Goal: Task Accomplishment & Management: Manage account settings

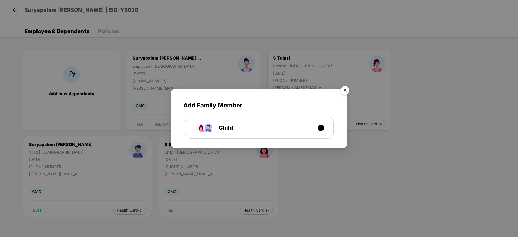
click at [346, 90] on img "Close" at bounding box center [344, 91] width 15 height 15
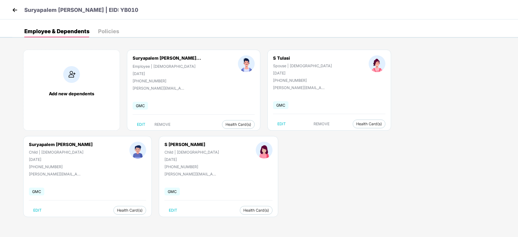
click at [12, 6] on div "Suryapalem Hanumantharao | EID: YB010" at bounding box center [259, 9] width 518 height 19
click at [13, 8] on img at bounding box center [15, 10] width 8 height 8
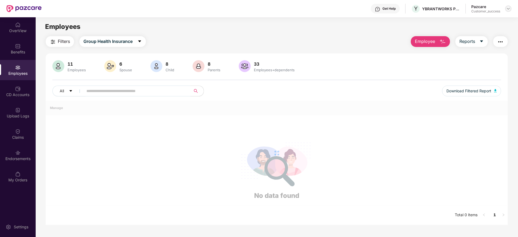
click at [507, 6] on div at bounding box center [508, 8] width 6 height 6
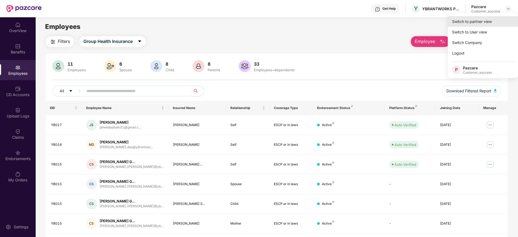
click at [504, 17] on div "Switch to partner view" at bounding box center [483, 21] width 70 height 11
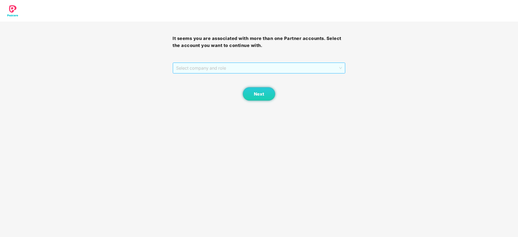
click at [243, 68] on span "Select company and role" at bounding box center [259, 68] width 166 height 10
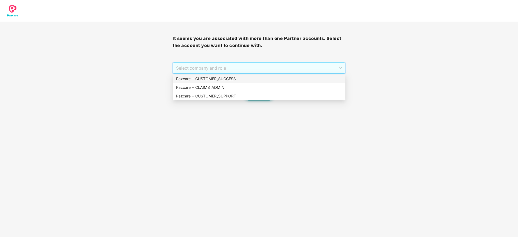
click at [243, 77] on div "Pazcare - CUSTOMER_SUCCESS" at bounding box center [259, 79] width 166 height 6
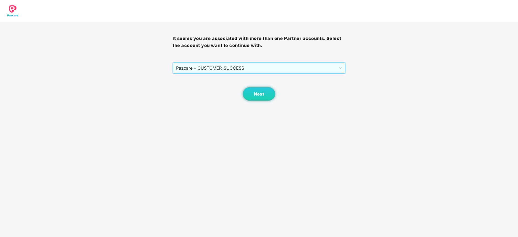
click at [278, 96] on div "Next" at bounding box center [259, 87] width 173 height 27
click at [274, 94] on button "Next" at bounding box center [259, 94] width 32 height 14
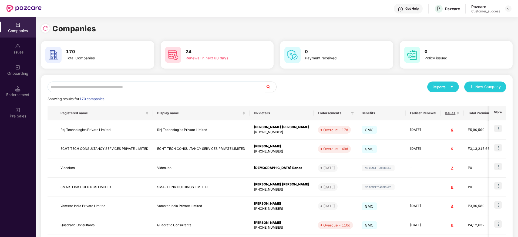
click at [227, 88] on input "text" at bounding box center [157, 87] width 218 height 11
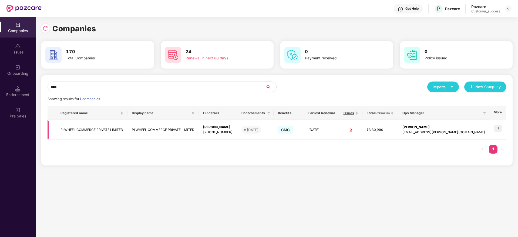
type input "****"
click at [261, 127] on span "[DATE]" at bounding box center [251, 130] width 20 height 8
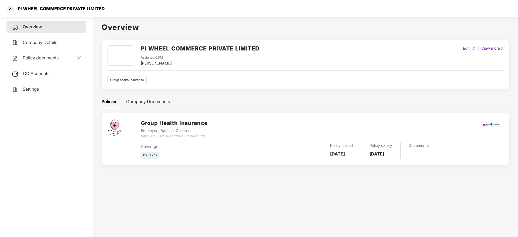
click at [52, 62] on div "Policy documents" at bounding box center [46, 58] width 80 height 12
click at [50, 58] on span "Policy documents" at bounding box center [41, 57] width 36 height 5
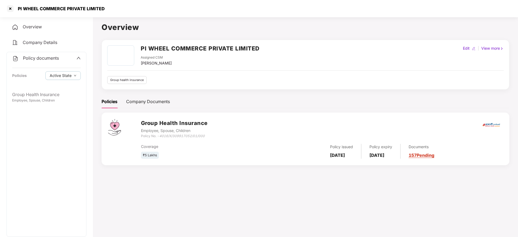
click at [50, 39] on div "Company Details" at bounding box center [46, 42] width 80 height 12
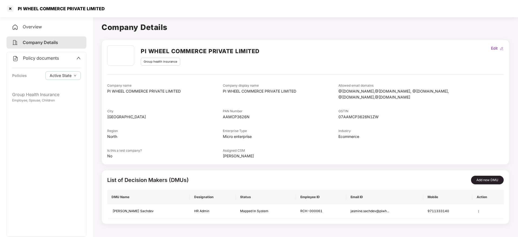
click at [50, 26] on div "Overview" at bounding box center [46, 27] width 80 height 12
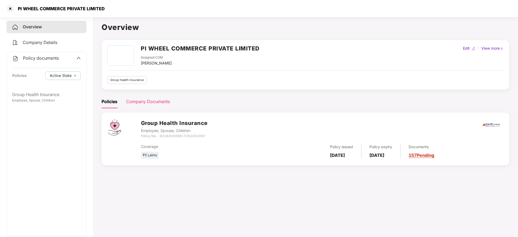
click at [132, 100] on div "Company Documents" at bounding box center [148, 101] width 44 height 7
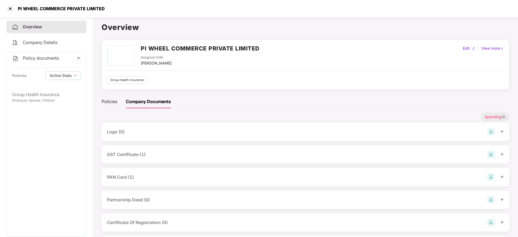
click at [133, 154] on div "GST Certificate (1)" at bounding box center [126, 154] width 39 height 7
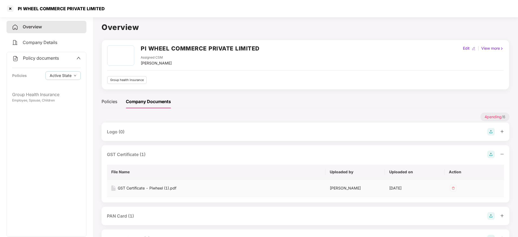
click at [144, 190] on div "GST Certificate - Piwheel (1).pdf" at bounding box center [147, 188] width 59 height 6
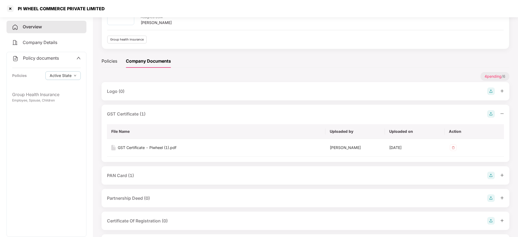
click at [142, 176] on div "PAN Card (1)" at bounding box center [305, 176] width 397 height 8
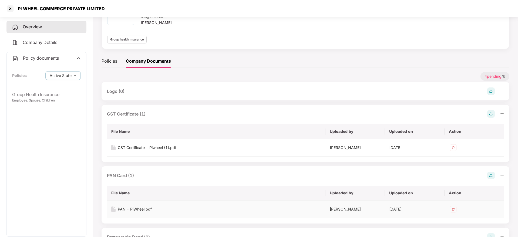
click at [143, 210] on div "PAN - PiWheel.pdf" at bounding box center [135, 209] width 34 height 6
click at [8, 8] on div at bounding box center [10, 8] width 9 height 9
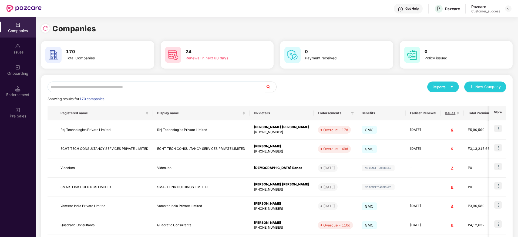
click at [120, 86] on input "text" at bounding box center [157, 87] width 218 height 11
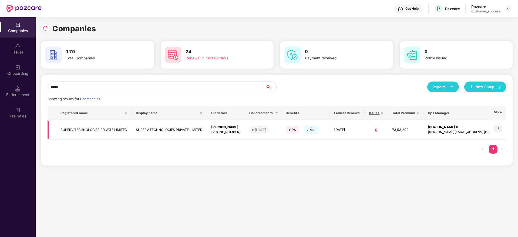
type input "*****"
click at [499, 126] on img at bounding box center [498, 129] width 8 height 8
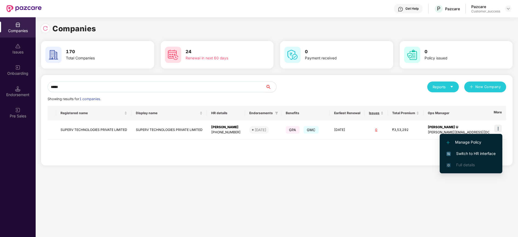
click at [490, 154] on span "Switch to HR interface" at bounding box center [470, 154] width 49 height 6
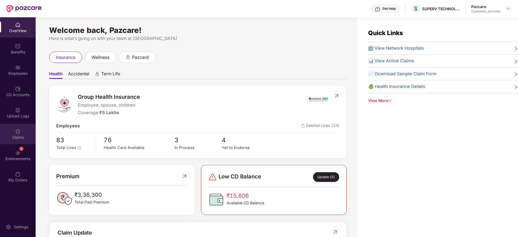
click at [14, 127] on div "Claims" at bounding box center [18, 134] width 36 height 20
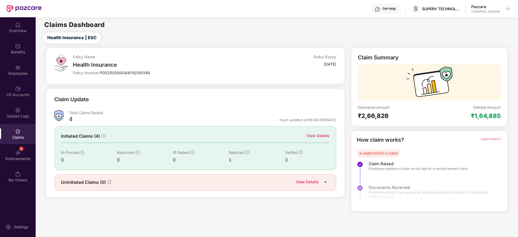
click at [318, 135] on div "View Details" at bounding box center [318, 136] width 23 height 6
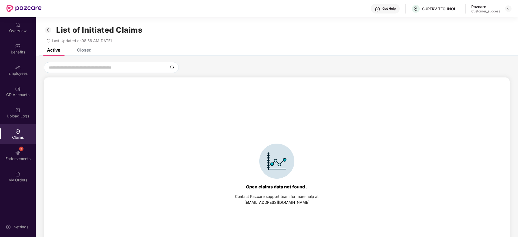
click at [102, 53] on div "Active Closed" at bounding box center [277, 52] width 482 height 8
click at [79, 49] on div "Closed" at bounding box center [84, 49] width 15 height 5
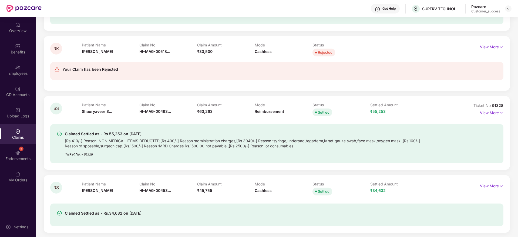
scroll to position [110, 0]
click at [493, 187] on p "View More" at bounding box center [491, 184] width 23 height 7
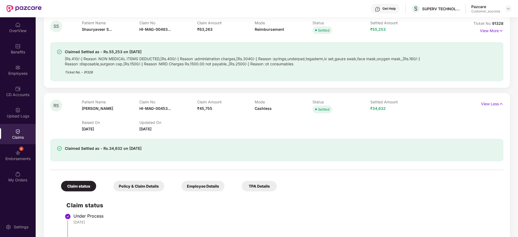
scroll to position [231, 0]
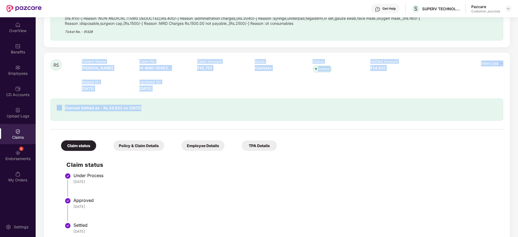
drag, startPoint x: 113, startPoint y: 79, endPoint x: 232, endPoint y: 129, distance: 128.7
click at [232, 129] on div "RS Patient Name Raghav Sharma Claim No HI-MAG-00453... Claim Amount ₹45,755 Mod…" at bounding box center [276, 148] width 453 height 178
click at [232, 129] on div at bounding box center [276, 129] width 453 height 1
drag, startPoint x: 232, startPoint y: 129, endPoint x: 71, endPoint y: 55, distance: 177.1
click at [71, 55] on div "RS Patient Name Raghav Sharma Claim No HI-MAG-00453... Claim Amount ₹45,755 Mod…" at bounding box center [277, 148] width 466 height 191
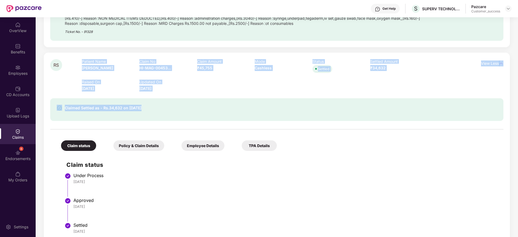
click at [71, 55] on div "RS Patient Name Raghav Sharma Claim No HI-MAG-00453... Claim Amount ₹45,755 Mod…" at bounding box center [277, 148] width 466 height 191
drag, startPoint x: 71, startPoint y: 55, endPoint x: 246, endPoint y: 123, distance: 187.9
click at [246, 123] on div "RS Patient Name Raghav Sharma Claim No HI-MAG-00453... Claim Amount ₹45,755 Mod…" at bounding box center [277, 148] width 466 height 191
click at [246, 123] on div at bounding box center [276, 126] width 453 height 11
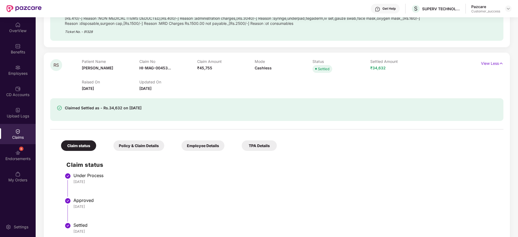
scroll to position [244, 0]
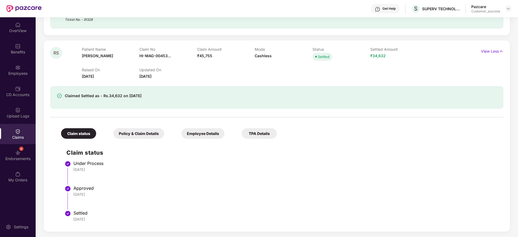
click at [379, 9] on img at bounding box center [377, 8] width 5 height 5
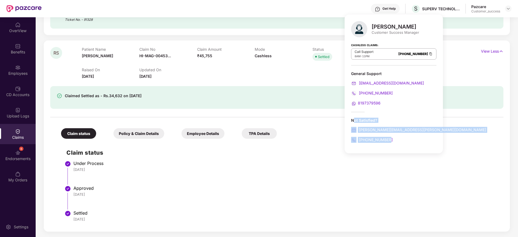
drag, startPoint x: 355, startPoint y: 121, endPoint x: 392, endPoint y: 140, distance: 42.2
click at [392, 140] on div "Not Satisfied? punith.arumugam@pazcare.com +918095955820" at bounding box center [393, 130] width 85 height 25
click at [398, 136] on div "Not Satisfied? punith.arumugam@pazcare.com +918095955820" at bounding box center [393, 130] width 85 height 25
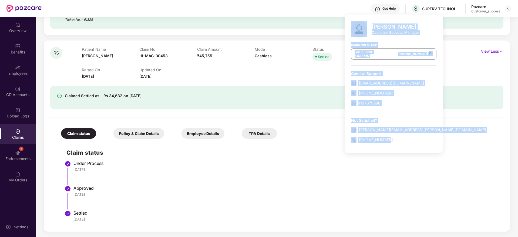
drag, startPoint x: 398, startPoint y: 136, endPoint x: 350, endPoint y: 29, distance: 117.8
click at [347, 29] on div "Punith Arumugam Customer Success Manager Cashless Claims: Call Support 8AM - 11…" at bounding box center [394, 84] width 98 height 139
click at [350, 29] on div "Punith Arumugam Customer Success Manager Cashless Claims: Call Support 8AM - 11…" at bounding box center [394, 84] width 98 height 139
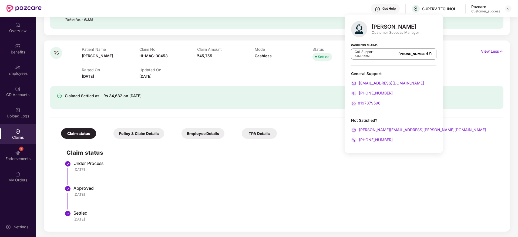
click at [511, 12] on div "Pazcare Customer_success" at bounding box center [491, 8] width 40 height 9
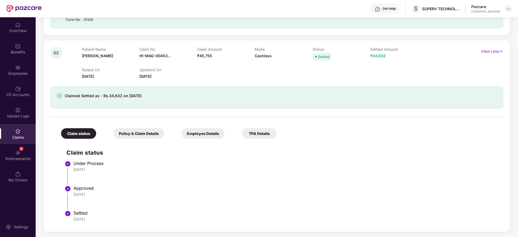
click at [507, 10] on img at bounding box center [508, 8] width 4 height 4
click at [448, 13] on div "Switch to partner view" at bounding box center [448, 13] width 0 height 0
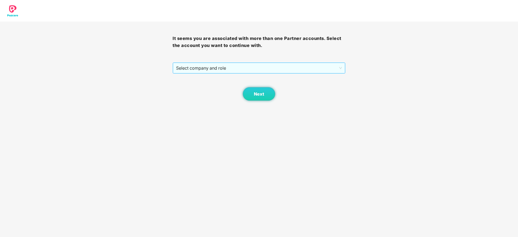
click at [233, 72] on span "Select company and role" at bounding box center [259, 68] width 166 height 10
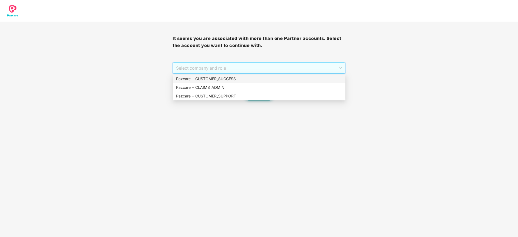
click at [228, 79] on div "Pazcare - CUSTOMER_SUCCESS" at bounding box center [259, 79] width 166 height 6
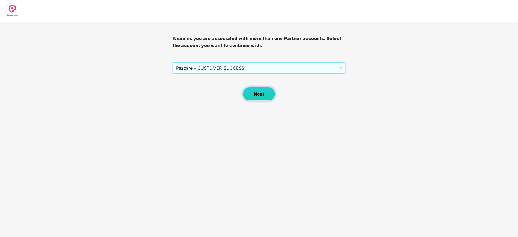
click at [269, 97] on button "Next" at bounding box center [259, 94] width 32 height 14
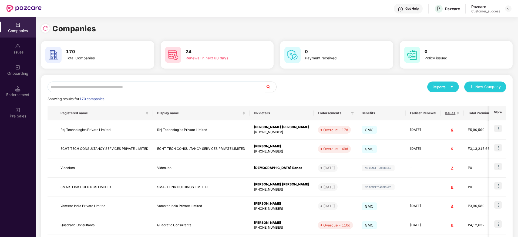
click at [173, 88] on input "text" at bounding box center [157, 87] width 218 height 11
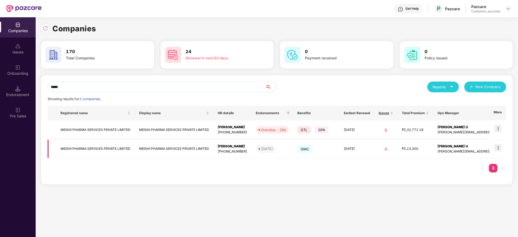
type input "*****"
click at [497, 147] on img at bounding box center [498, 148] width 8 height 8
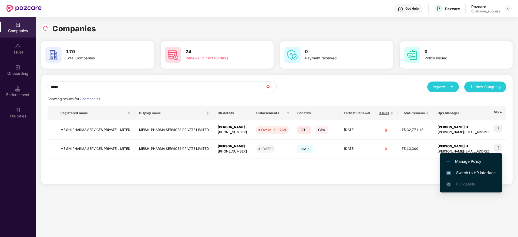
click at [484, 172] on span "Switch to HR interface" at bounding box center [470, 173] width 49 height 6
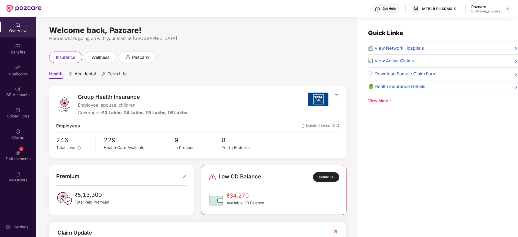
click at [19, 75] on div "Employees" at bounding box center [18, 73] width 36 height 5
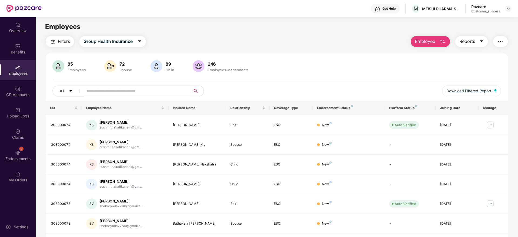
click at [462, 45] on button "Reports" at bounding box center [471, 41] width 32 height 11
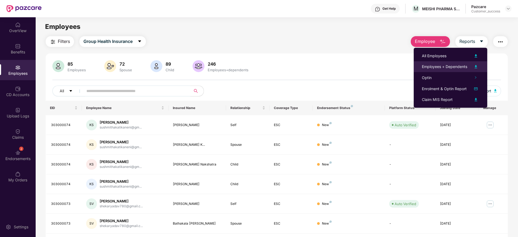
click at [454, 68] on div "Employees + Dependents" at bounding box center [444, 67] width 45 height 6
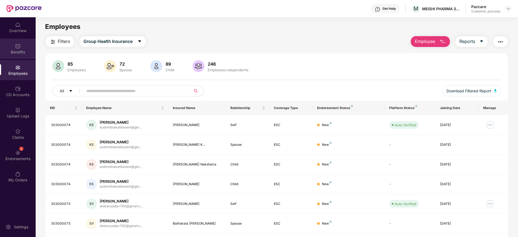
click at [22, 48] on div "Benefits" at bounding box center [18, 49] width 36 height 20
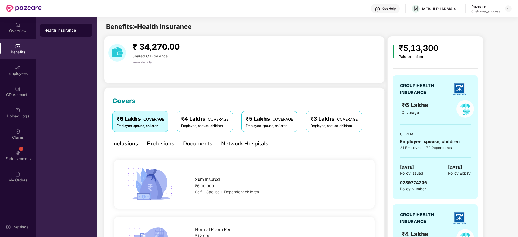
drag, startPoint x: 191, startPoint y: 140, endPoint x: 213, endPoint y: 152, distance: 24.9
click at [191, 140] on div "Documents" at bounding box center [197, 144] width 29 height 8
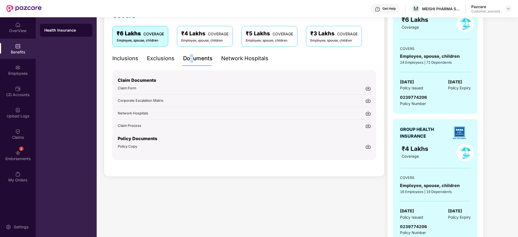
scroll to position [122, 0]
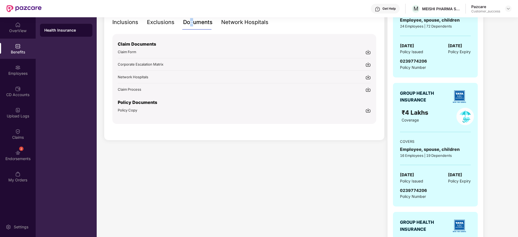
click at [369, 111] on img at bounding box center [367, 110] width 5 height 5
click at [439, 11] on div "MEISHI PHARMA SERVICES PRIVATE LIMITED" at bounding box center [441, 8] width 38 height 5
copy div "MEISHI PHARMA SERVICES PRIVATE LIMITED"
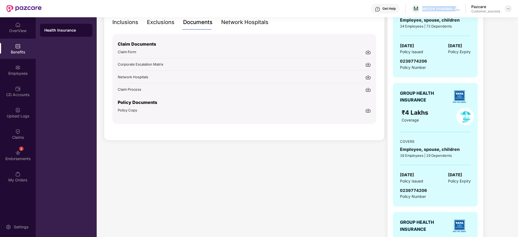
click at [509, 10] on img at bounding box center [508, 8] width 4 height 4
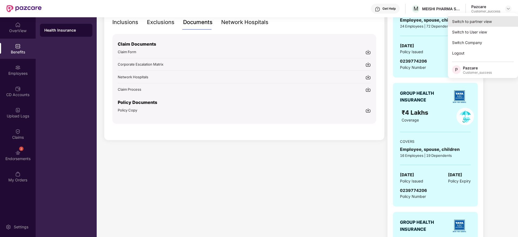
click at [490, 20] on div "Switch to partner view" at bounding box center [483, 21] width 70 height 11
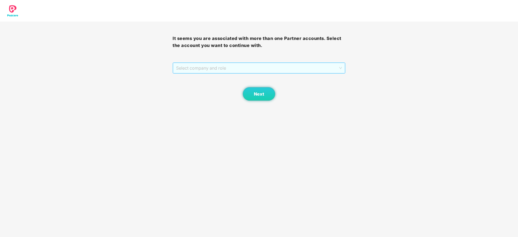
click at [261, 67] on span "Select company and role" at bounding box center [259, 68] width 166 height 10
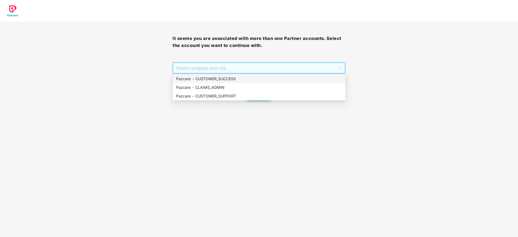
click at [259, 75] on div "Pazcare - CUSTOMER_SUCCESS" at bounding box center [259, 79] width 173 height 9
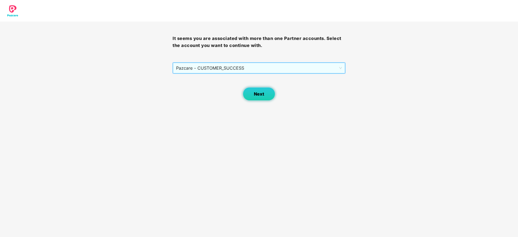
click at [259, 97] on button "Next" at bounding box center [259, 94] width 32 height 14
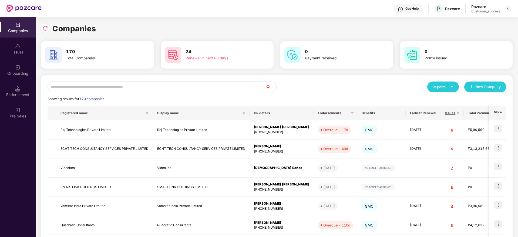
click at [213, 86] on input "text" at bounding box center [157, 87] width 218 height 11
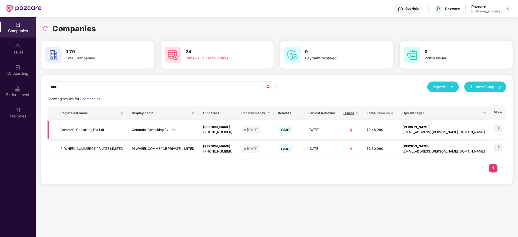
type input "****"
click at [498, 127] on img at bounding box center [498, 129] width 8 height 8
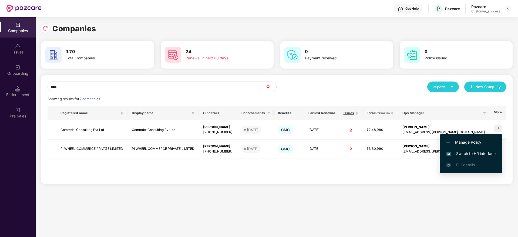
click at [489, 152] on span "Switch to HR interface" at bounding box center [470, 154] width 49 height 6
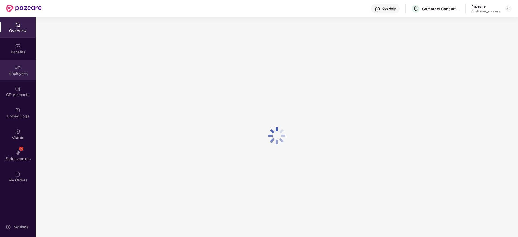
click at [17, 74] on div "Employees" at bounding box center [18, 73] width 36 height 5
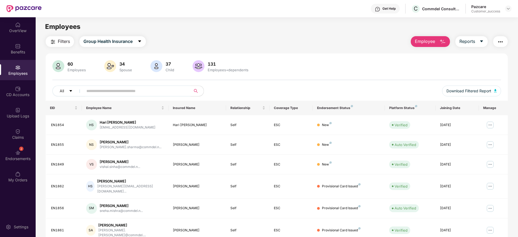
click at [116, 95] on input "text" at bounding box center [134, 91] width 97 height 8
click at [426, 39] on span "Employee" at bounding box center [425, 41] width 20 height 7
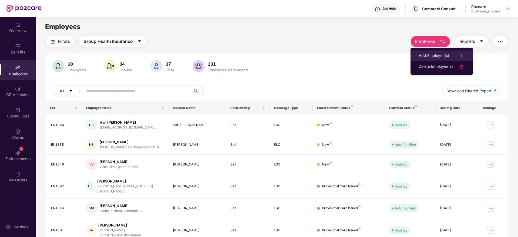
click at [426, 52] on li "Add Employee(s)" at bounding box center [442, 56] width 62 height 11
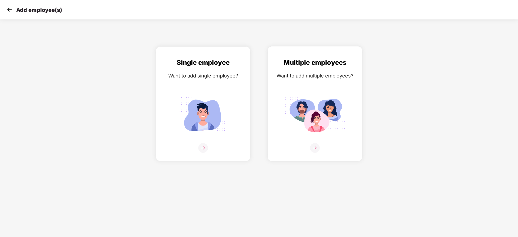
click at [319, 101] on img at bounding box center [315, 115] width 60 height 42
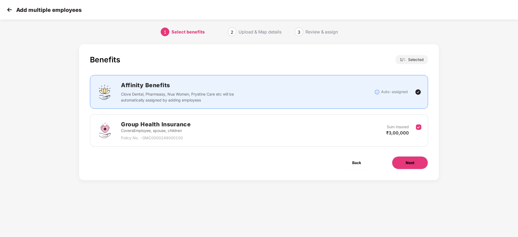
click at [407, 165] on span "Next" at bounding box center [410, 163] width 9 height 6
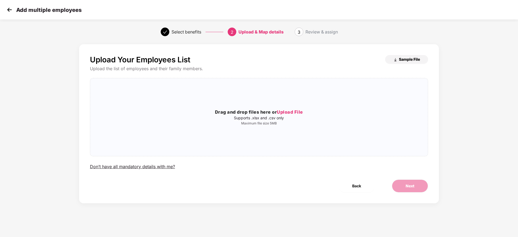
click at [416, 59] on span "Sample File" at bounding box center [409, 59] width 21 height 5
click at [12, 11] on img at bounding box center [9, 10] width 8 height 8
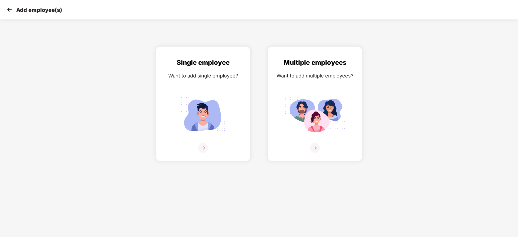
click at [12, 11] on img at bounding box center [9, 10] width 8 height 8
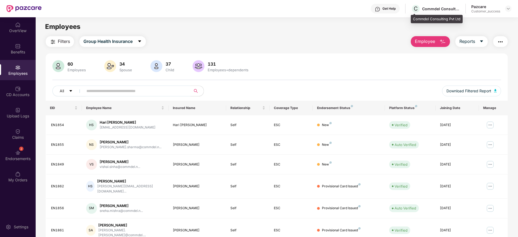
click at [433, 7] on div "Commdel Consulting Pvt Ltd" at bounding box center [441, 8] width 38 height 5
copy div "Commdel Consulting Pvt Ltd"
click at [122, 127] on div "hari.soni@commdel.net" at bounding box center [128, 127] width 56 height 5
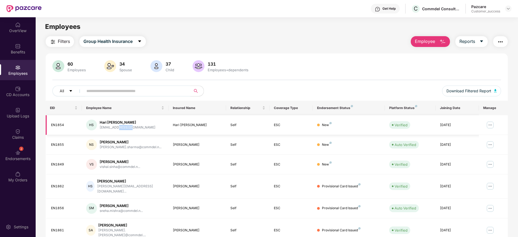
click at [122, 127] on div "hari.soni@commdel.net" at bounding box center [128, 127] width 56 height 5
copy div "hari.soni@commdel.net"
click at [271, 14] on div "Get Help C Commdel Consulting Pvt Ltd Pazcare Customer_success" at bounding box center [277, 8] width 470 height 17
drag, startPoint x: 509, startPoint y: 8, endPoint x: 506, endPoint y: 14, distance: 6.7
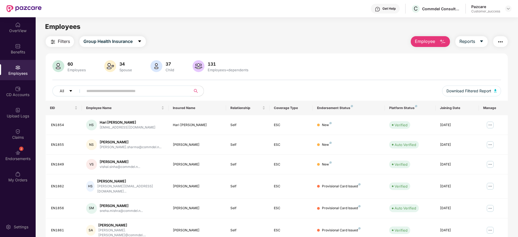
click at [509, 8] on img at bounding box center [508, 8] width 4 height 4
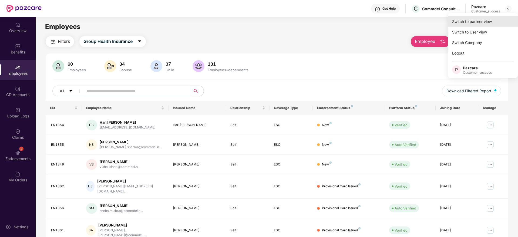
click at [503, 22] on div "Switch to partner view" at bounding box center [483, 21] width 70 height 11
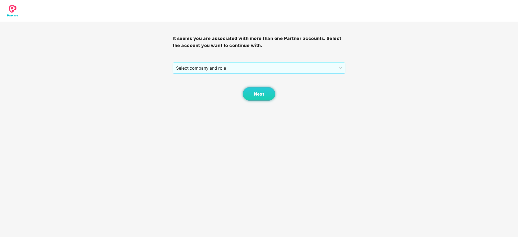
click at [297, 69] on span "Select company and role" at bounding box center [259, 68] width 166 height 10
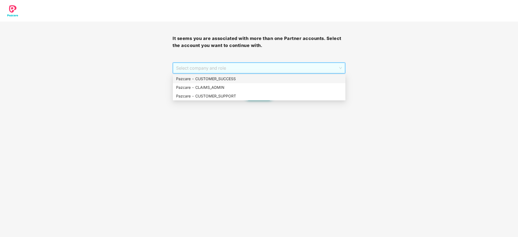
click at [290, 79] on div "Pazcare - CUSTOMER_SUCCESS" at bounding box center [259, 79] width 166 height 6
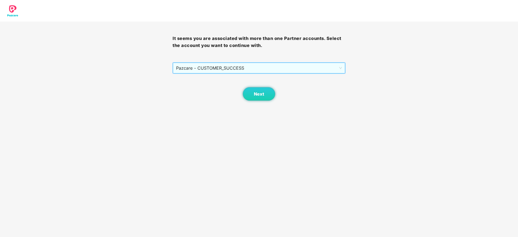
click at [236, 88] on div "Next" at bounding box center [259, 87] width 173 height 27
click at [252, 93] on button "Next" at bounding box center [259, 94] width 32 height 14
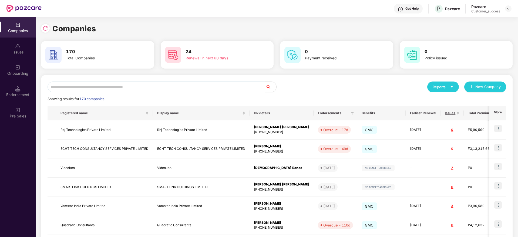
click at [186, 66] on div "24 Renewal in next 60 days" at bounding box center [217, 55] width 113 height 28
click at [191, 82] on input "text" at bounding box center [157, 87] width 218 height 11
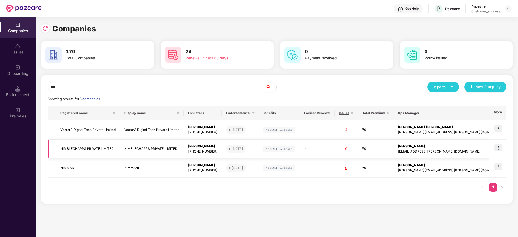
type input "***"
copy tr "NIMBLECHAPPS PRIVATE LIMITED"
drag, startPoint x: 117, startPoint y: 150, endPoint x: 33, endPoint y: 154, distance: 83.8
click at [33, 154] on div "Companies Issues Onboarding Endorsement Pre Sales Companies 170 Total Companies…" at bounding box center [259, 127] width 518 height 220
drag, startPoint x: 202, startPoint y: 88, endPoint x: 14, endPoint y: 80, distance: 187.9
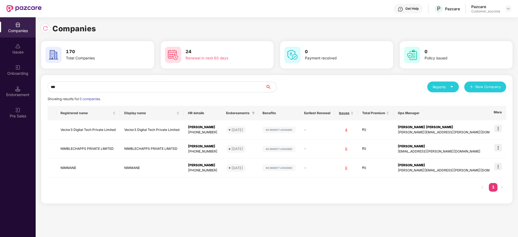
click at [8, 80] on div "Companies Issues Onboarding Endorsement Pre Sales Companies 170 Total Companies…" at bounding box center [259, 127] width 518 height 220
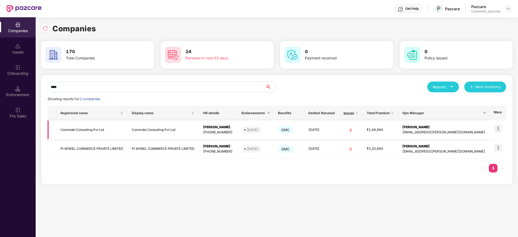
type input "****"
click at [499, 127] on img at bounding box center [498, 129] width 8 height 8
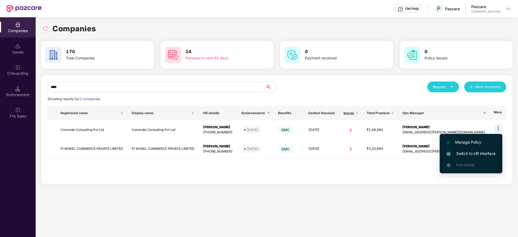
click at [490, 154] on span "Switch to HR interface" at bounding box center [470, 154] width 49 height 6
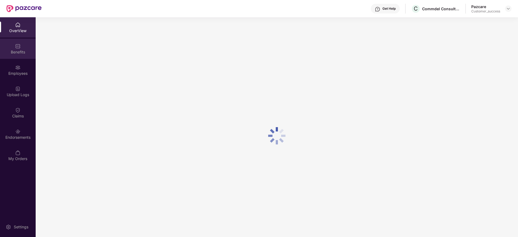
click at [23, 58] on div "Benefits" at bounding box center [18, 49] width 36 height 20
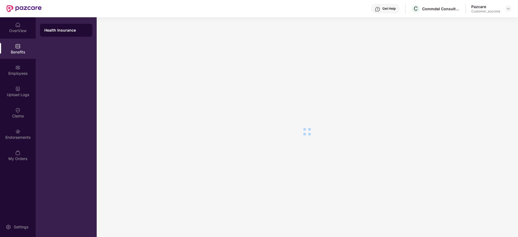
click at [27, 70] on div "Employees" at bounding box center [18, 70] width 36 height 20
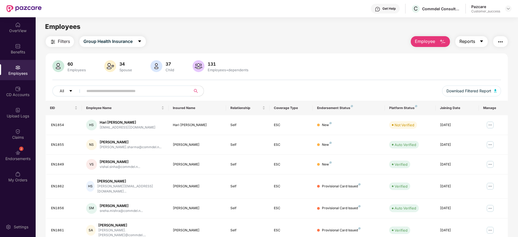
click at [471, 45] on button "Reports" at bounding box center [471, 41] width 32 height 11
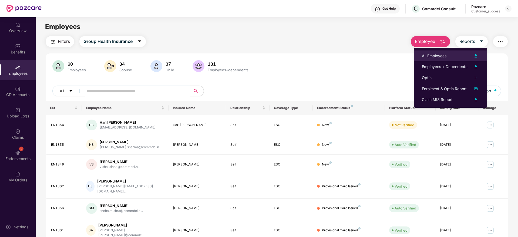
click at [448, 56] on div "All Employees" at bounding box center [450, 56] width 57 height 6
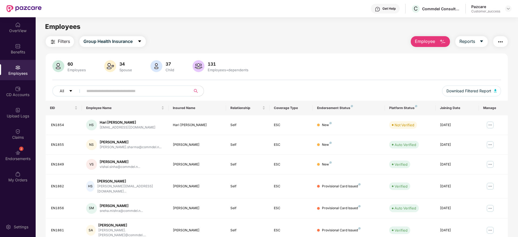
click at [442, 42] on img "button" at bounding box center [442, 42] width 6 height 6
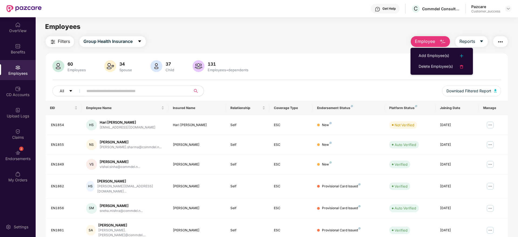
click at [442, 51] on li "Add Employee(s)" at bounding box center [442, 56] width 62 height 11
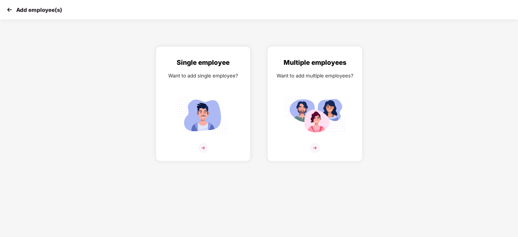
click at [325, 105] on img at bounding box center [315, 115] width 60 height 42
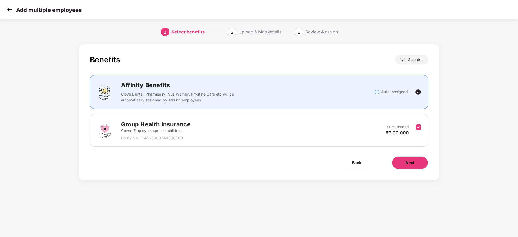
click at [416, 167] on button "Next" at bounding box center [410, 162] width 36 height 13
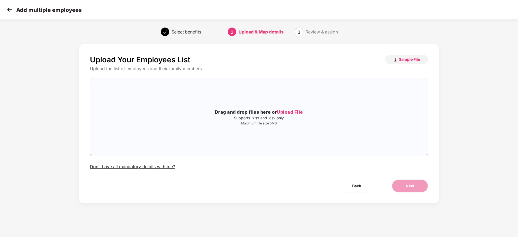
click at [272, 136] on div "Drag and drop files here or Upload File Supports .xlsx and .csv only Maximum fi…" at bounding box center [259, 117] width 338 height 69
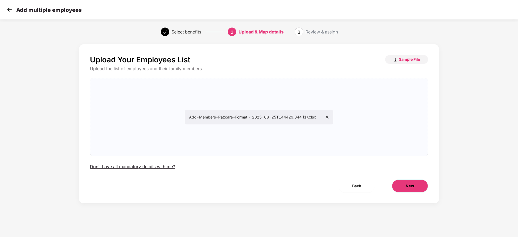
click at [401, 191] on button "Next" at bounding box center [410, 186] width 36 height 13
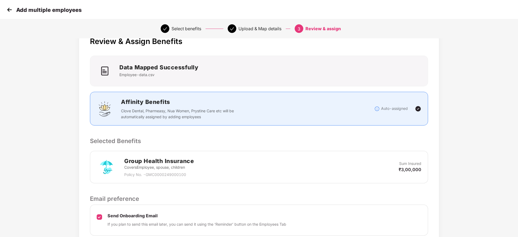
scroll to position [64, 0]
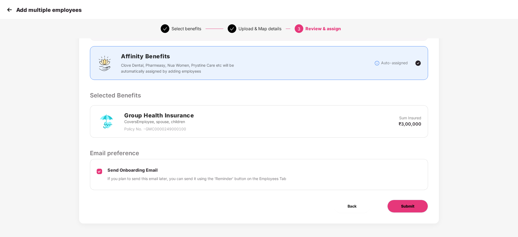
click at [399, 212] on button "Submit" at bounding box center [407, 206] width 41 height 13
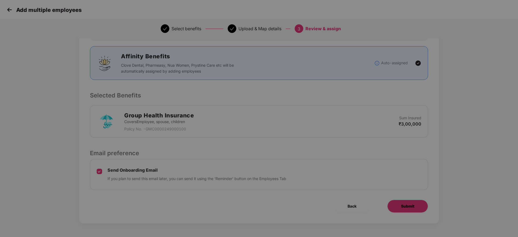
scroll to position [0, 0]
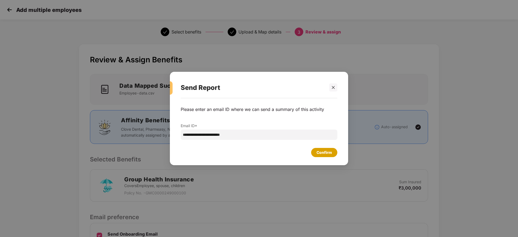
click at [331, 154] on div "Confirm" at bounding box center [324, 153] width 15 height 6
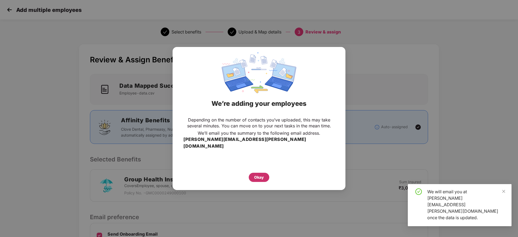
click at [260, 174] on div "Okay" at bounding box center [259, 177] width 10 height 6
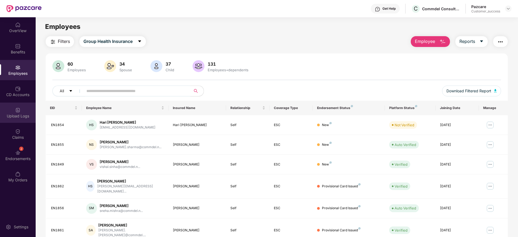
click at [19, 120] on div "Upload Logs" at bounding box center [18, 113] width 36 height 20
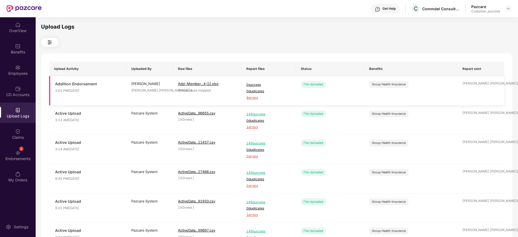
click at [251, 100] on span "4 errors" at bounding box center [268, 97] width 45 height 5
click at [16, 74] on div "Employees" at bounding box center [18, 73] width 36 height 5
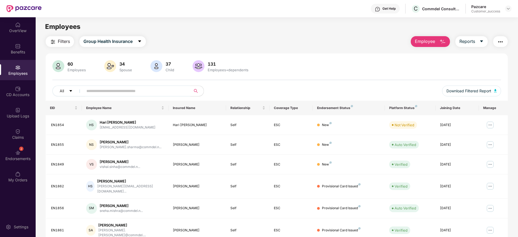
click at [427, 43] on span "Employee" at bounding box center [425, 41] width 20 height 7
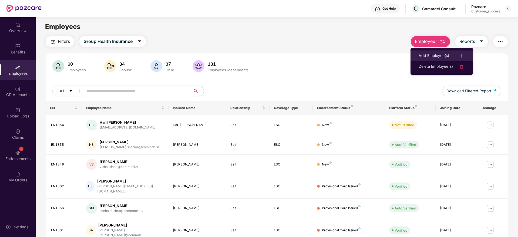
click at [425, 52] on li "Add Employee(s)" at bounding box center [442, 56] width 62 height 11
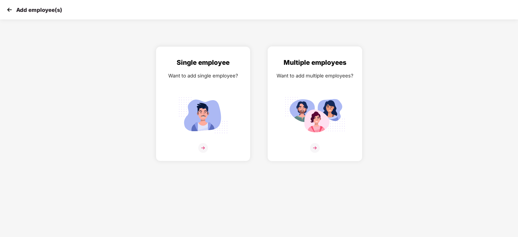
click at [310, 76] on div "Want to add multiple employees?" at bounding box center [314, 76] width 83 height 8
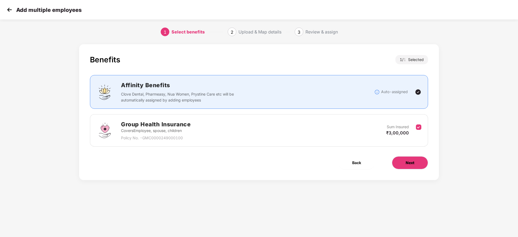
click at [412, 158] on button "Next" at bounding box center [410, 162] width 36 height 13
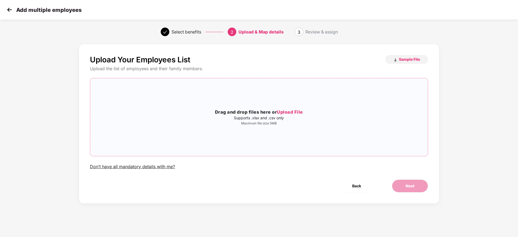
click at [255, 87] on div "Drag and drop files here or Upload File Supports .xlsx and .csv only Maximum fi…" at bounding box center [259, 117] width 338 height 69
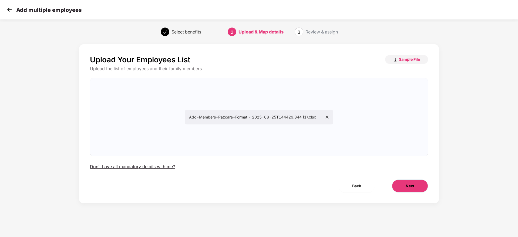
click at [397, 186] on button "Next" at bounding box center [410, 186] width 36 height 13
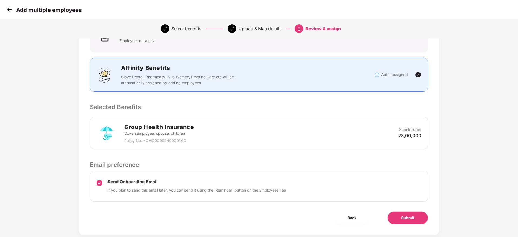
scroll to position [64, 0]
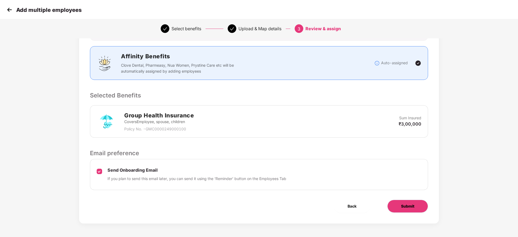
click at [421, 207] on button "Submit" at bounding box center [407, 206] width 41 height 13
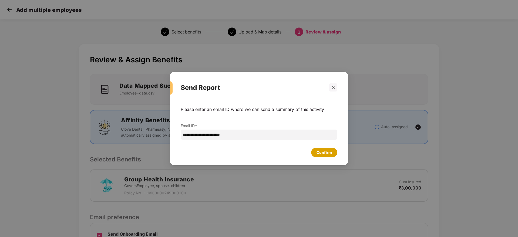
click at [322, 151] on div "Confirm" at bounding box center [324, 153] width 15 height 6
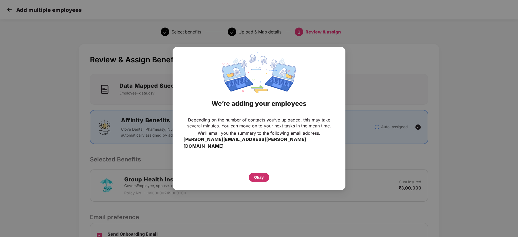
click at [252, 173] on div "Okay" at bounding box center [259, 177] width 21 height 9
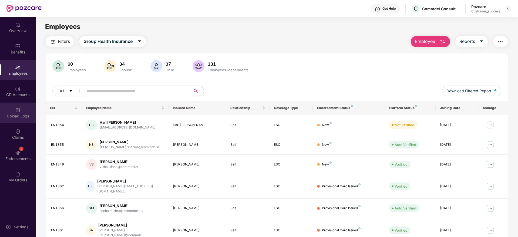
click at [21, 106] on div "Upload Logs" at bounding box center [18, 113] width 36 height 20
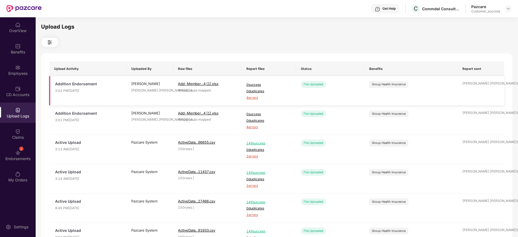
click at [249, 98] on span "4 errors" at bounding box center [268, 97] width 45 height 5
click at [12, 76] on div "Employees" at bounding box center [18, 70] width 36 height 20
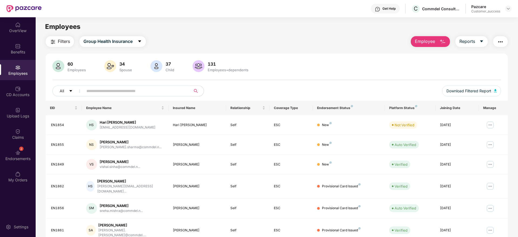
click at [434, 37] on button "Employee" at bounding box center [430, 41] width 39 height 11
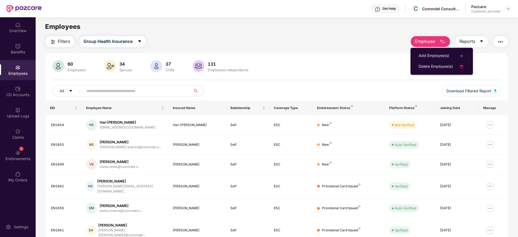
click at [432, 48] on ul "Add Employee(s) Delete Employee(s)" at bounding box center [442, 61] width 62 height 27
click at [432, 53] on div "Add Employee(s)" at bounding box center [434, 56] width 31 height 6
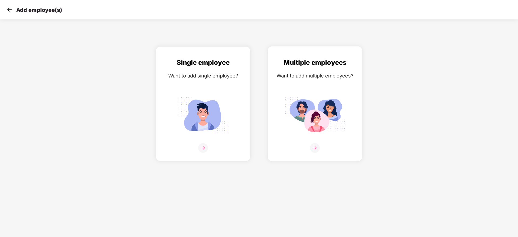
click at [322, 102] on img at bounding box center [315, 115] width 60 height 42
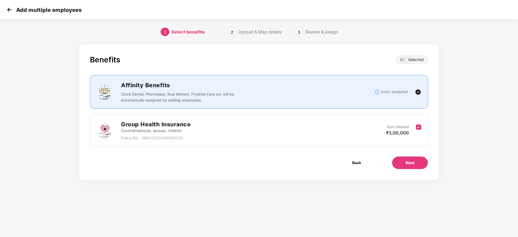
click at [432, 163] on div "Next" at bounding box center [409, 162] width 53 height 13
click at [427, 163] on button "Next" at bounding box center [410, 162] width 36 height 13
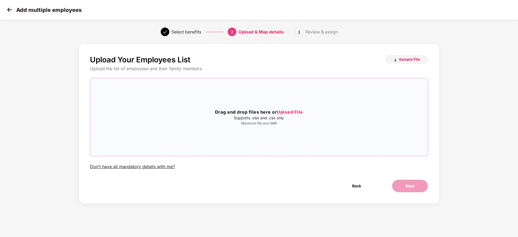
click at [177, 118] on p "Supports .xlsx and .csv only" at bounding box center [259, 118] width 338 height 4
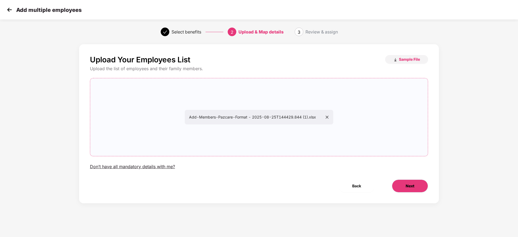
click at [398, 186] on button "Next" at bounding box center [410, 186] width 36 height 13
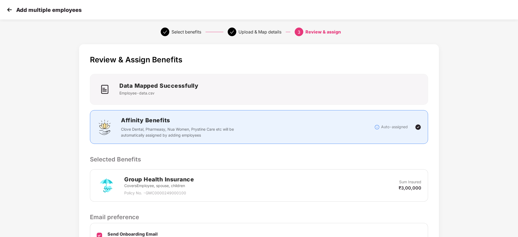
scroll to position [64, 0]
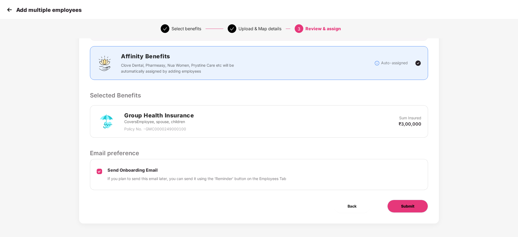
click at [402, 201] on button "Submit" at bounding box center [407, 206] width 41 height 13
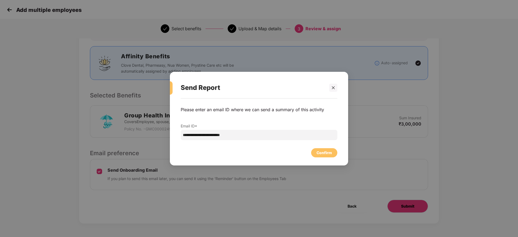
scroll to position [0, 0]
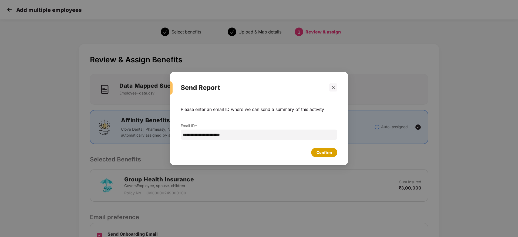
click at [318, 157] on div "Confirm" at bounding box center [324, 152] width 26 height 9
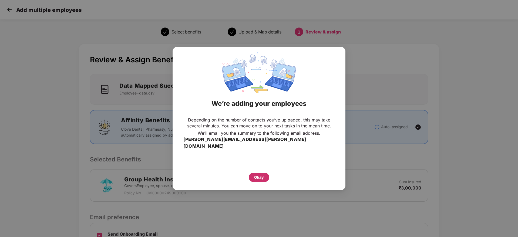
click at [256, 174] on div "Okay" at bounding box center [259, 177] width 10 height 6
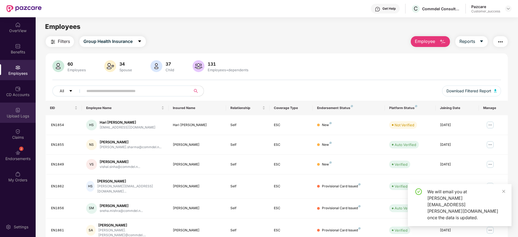
click at [16, 103] on div "Upload Logs" at bounding box center [18, 113] width 36 height 20
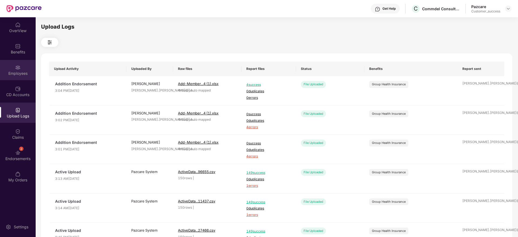
click at [8, 75] on div "Employees" at bounding box center [18, 73] width 36 height 5
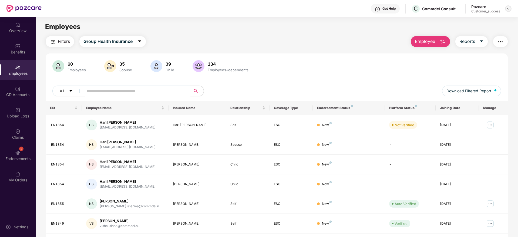
click at [508, 8] on img at bounding box center [508, 8] width 4 height 4
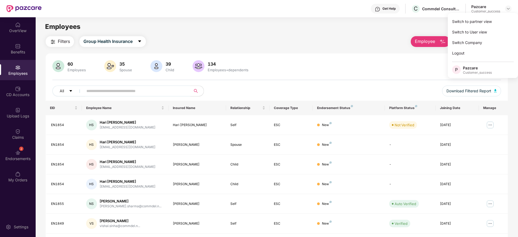
click at [499, 20] on div "Switch to partner view" at bounding box center [483, 21] width 70 height 11
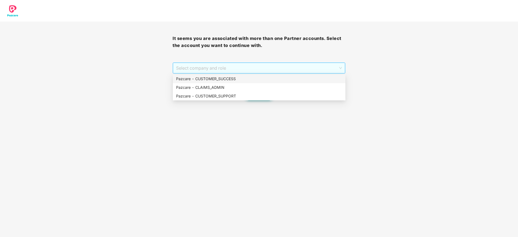
click at [273, 64] on span "Select company and role" at bounding box center [259, 68] width 166 height 10
click at [270, 77] on div "Pazcare - CUSTOMER_SUCCESS" at bounding box center [259, 79] width 166 height 6
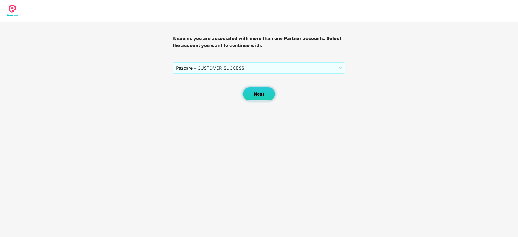
click at [263, 92] on span "Next" at bounding box center [259, 94] width 10 height 5
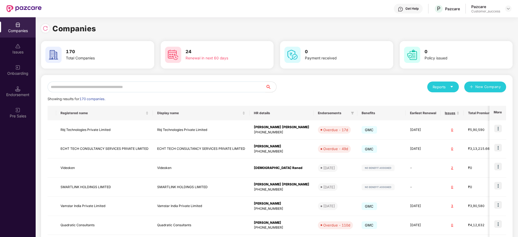
click at [205, 87] on input "text" at bounding box center [157, 87] width 218 height 11
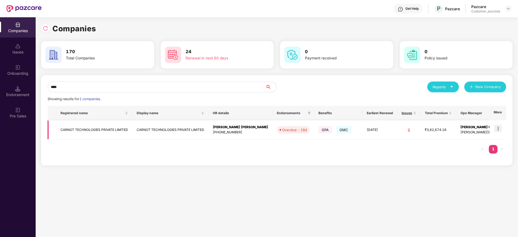
type input "****"
click at [500, 129] on img at bounding box center [498, 129] width 8 height 8
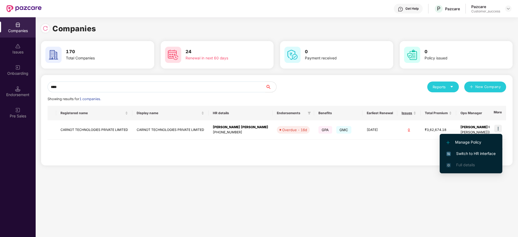
click at [459, 155] on span "Switch to HR interface" at bounding box center [470, 154] width 49 height 6
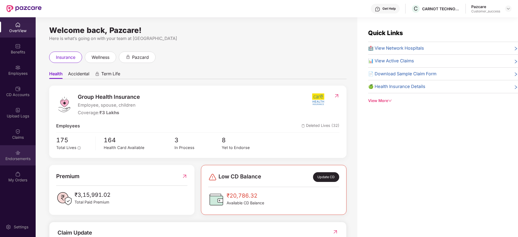
click at [8, 152] on div "Endorsements" at bounding box center [18, 155] width 36 height 20
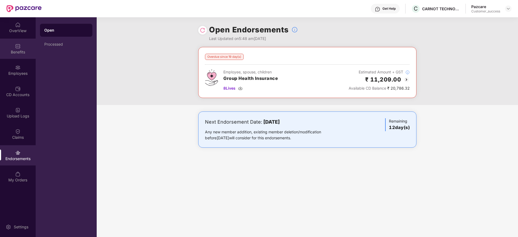
click at [3, 49] on div "Benefits" at bounding box center [18, 51] width 36 height 5
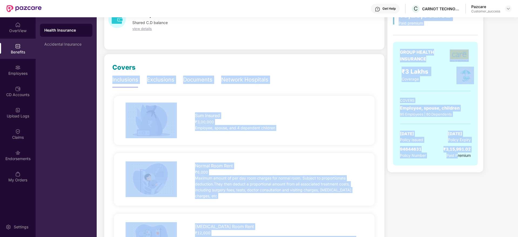
scroll to position [85, 0]
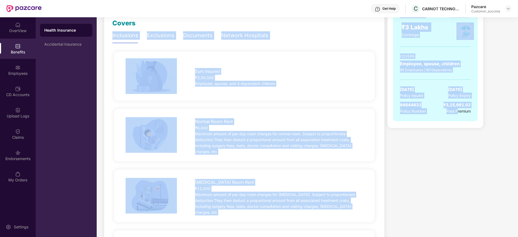
drag, startPoint x: 449, startPoint y: 232, endPoint x: 457, endPoint y: 237, distance: 8.6
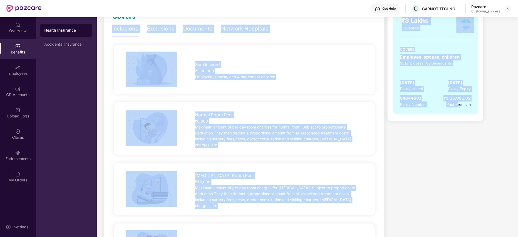
click at [398, 22] on div "₹3 Lakhs Coverage" at bounding box center [435, 25] width 77 height 18
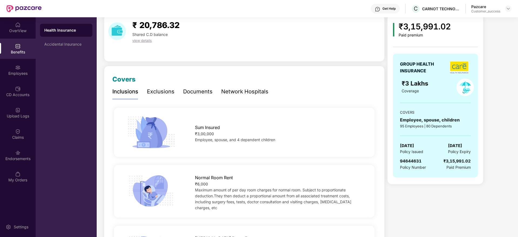
scroll to position [0, 0]
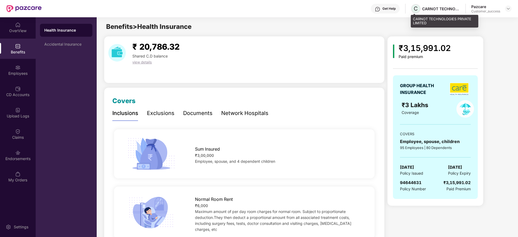
click at [419, 8] on span "C" at bounding box center [415, 8] width 9 height 9
click at [435, 9] on div "CARNOT TECHNOLOGIES PRIVATE LIMITED" at bounding box center [441, 8] width 38 height 5
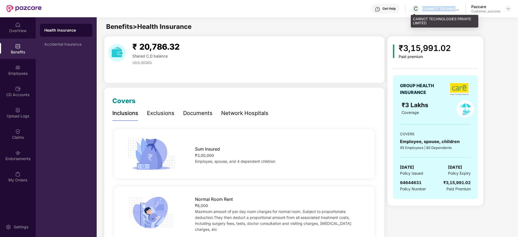
click at [435, 9] on div "CARNOT TECHNOLOGIES PRIVATE LIMITED" at bounding box center [441, 8] width 38 height 5
copy div "CARNOT TECHNOLOGIES PRIVATE LIMITED"
click at [509, 6] on div at bounding box center [508, 8] width 6 height 6
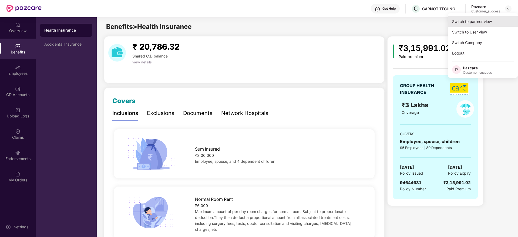
click at [504, 18] on div "Switch to partner view" at bounding box center [483, 21] width 70 height 11
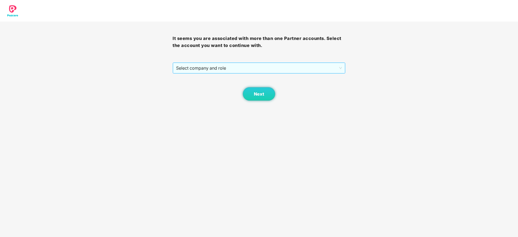
click at [249, 62] on div "It seems you are associated with more than one Partner accounts. Select the acc…" at bounding box center [259, 61] width 173 height 79
click at [250, 69] on span "Select company and role" at bounding box center [259, 68] width 166 height 10
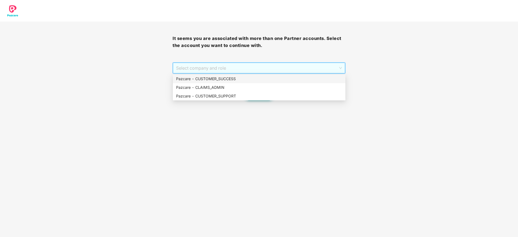
click at [251, 75] on div "Pazcare - CUSTOMER_SUCCESS" at bounding box center [259, 79] width 173 height 9
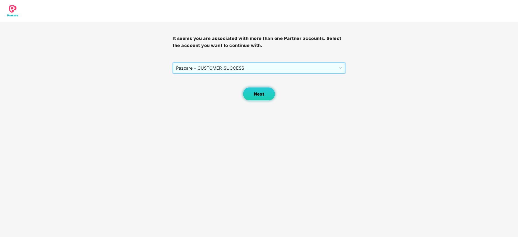
click at [252, 93] on button "Next" at bounding box center [259, 94] width 32 height 14
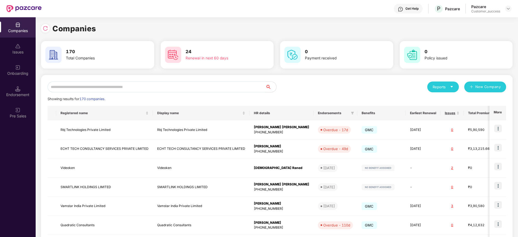
click at [150, 88] on input "text" at bounding box center [157, 87] width 218 height 11
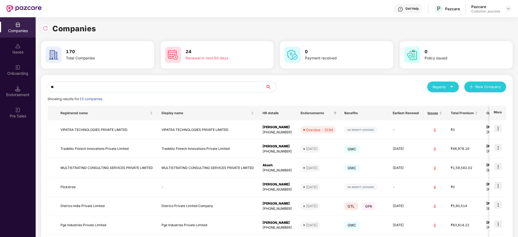
type input "*"
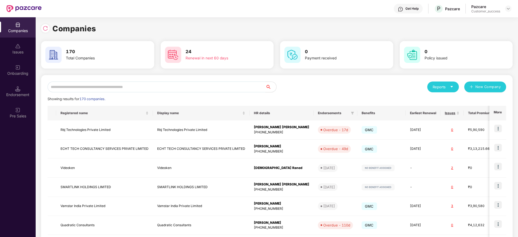
paste input "*******"
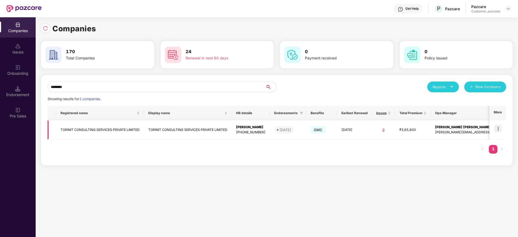
type input "*******"
click at [499, 127] on img at bounding box center [498, 129] width 8 height 8
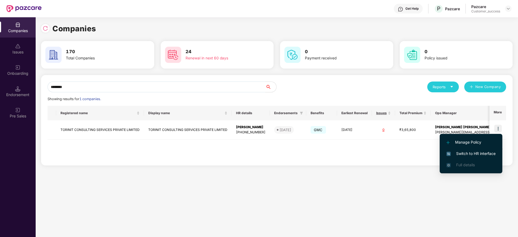
click at [488, 150] on li "Switch to HR interface" at bounding box center [471, 153] width 63 height 11
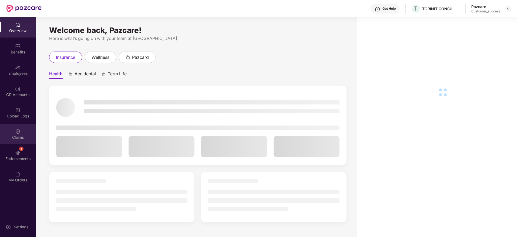
click at [18, 143] on div "Claims" at bounding box center [18, 134] width 36 height 20
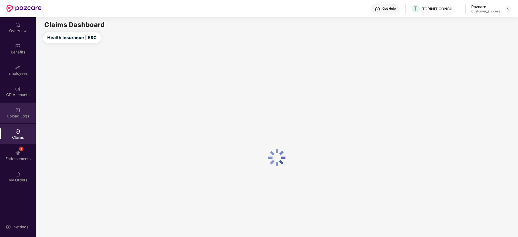
click at [19, 118] on div "Upload Logs" at bounding box center [18, 115] width 36 height 5
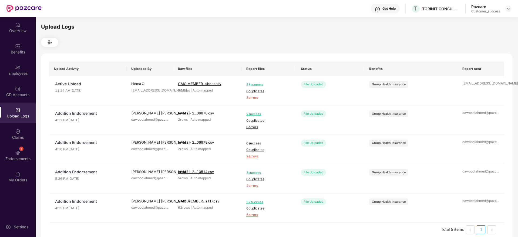
click at [19, 92] on div "CD Accounts" at bounding box center [18, 91] width 36 height 20
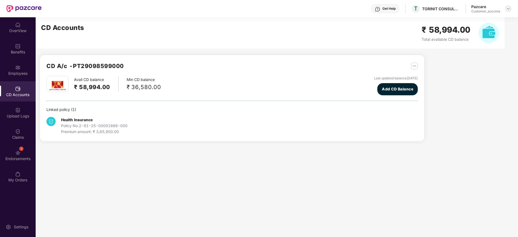
click at [508, 9] on img at bounding box center [508, 8] width 4 height 4
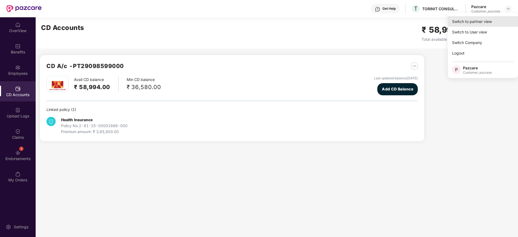
click at [499, 21] on div "Switch to partner view" at bounding box center [483, 21] width 70 height 11
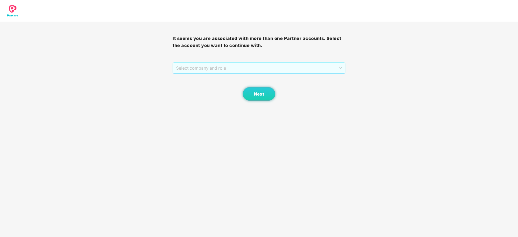
click at [205, 67] on span "Select company and role" at bounding box center [259, 68] width 166 height 10
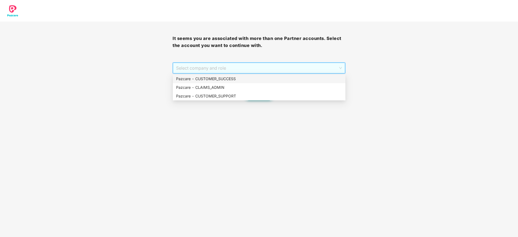
click at [205, 81] on div "Pazcare - CUSTOMER_SUCCESS" at bounding box center [259, 79] width 166 height 6
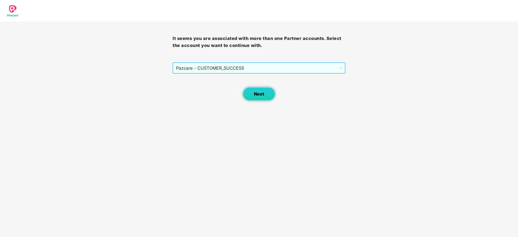
click at [254, 94] on span "Next" at bounding box center [259, 94] width 10 height 5
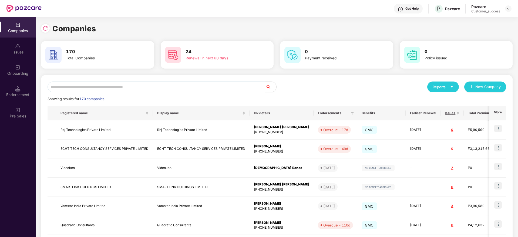
click at [194, 87] on input "text" at bounding box center [157, 87] width 218 height 11
type input "*"
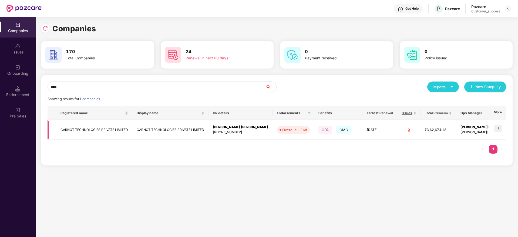
type input "****"
click at [498, 130] on img at bounding box center [498, 129] width 8 height 8
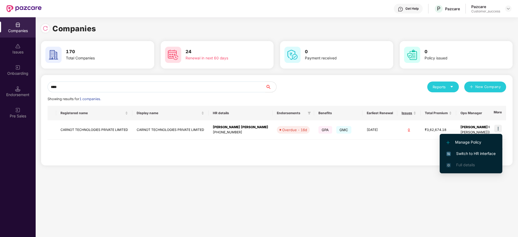
click at [485, 154] on span "Switch to HR interface" at bounding box center [470, 154] width 49 height 6
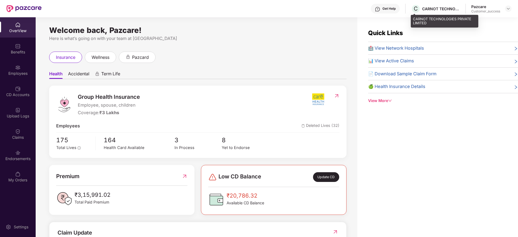
click at [437, 14] on div "Get Help C CARNOT TECHNOLOGIES PRIVATE LIMITED Pazcare Customer_success" at bounding box center [277, 8] width 470 height 17
copy div "CARNOT TECHNOLOGIES PRIVATE LIMITED"
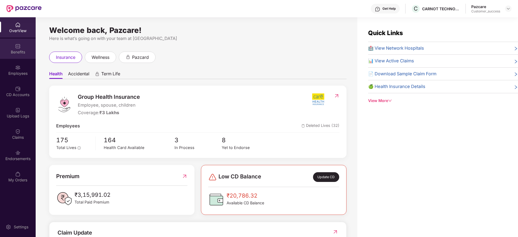
click at [14, 52] on div "Benefits" at bounding box center [18, 51] width 36 height 5
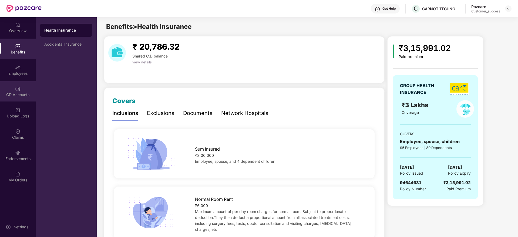
click at [8, 87] on div "CD Accounts" at bounding box center [18, 91] width 36 height 20
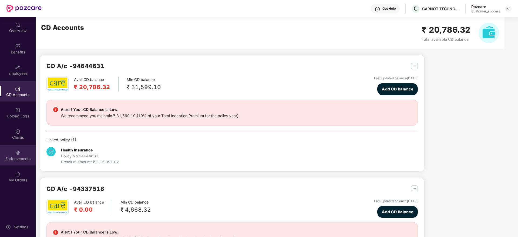
click at [19, 158] on div "Endorsements" at bounding box center [18, 158] width 36 height 5
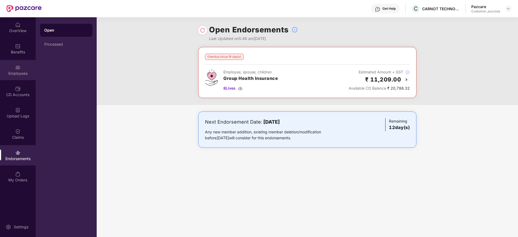
click at [8, 61] on div "Employees" at bounding box center [18, 70] width 36 height 20
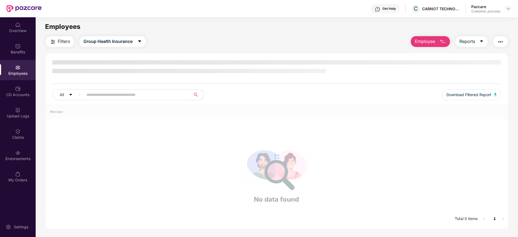
click at [8, 60] on div "Employees" at bounding box center [18, 70] width 36 height 20
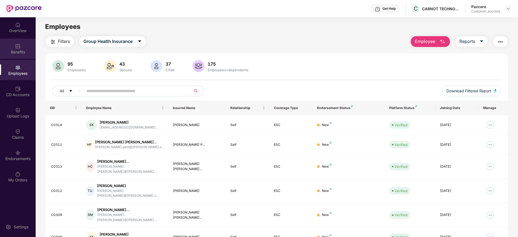
click at [14, 50] on div "Benefits" at bounding box center [18, 51] width 36 height 5
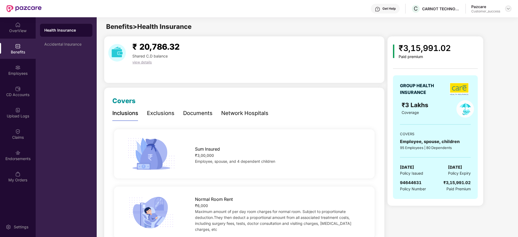
click at [509, 9] on img at bounding box center [508, 8] width 4 height 4
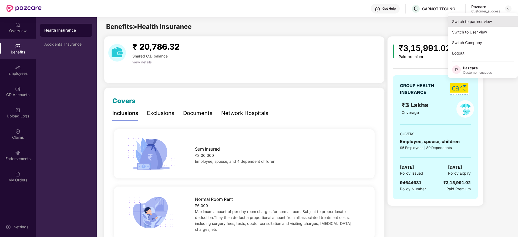
click at [496, 20] on div "Switch to partner view" at bounding box center [483, 21] width 70 height 11
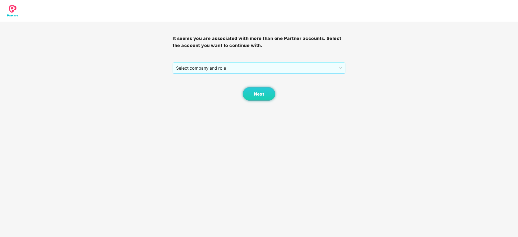
click at [248, 72] on span "Select company and role" at bounding box center [259, 68] width 166 height 10
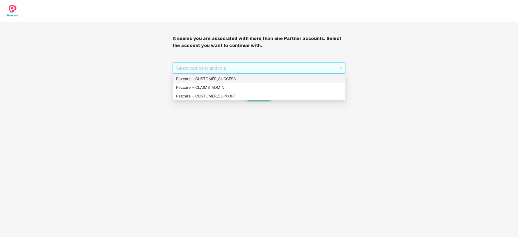
click at [240, 78] on div "Pazcare - CUSTOMER_SUCCESS" at bounding box center [259, 79] width 166 height 6
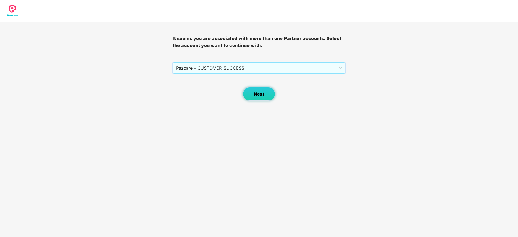
click at [253, 93] on button "Next" at bounding box center [259, 94] width 32 height 14
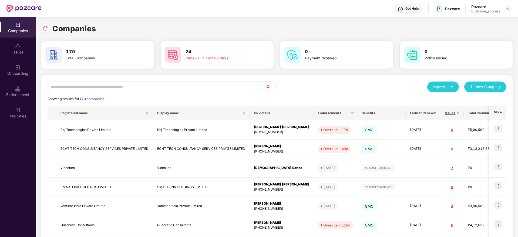
click at [167, 84] on input "text" at bounding box center [157, 87] width 218 height 11
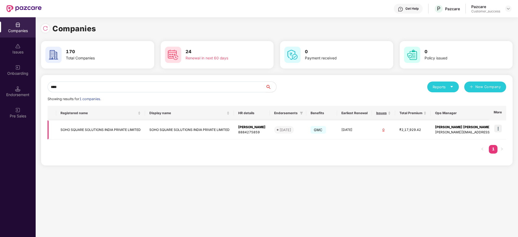
type input "****"
click at [498, 132] on img at bounding box center [498, 129] width 8 height 8
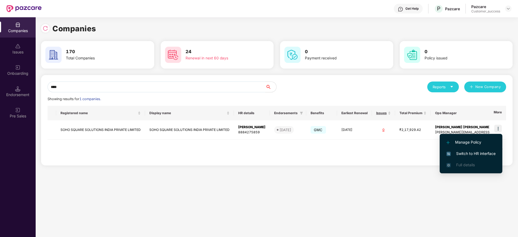
click at [492, 152] on span "Switch to HR interface" at bounding box center [470, 154] width 49 height 6
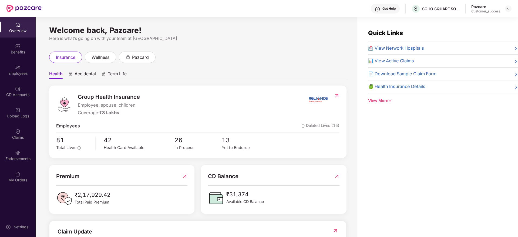
click at [20, 77] on div "Employees" at bounding box center [18, 70] width 36 height 20
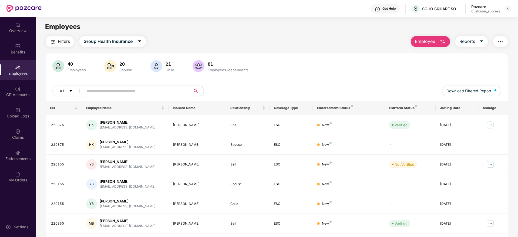
click at [128, 92] on input "text" at bounding box center [134, 91] width 97 height 8
paste input "******"
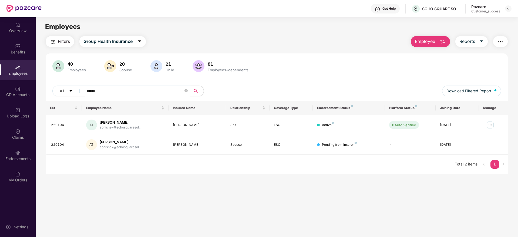
type input "******"
click at [506, 9] on div at bounding box center [508, 8] width 6 height 6
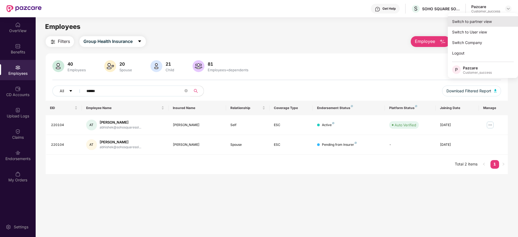
click at [502, 20] on div "Switch to partner view" at bounding box center [483, 21] width 70 height 11
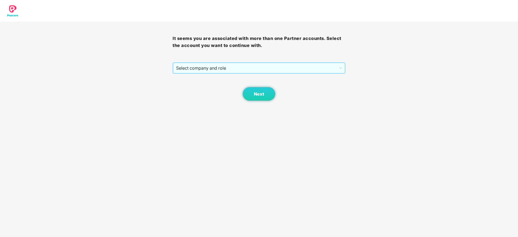
drag, startPoint x: 292, startPoint y: 65, endPoint x: 291, endPoint y: 73, distance: 9.0
click at [292, 66] on span "Select company and role" at bounding box center [259, 68] width 166 height 10
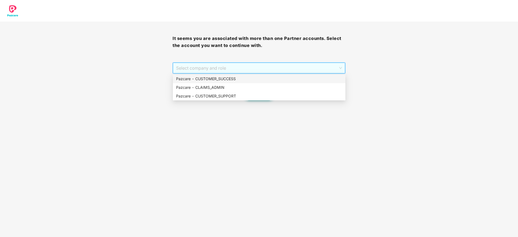
click at [288, 78] on div "Pazcare - CUSTOMER_SUCCESS" at bounding box center [259, 79] width 166 height 6
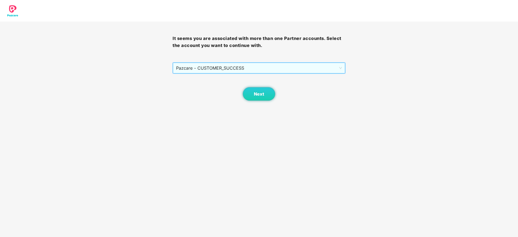
click at [280, 97] on div "Next" at bounding box center [259, 87] width 173 height 27
click at [272, 95] on button "Next" at bounding box center [259, 94] width 32 height 14
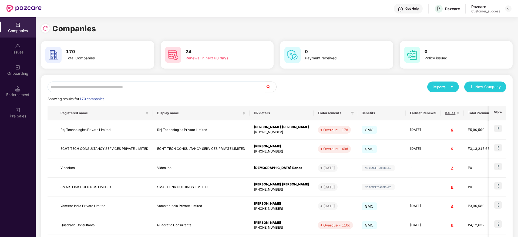
click at [231, 85] on input "text" at bounding box center [157, 87] width 218 height 11
paste input "********"
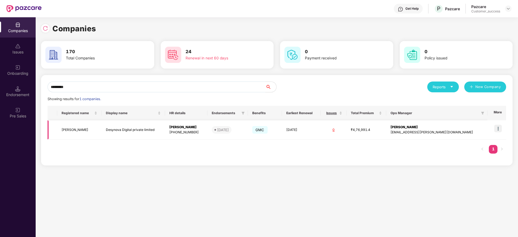
type input "********"
click at [503, 132] on td at bounding box center [496, 129] width 19 height 19
click at [502, 132] on img at bounding box center [498, 129] width 8 height 8
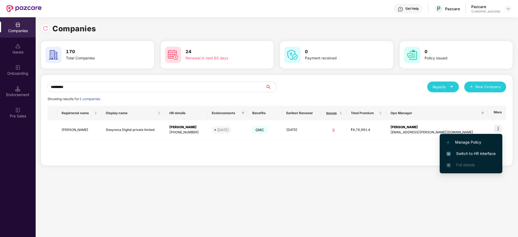
click at [488, 155] on span "Switch to HR interface" at bounding box center [470, 154] width 49 height 6
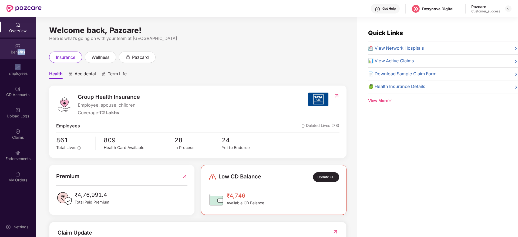
drag, startPoint x: 21, startPoint y: 59, endPoint x: 17, endPoint y: 58, distance: 4.1
click at [17, 58] on div "OverView Benefits Employees CD Accounts Upload Logs Claims Endorsements My Orde…" at bounding box center [18, 102] width 36 height 171
click at [15, 58] on div "Benefits" at bounding box center [18, 49] width 36 height 20
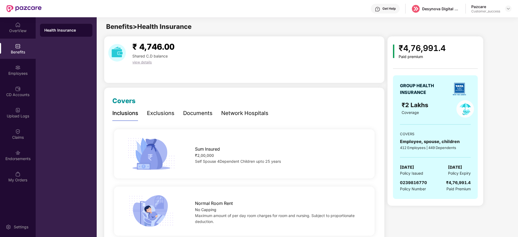
click at [425, 180] on span "0239816770" at bounding box center [413, 182] width 27 height 5
copy span "0239816770"
click at [506, 12] on div "Pazcare Customer_success" at bounding box center [491, 8] width 40 height 9
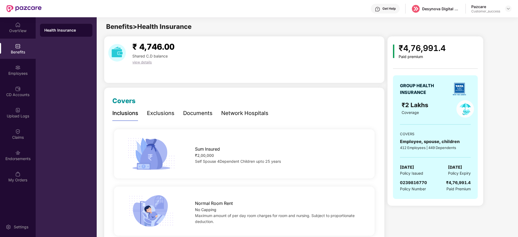
click at [505, 11] on div at bounding box center [508, 8] width 6 height 6
click at [507, 11] on div at bounding box center [508, 8] width 6 height 6
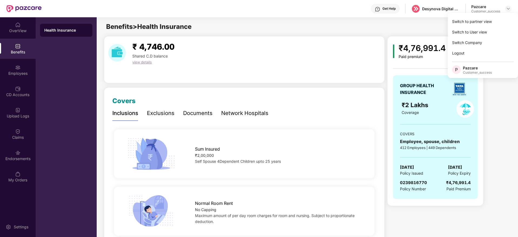
click at [505, 15] on div "Switch to partner view Switch to User view Switch Company Logout P Pazcare Cust…" at bounding box center [483, 45] width 70 height 65
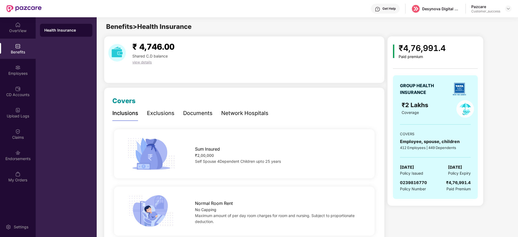
click at [508, 11] on div at bounding box center [508, 8] width 6 height 6
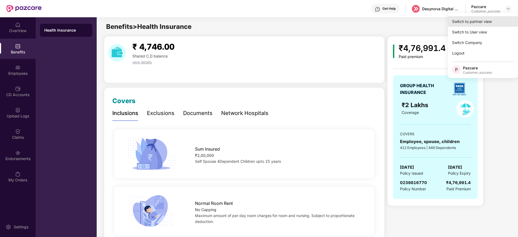
click at [500, 24] on div "Switch to partner view" at bounding box center [483, 21] width 70 height 11
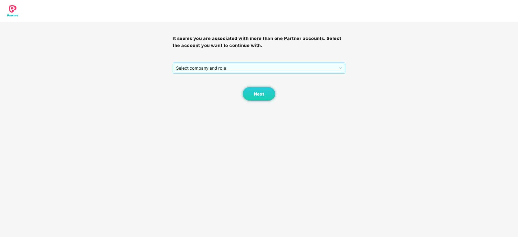
click at [301, 69] on span "Select company and role" at bounding box center [259, 68] width 166 height 10
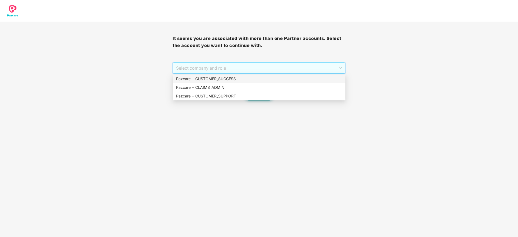
click at [296, 80] on div "Pazcare - CUSTOMER_SUCCESS" at bounding box center [259, 79] width 166 height 6
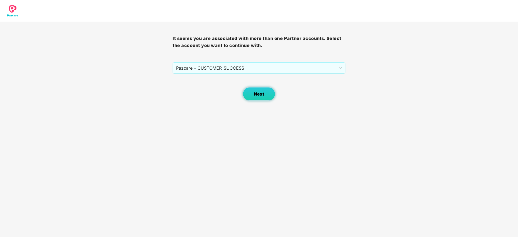
click at [265, 94] on button "Next" at bounding box center [259, 94] width 32 height 14
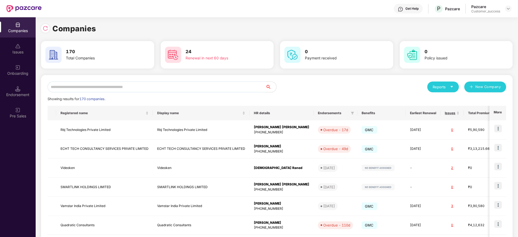
click at [189, 86] on input "text" at bounding box center [157, 87] width 218 height 11
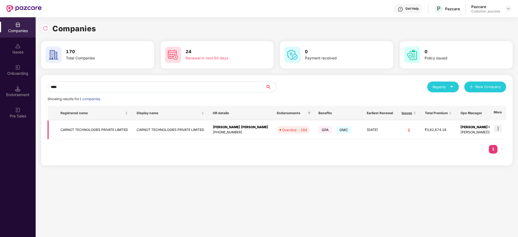
type input "****"
click at [336, 132] on span "GMC" at bounding box center [343, 130] width 15 height 8
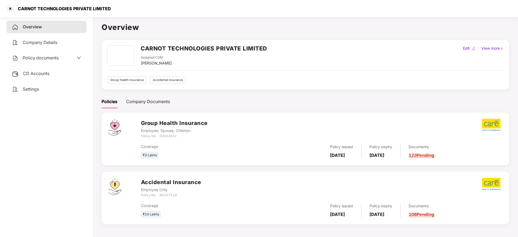
click at [58, 60] on span "Policy documents" at bounding box center [41, 57] width 36 height 5
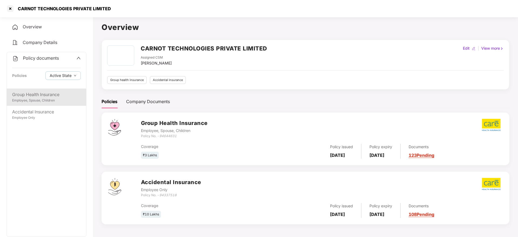
click at [54, 96] on div "Group Health Insurance" at bounding box center [46, 94] width 69 height 7
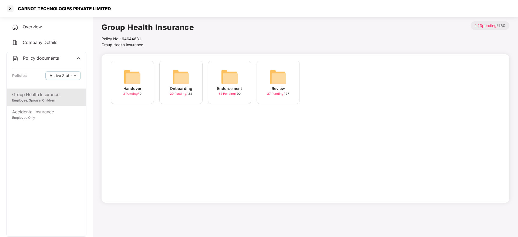
click at [222, 84] on img at bounding box center [229, 76] width 17 height 17
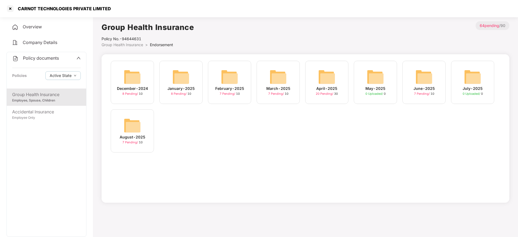
click at [138, 131] on img at bounding box center [132, 125] width 17 height 17
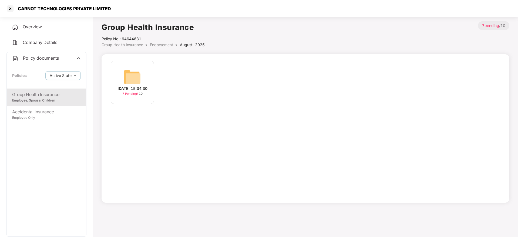
click at [129, 86] on div "07-Aug-2025 15:34:30" at bounding box center [132, 89] width 30 height 6
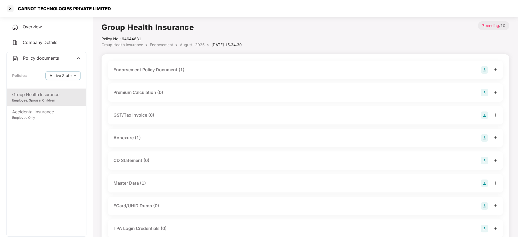
click at [162, 184] on div "Master Data (1)" at bounding box center [305, 184] width 384 height 8
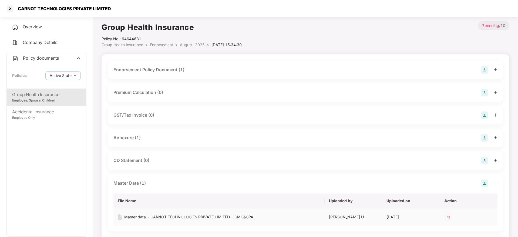
click at [173, 217] on div "Master data - CARNOT TECHNOLOGIES PRIVATE LIMITED - GMC&GPA" at bounding box center [188, 217] width 129 height 6
click at [81, 10] on div "CARNOT TECHNOLOGIES PRIVATE LIMITED" at bounding box center [63, 8] width 96 height 5
click at [126, 40] on div "Policy No.- 94644631" at bounding box center [172, 39] width 140 height 6
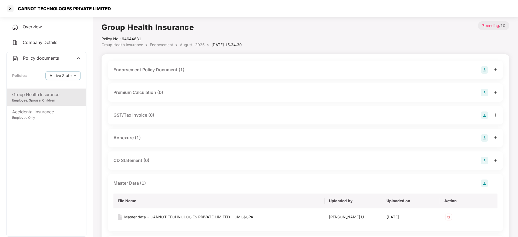
click at [127, 39] on div "Policy No.- 94644631" at bounding box center [172, 39] width 140 height 6
copy div "94644631"
click at [12, 9] on div at bounding box center [10, 8] width 9 height 9
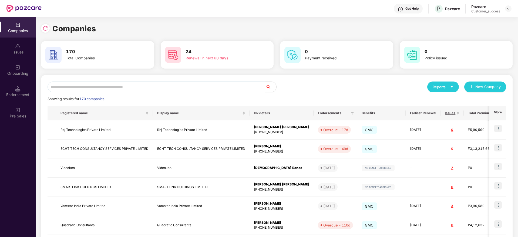
click at [184, 82] on input "text" at bounding box center [157, 87] width 218 height 11
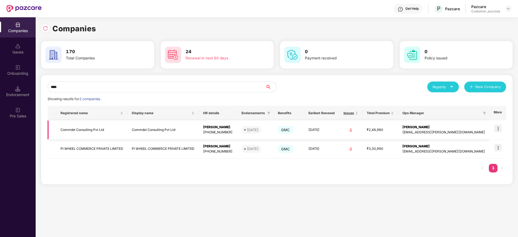
type input "****"
click at [499, 126] on img at bounding box center [498, 129] width 8 height 8
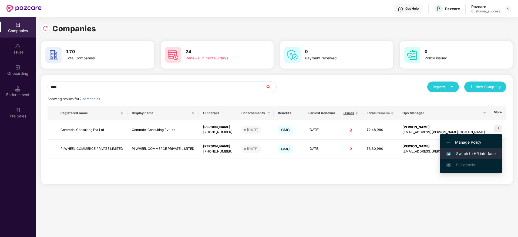
click at [485, 153] on span "Switch to HR interface" at bounding box center [470, 154] width 49 height 6
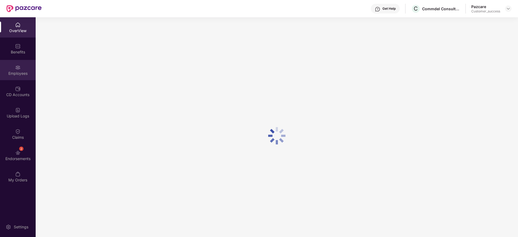
click at [18, 72] on div "Employees" at bounding box center [18, 73] width 36 height 5
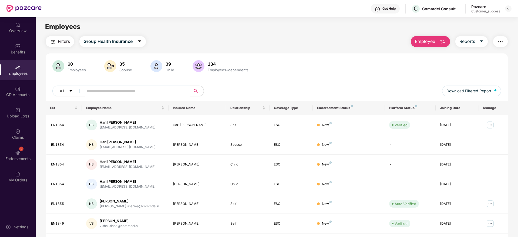
click at [167, 84] on div "60 Employees 35 Spouse 39 Child 134 Employees+dependents All Download Filtered …" at bounding box center [277, 80] width 462 height 41
click at [167, 92] on input "text" at bounding box center [134, 91] width 97 height 8
paste input "*****"
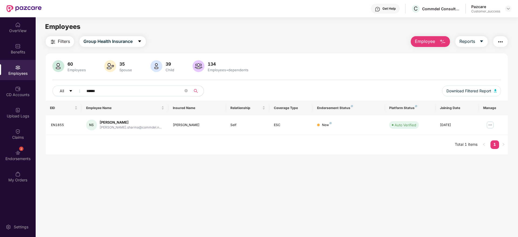
type input "*****"
click at [440, 9] on div "Commdel Consulting Pvt Ltd" at bounding box center [441, 8] width 38 height 5
copy div "Commdel Consulting Pvt Ltd"
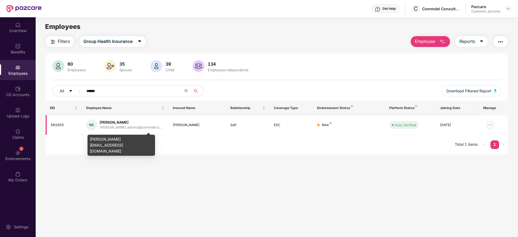
click at [126, 129] on div "nidhi.sharma@commdel.n..." at bounding box center [131, 127] width 62 height 5
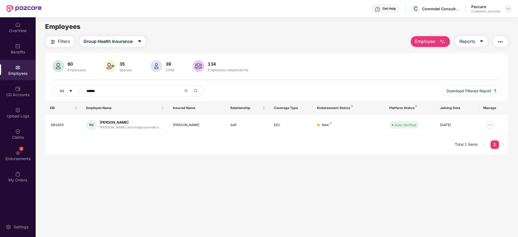
click at [508, 8] on img at bounding box center [508, 8] width 4 height 4
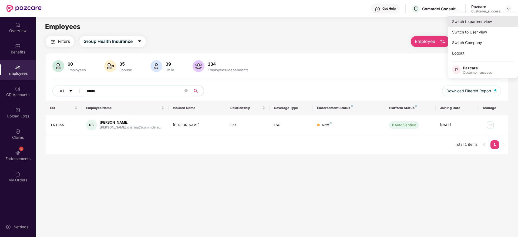
click at [498, 22] on div "Switch to partner view" at bounding box center [483, 21] width 70 height 11
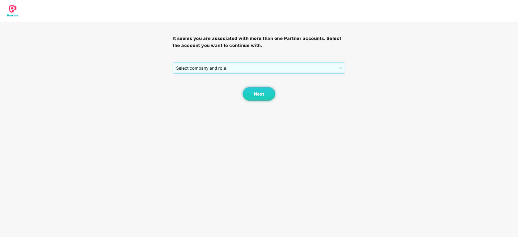
click at [261, 70] on span "Select company and role" at bounding box center [259, 68] width 166 height 10
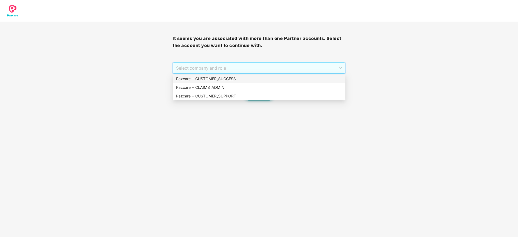
click at [258, 80] on div "Pazcare - CUSTOMER_SUCCESS" at bounding box center [259, 79] width 166 height 6
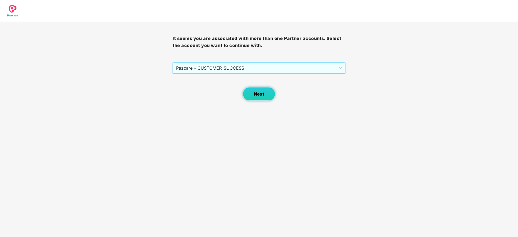
click at [259, 96] on span "Next" at bounding box center [259, 94] width 10 height 5
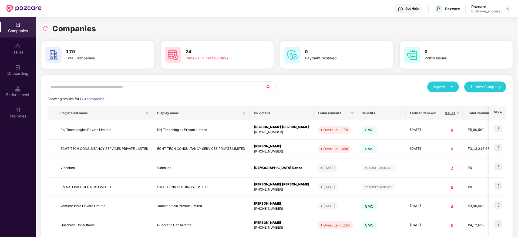
click at [190, 86] on input "text" at bounding box center [157, 87] width 218 height 11
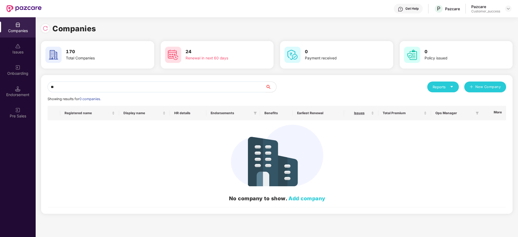
type input "*"
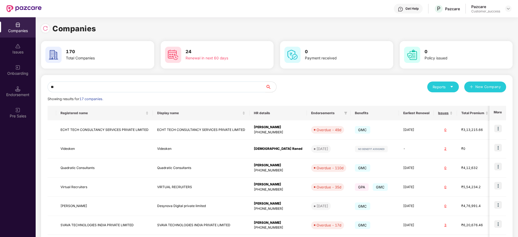
type input "*"
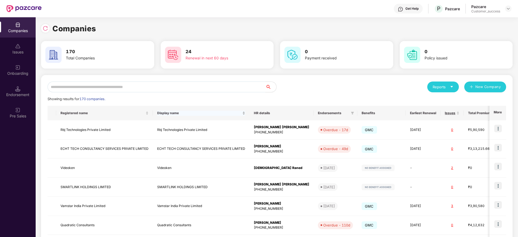
paste input "*********"
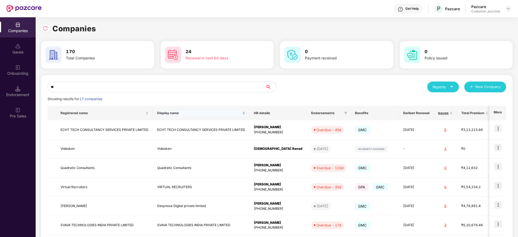
type input "*"
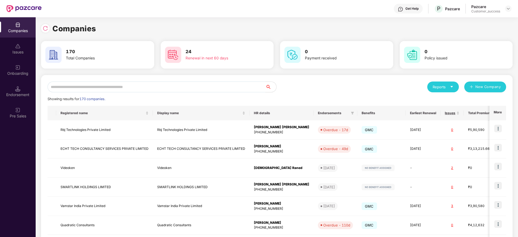
paste input "********"
type input "********"
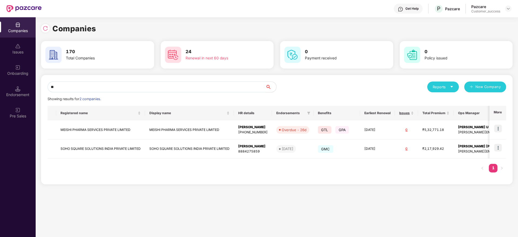
type input "*"
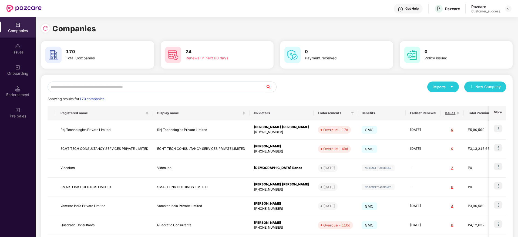
click at [46, 27] on img at bounding box center [45, 28] width 5 height 5
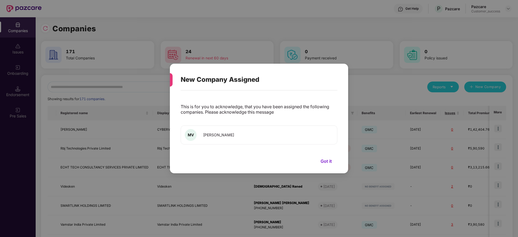
click at [320, 162] on button "Got it" at bounding box center [326, 161] width 22 height 8
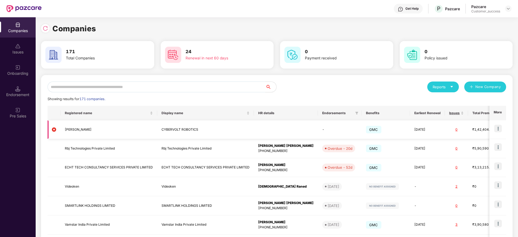
click at [496, 128] on img at bounding box center [498, 129] width 8 height 8
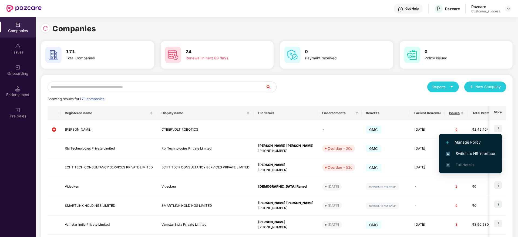
click at [478, 153] on span "Switch to HR interface" at bounding box center [470, 154] width 49 height 6
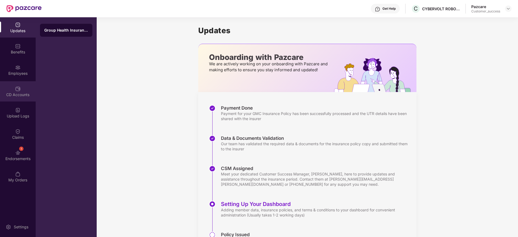
click at [20, 88] on img at bounding box center [17, 88] width 5 height 5
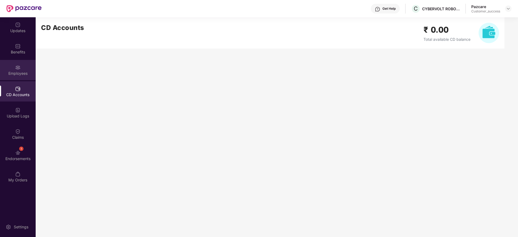
click at [19, 74] on div "Employees" at bounding box center [18, 73] width 36 height 5
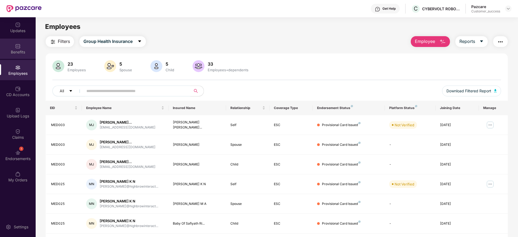
click at [13, 53] on div "Benefits" at bounding box center [18, 51] width 36 height 5
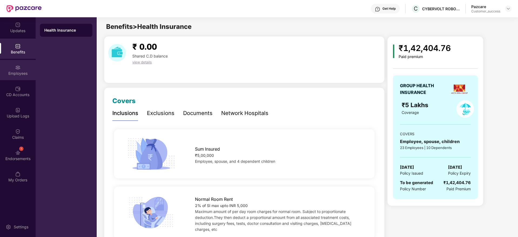
click at [16, 80] on div "Employees" at bounding box center [18, 70] width 36 height 20
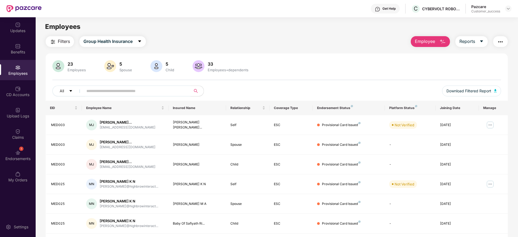
click at [177, 93] on input "text" at bounding box center [134, 91] width 97 height 8
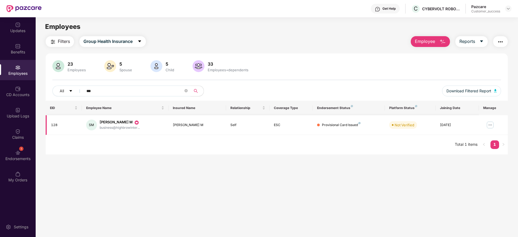
type input "***"
click at [488, 127] on img at bounding box center [490, 125] width 9 height 9
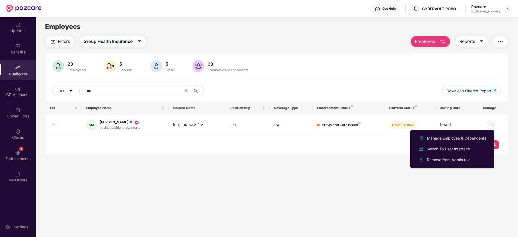
click at [381, 192] on main "Employees Filters Group Health Insurance Employee Reports 23 Employees 5 Spouse…" at bounding box center [277, 135] width 482 height 237
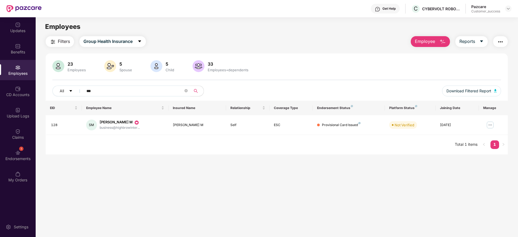
click at [508, 5] on div "Pazcare Customer_success" at bounding box center [491, 8] width 40 height 9
click at [505, 13] on div "Get Help C CYBERVOLT ROBOTICS Pazcare Customer_success" at bounding box center [277, 8] width 470 height 17
click at [509, 10] on img at bounding box center [508, 8] width 4 height 4
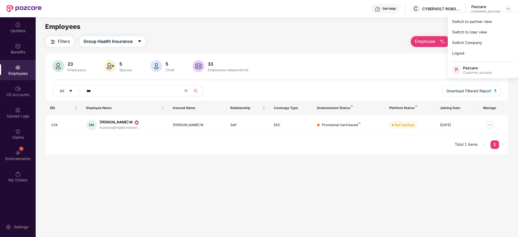
click at [493, 25] on div "Switch to partner view" at bounding box center [483, 21] width 70 height 11
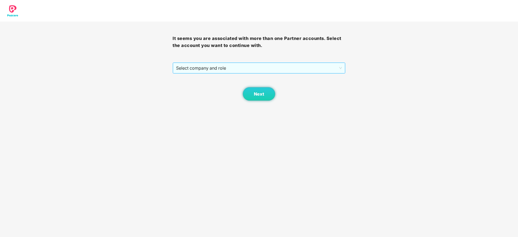
click at [251, 69] on span "Select company and role" at bounding box center [259, 68] width 166 height 10
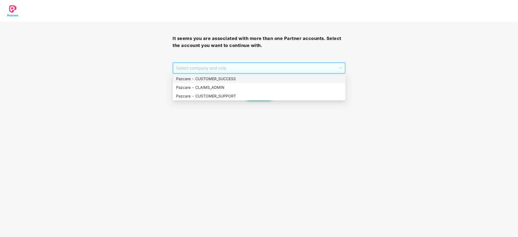
click at [248, 75] on div "Pazcare - CUSTOMER_SUCCESS" at bounding box center [259, 79] width 173 height 9
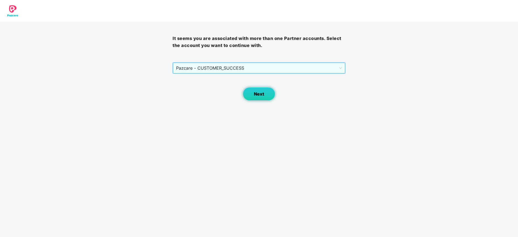
click at [265, 99] on button "Next" at bounding box center [259, 94] width 32 height 14
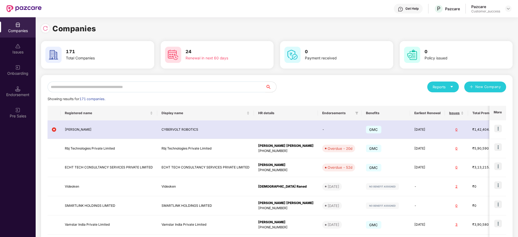
click at [210, 85] on input "text" at bounding box center [157, 87] width 218 height 11
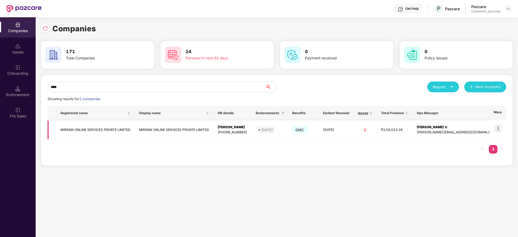
type input "****"
click at [497, 127] on img at bounding box center [498, 129] width 8 height 8
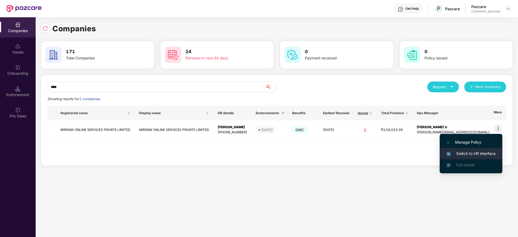
click at [490, 151] on span "Switch to HR interface" at bounding box center [470, 154] width 49 height 6
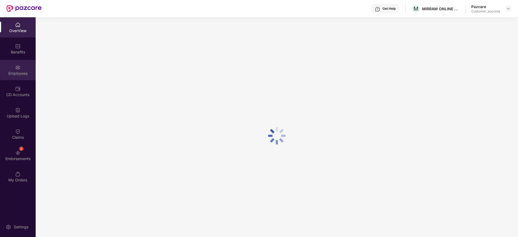
click at [21, 74] on div "Employees" at bounding box center [18, 73] width 36 height 5
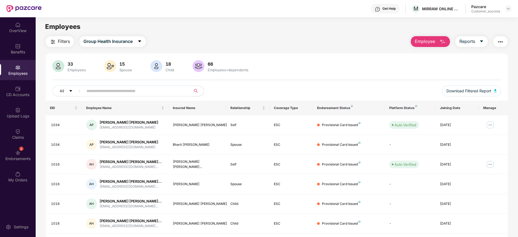
click at [127, 96] on span at bounding box center [135, 91] width 111 height 11
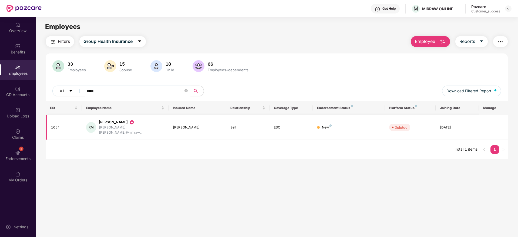
type input "*****"
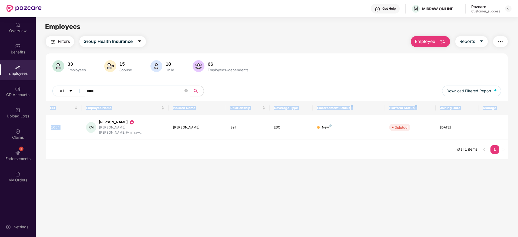
drag, startPoint x: 87, startPoint y: 125, endPoint x: 302, endPoint y: 147, distance: 216.1
click at [302, 147] on div "EID Employee Name Insured Name Relationship Coverage Type Endorsement Status Pl…" at bounding box center [277, 130] width 462 height 59
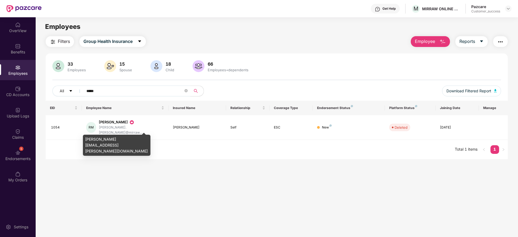
click at [112, 140] on div "raina.misquitta@mirraw.com" at bounding box center [117, 145] width 68 height 21
drag, startPoint x: 112, startPoint y: 140, endPoint x: 120, endPoint y: 145, distance: 9.3
click at [120, 145] on div "EID Employee Name Insured Name Relationship Coverage Type Endorsement Status Pl…" at bounding box center [277, 130] width 462 height 59
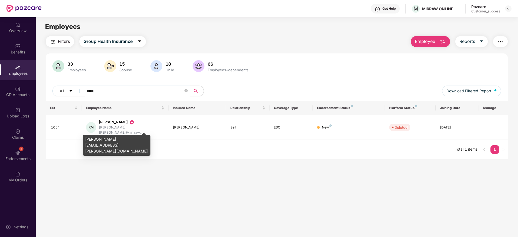
click at [120, 137] on div "raina.misquitta@mirraw.com" at bounding box center [117, 145] width 68 height 21
copy div "raina.misquitta@mirraw.com"
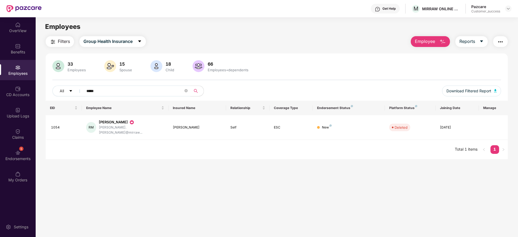
click at [438, 45] on button "Employee" at bounding box center [430, 41] width 39 height 11
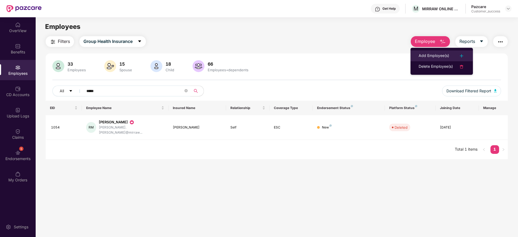
click at [439, 58] on div "Add Employee(s)" at bounding box center [434, 56] width 31 height 6
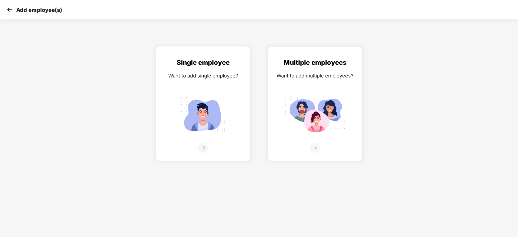
click at [217, 110] on img at bounding box center [203, 115] width 60 height 42
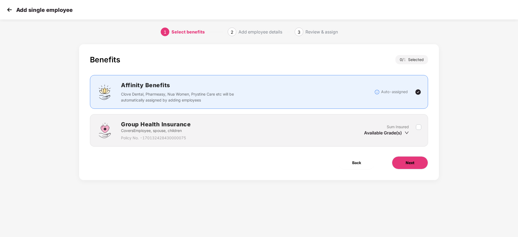
click at [415, 162] on button "Next" at bounding box center [410, 162] width 36 height 13
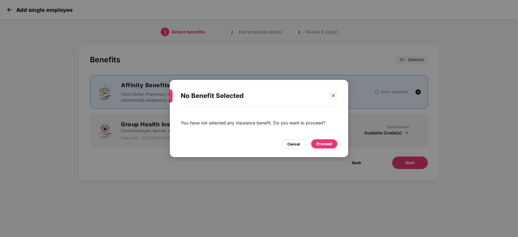
click at [324, 146] on div "Proceed" at bounding box center [324, 144] width 15 height 6
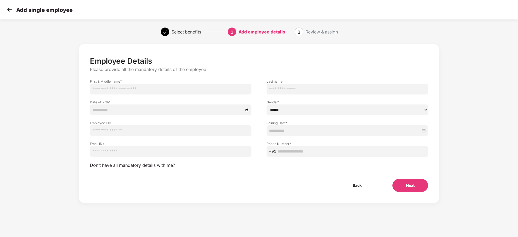
click at [165, 153] on input "email" at bounding box center [171, 151] width 162 height 11
paste input "**********"
click at [96, 152] on input "**********" at bounding box center [171, 151] width 162 height 11
type input "**********"
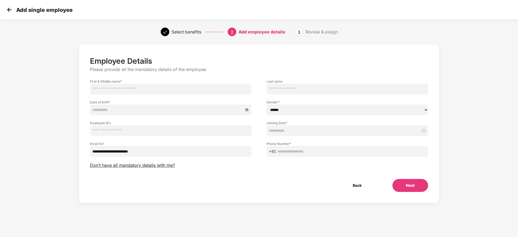
click at [122, 90] on input "text" at bounding box center [171, 89] width 162 height 11
paste input "*****"
type input "*****"
click at [125, 111] on input at bounding box center [167, 110] width 151 height 6
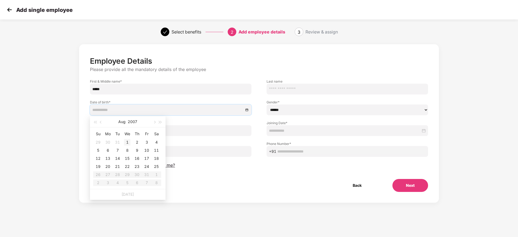
type input "**********"
click at [128, 142] on div "1" at bounding box center [127, 142] width 6 height 6
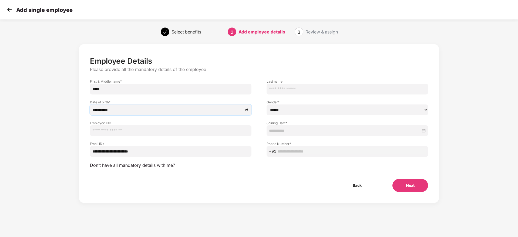
click at [299, 109] on select "****** **** ******" at bounding box center [348, 110] width 162 height 11
select select "******"
click at [267, 105] on select "****** **** ******" at bounding box center [348, 110] width 162 height 11
click at [120, 131] on input "text" at bounding box center [171, 130] width 162 height 11
drag, startPoint x: 120, startPoint y: 131, endPoint x: 102, endPoint y: 131, distance: 18.4
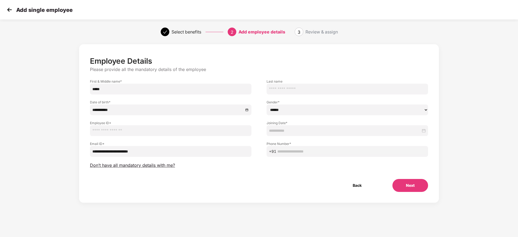
click at [102, 131] on input "text" at bounding box center [171, 130] width 162 height 11
type input "*****"
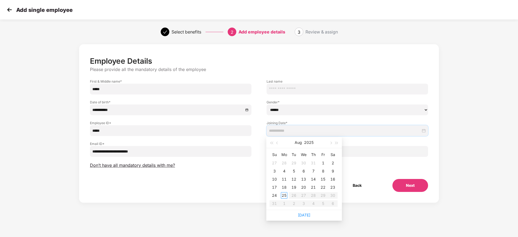
click at [287, 132] on input at bounding box center [345, 131] width 152 height 6
type input "**********"
click at [285, 195] on div "25" at bounding box center [284, 195] width 6 height 6
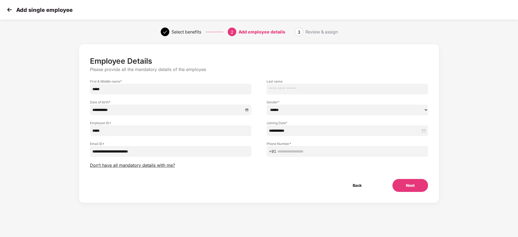
click at [472, 190] on div "**********" at bounding box center [259, 129] width 432 height 175
click at [408, 154] on span "+91" at bounding box center [348, 151] width 162 height 11
click at [408, 153] on input "text" at bounding box center [351, 152] width 148 height 6
paste input "**********"
type input "**********"
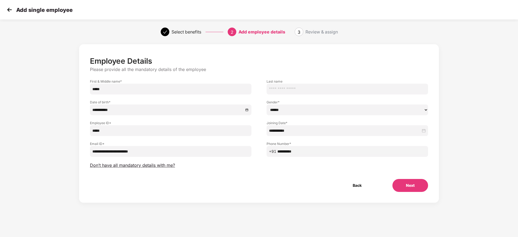
click at [406, 181] on button "Next" at bounding box center [410, 185] width 36 height 13
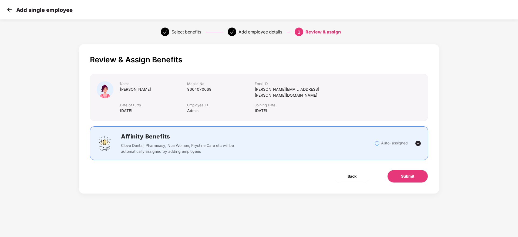
click at [401, 163] on div "Review & Assign Benefits Name raina Mobile No. 9004070669 Email ID raina.misqui…" at bounding box center [259, 118] width 360 height 149
click at [409, 176] on button "Submit" at bounding box center [407, 176] width 41 height 13
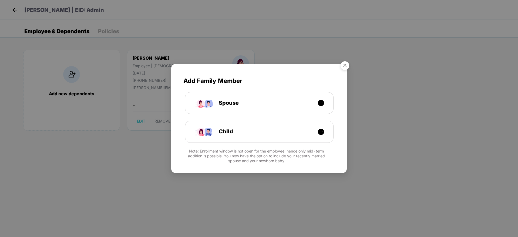
click at [344, 67] on img "Close" at bounding box center [344, 66] width 15 height 15
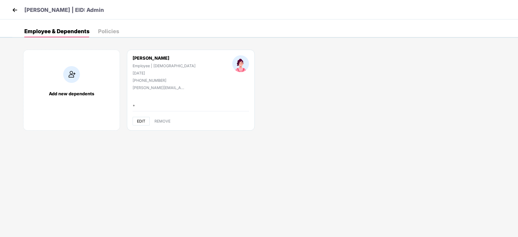
click at [140, 122] on span "EDIT" at bounding box center [141, 121] width 8 height 4
select select "******"
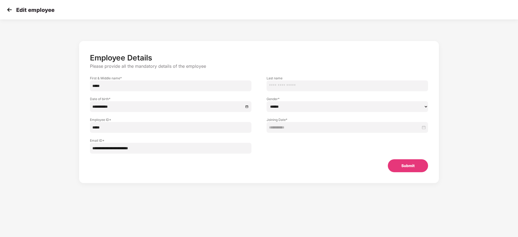
drag, startPoint x: 93, startPoint y: 87, endPoint x: 35, endPoint y: 87, distance: 58.1
click at [35, 87] on div "**********" at bounding box center [259, 109] width 518 height 174
type input "*****"
click at [402, 166] on button "Submit" at bounding box center [408, 165] width 40 height 13
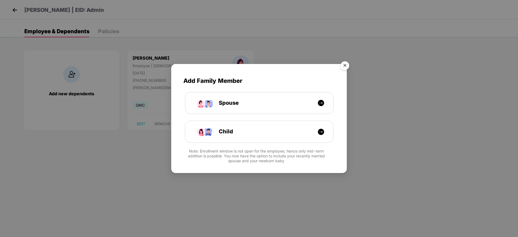
click at [339, 62] on img "Close" at bounding box center [344, 66] width 15 height 15
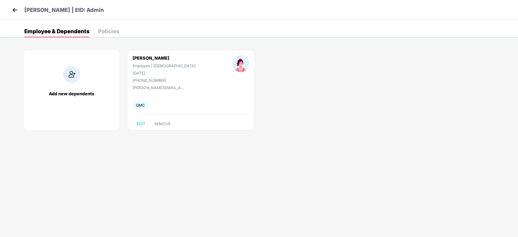
click at [142, 62] on div "Raina Employee | Female 01 Aug 2007 +919004070669" at bounding box center [164, 68] width 100 height 27
click at [141, 58] on div "Raina" at bounding box center [164, 57] width 63 height 5
copy div "Raina"
click at [16, 5] on div "Raina | EID: Admin" at bounding box center [259, 9] width 518 height 19
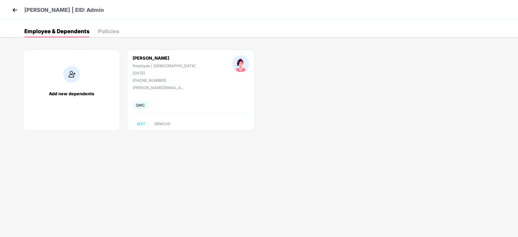
click at [15, 8] on img at bounding box center [15, 10] width 8 height 8
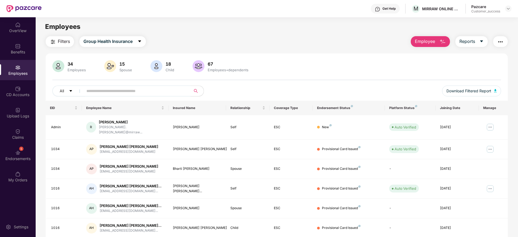
click at [162, 86] on span at bounding box center [135, 91] width 111 height 11
click at [492, 124] on img at bounding box center [490, 127] width 9 height 9
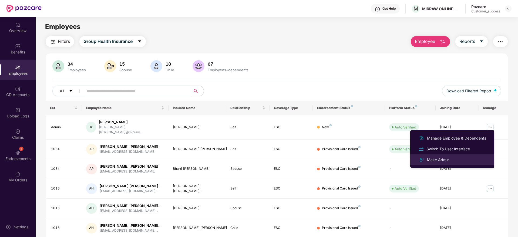
click at [465, 158] on div "Make Admin" at bounding box center [452, 160] width 70 height 6
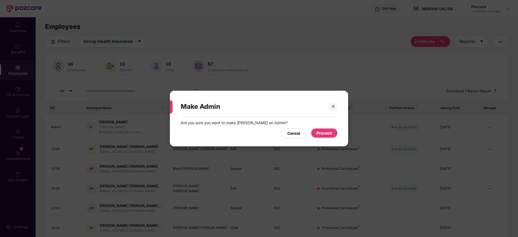
click at [324, 132] on div "Proceed" at bounding box center [324, 133] width 15 height 6
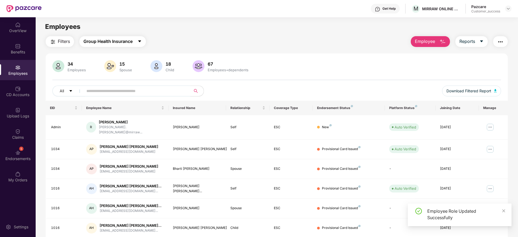
click at [110, 41] on span "Group Health Insurance" at bounding box center [107, 41] width 49 height 7
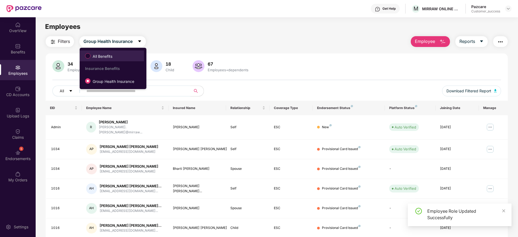
click at [110, 58] on span "All Benefits" at bounding box center [102, 56] width 24 height 6
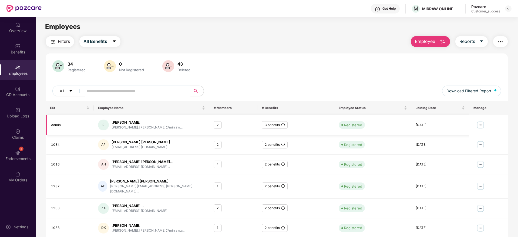
click at [480, 123] on img at bounding box center [480, 125] width 9 height 9
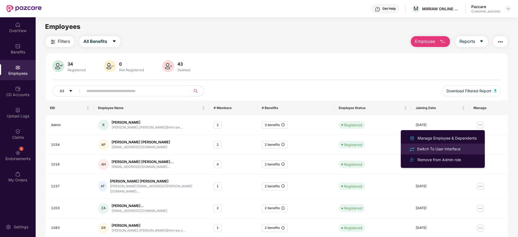
click at [456, 145] on li "Switch To User Interface" at bounding box center [443, 149] width 84 height 11
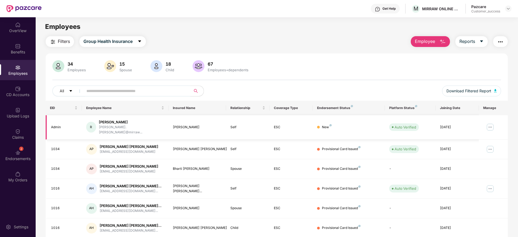
click at [491, 126] on img at bounding box center [490, 127] width 9 height 9
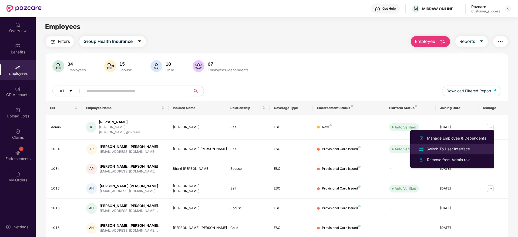
click at [453, 149] on div "Switch To User Interface" at bounding box center [448, 149] width 46 height 6
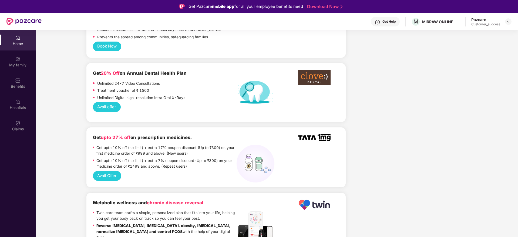
scroll to position [122, 0]
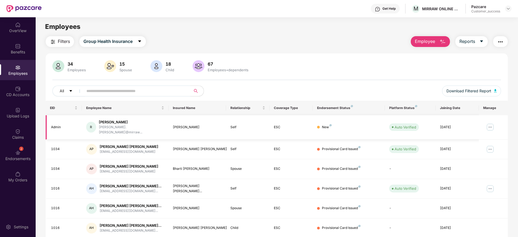
drag, startPoint x: 269, startPoint y: 126, endPoint x: 467, endPoint y: 129, distance: 198.3
click at [467, 129] on tr "Admin R Raina raina.misquitta@mirraw... Raina Self ESC New Auto Verified 25 Aug…" at bounding box center [277, 127] width 462 height 24
click at [467, 129] on td "25 Aug 2025" at bounding box center [457, 127] width 43 height 24
drag, startPoint x: 467, startPoint y: 129, endPoint x: 41, endPoint y: 121, distance: 426.0
click at [41, 121] on div "Filters Group Health Insurance Employee Reports 34 Employees 15 Spouse 18 Child…" at bounding box center [277, 188] width 482 height 305
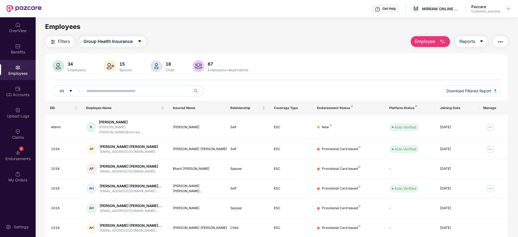
click at [41, 121] on div "Filters Group Health Insurance Employee Reports 34 Employees 15 Spouse 18 Child…" at bounding box center [277, 188] width 482 height 305
drag, startPoint x: 44, startPoint y: 115, endPoint x: 468, endPoint y: 125, distance: 423.9
click at [468, 125] on div "Filters Group Health Insurance Employee Reports 34 Employees 15 Spouse 18 Child…" at bounding box center [277, 188] width 482 height 305
click at [468, 125] on div "25 Aug 2025" at bounding box center [457, 127] width 35 height 5
click at [491, 125] on img at bounding box center [490, 127] width 9 height 9
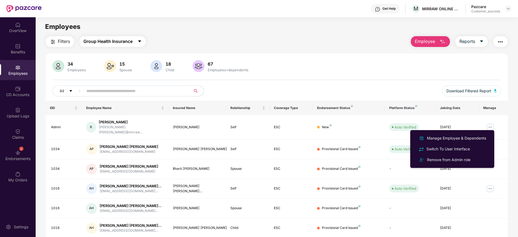
click at [90, 44] on span "Group Health Insurance" at bounding box center [107, 41] width 49 height 7
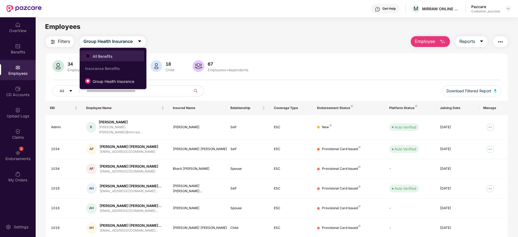
click at [95, 54] on span "All Benefits" at bounding box center [102, 56] width 24 height 6
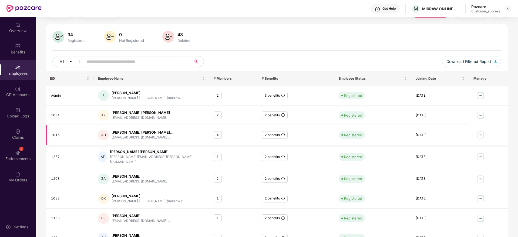
scroll to position [0, 0]
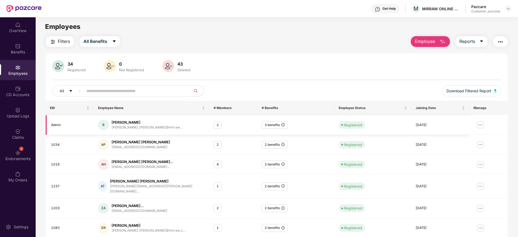
click at [478, 125] on img at bounding box center [480, 125] width 9 height 9
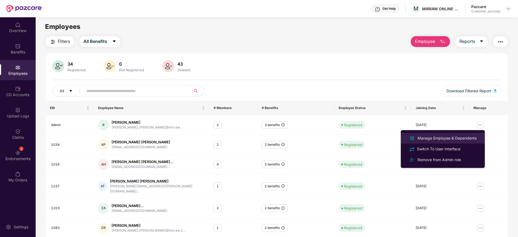
click at [453, 137] on div "Manage Employee & Dependents" at bounding box center [446, 138] width 61 height 6
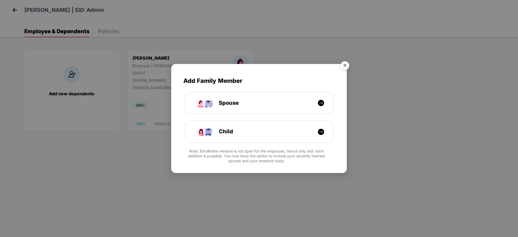
click at [341, 65] on img "Close" at bounding box center [344, 66] width 15 height 15
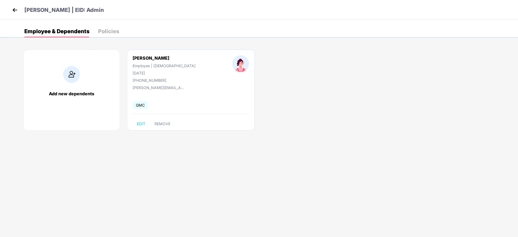
click at [16, 10] on img at bounding box center [15, 10] width 8 height 8
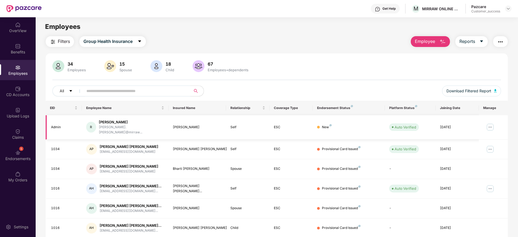
click at [486, 125] on img at bounding box center [490, 127] width 9 height 9
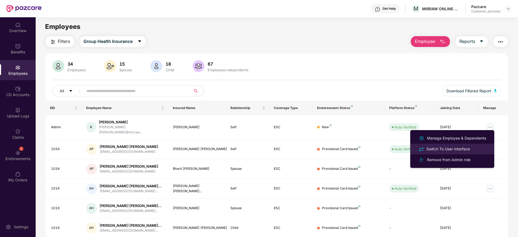
click at [467, 147] on div "Switch To User Interface" at bounding box center [448, 149] width 46 height 6
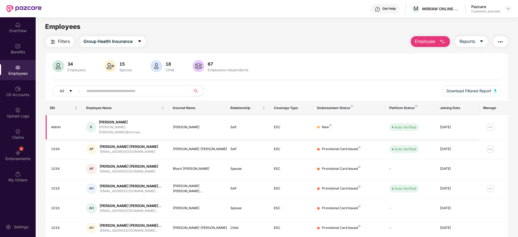
click at [490, 123] on img at bounding box center [490, 127] width 9 height 9
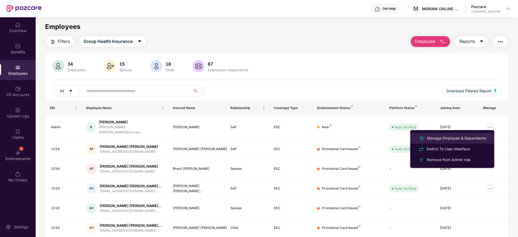
click at [450, 141] on div "Manage Employee & Dependents" at bounding box center [456, 138] width 61 height 6
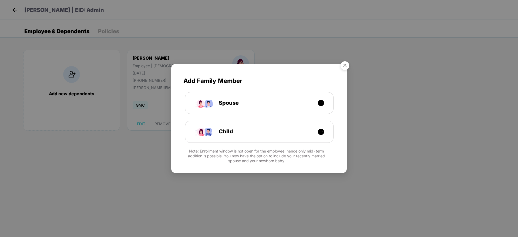
click at [346, 66] on img "Close" at bounding box center [344, 66] width 15 height 15
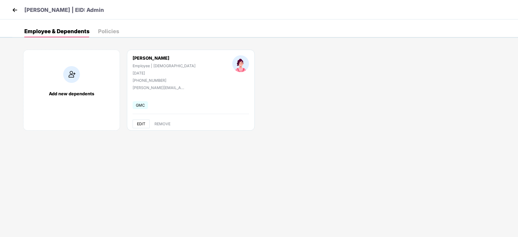
click at [145, 123] on span "EDIT" at bounding box center [141, 124] width 8 height 4
select select "******"
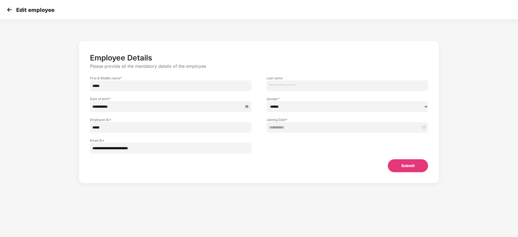
click at [5, 9] on div "Edit employee" at bounding box center [259, 9] width 518 height 19
click at [8, 10] on img at bounding box center [9, 10] width 8 height 8
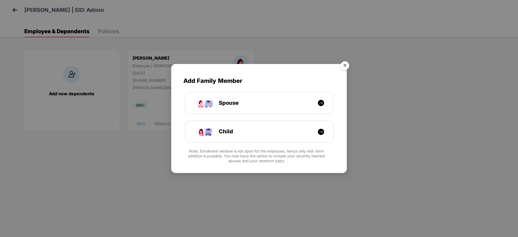
click at [345, 69] on img "Close" at bounding box center [344, 66] width 15 height 15
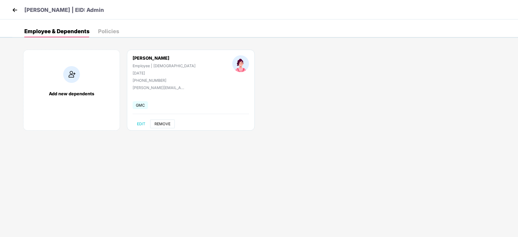
click at [161, 122] on span "REMOVE" at bounding box center [162, 124] width 16 height 4
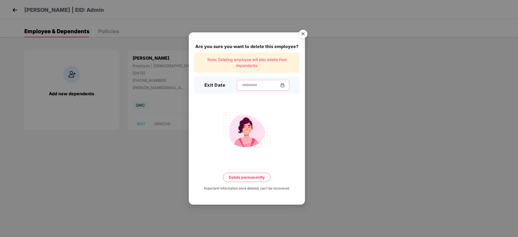
click at [244, 86] on input at bounding box center [260, 85] width 39 height 6
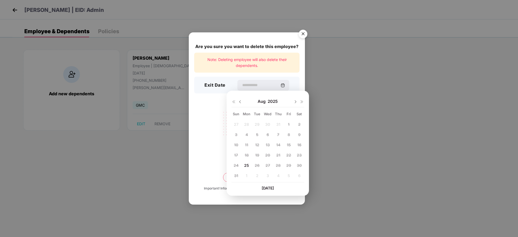
click at [243, 165] on div "25" at bounding box center [247, 166] width 8 height 8
type input "**********"
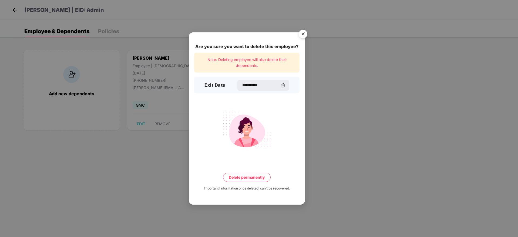
click at [251, 181] on button "Delete permanently" at bounding box center [247, 177] width 48 height 9
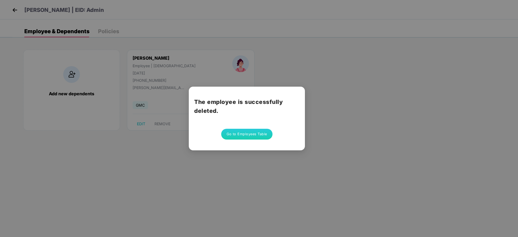
click at [248, 143] on div "The employee is successfully deleted. Go to Employees Table" at bounding box center [247, 119] width 116 height 64
click at [248, 138] on button "Go to Employees Table" at bounding box center [246, 134] width 51 height 11
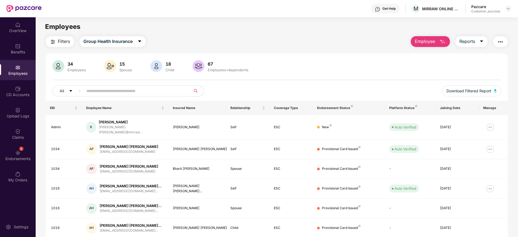
click at [447, 36] on div "Employee Reports" at bounding box center [456, 41] width 102 height 11
click at [440, 45] on button "Employee" at bounding box center [430, 41] width 39 height 11
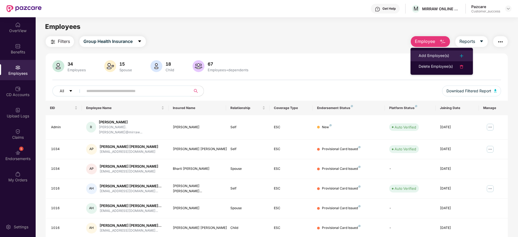
click at [436, 51] on li "Add Employee(s)" at bounding box center [442, 56] width 62 height 11
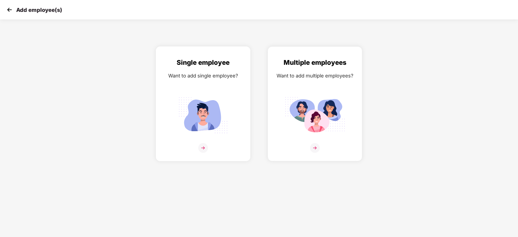
click at [237, 117] on div "Single employee Want to add single employee?" at bounding box center [203, 109] width 83 height 102
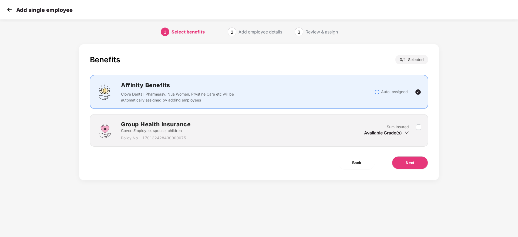
click at [403, 132] on div "Available Grade(s)" at bounding box center [386, 133] width 45 height 6
click at [414, 159] on button "Next" at bounding box center [410, 162] width 36 height 13
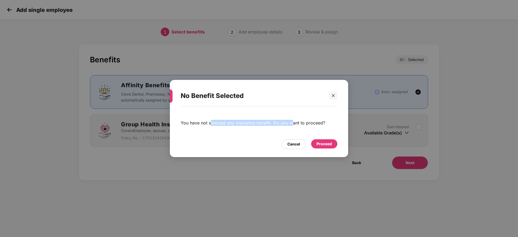
drag, startPoint x: 210, startPoint y: 119, endPoint x: 293, endPoint y: 124, distance: 83.1
click at [293, 124] on div "You have not selected any insurance benefit. Do you want to proceed?" at bounding box center [259, 123] width 157 height 28
click at [329, 142] on div "Proceed" at bounding box center [324, 144] width 15 height 6
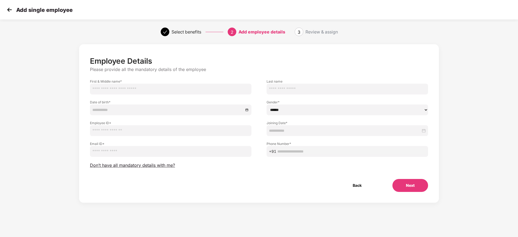
click at [163, 95] on div "Date of birth *" at bounding box center [170, 105] width 177 height 21
click at [163, 90] on input "text" at bounding box center [171, 89] width 162 height 11
click at [116, 156] on input "email" at bounding box center [171, 151] width 162 height 11
paste input "**********"
drag, startPoint x: 118, startPoint y: 151, endPoint x: 89, endPoint y: 150, distance: 29.7
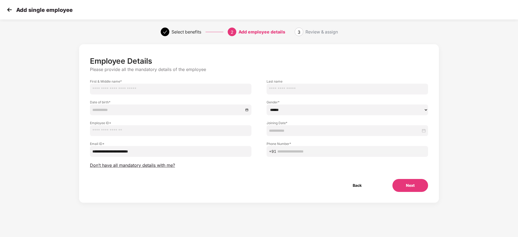
click at [89, 150] on div "**********" at bounding box center [170, 146] width 177 height 21
type input "**********"
click at [133, 93] on input "text" at bounding box center [171, 89] width 162 height 11
paste input "**********"
click at [113, 88] on input "**********" at bounding box center [171, 89] width 162 height 11
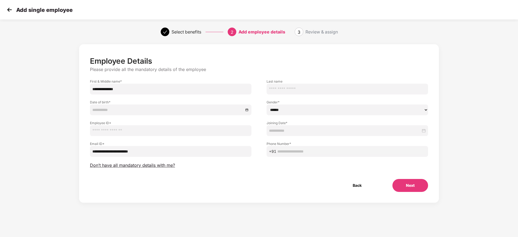
click at [113, 88] on input "**********" at bounding box center [171, 89] width 162 height 11
type input "*****"
paste input "*********"
type input "*********"
click at [223, 113] on div at bounding box center [171, 110] width 162 height 11
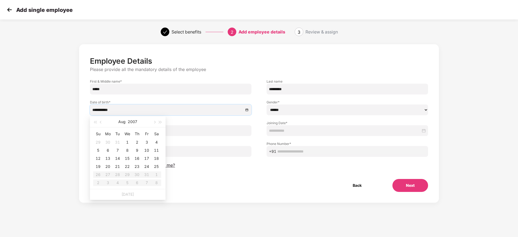
type input "**********"
click at [128, 142] on div "1" at bounding box center [127, 142] width 6 height 6
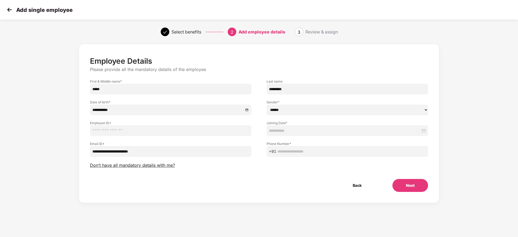
click at [172, 133] on input "text" at bounding box center [171, 130] width 162 height 11
type input "*****"
click at [299, 132] on input at bounding box center [345, 131] width 152 height 6
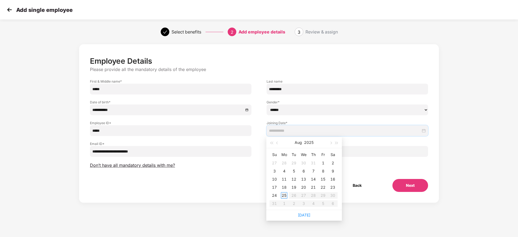
type input "**********"
click at [283, 194] on div "25" at bounding box center [284, 195] width 6 height 6
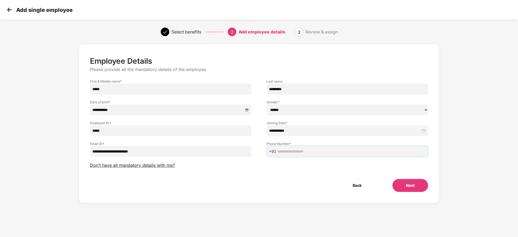
click at [313, 153] on input "text" at bounding box center [351, 152] width 148 height 6
drag, startPoint x: 353, startPoint y: 154, endPoint x: 357, endPoint y: 154, distance: 3.6
click at [353, 154] on input "text" at bounding box center [351, 152] width 148 height 6
paste input "**********"
type input "**********"
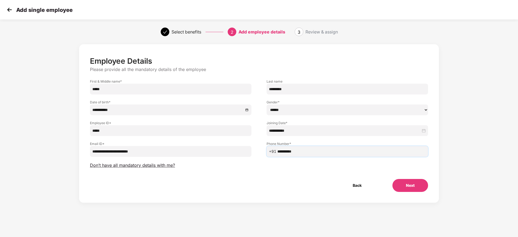
click at [415, 189] on button "Next" at bounding box center [410, 185] width 36 height 13
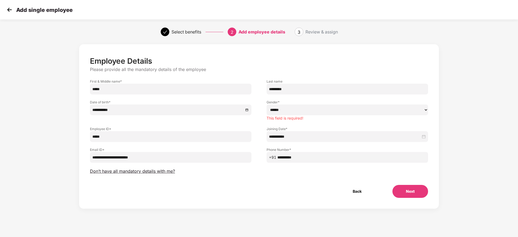
click at [299, 110] on select "****** **** ******" at bounding box center [348, 110] width 162 height 11
select select "******"
click at [267, 105] on select "****** **** ******" at bounding box center [348, 110] width 162 height 11
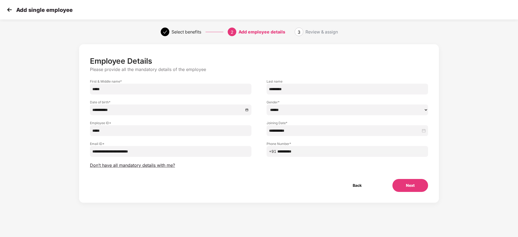
click at [395, 187] on button "Next" at bounding box center [410, 185] width 36 height 13
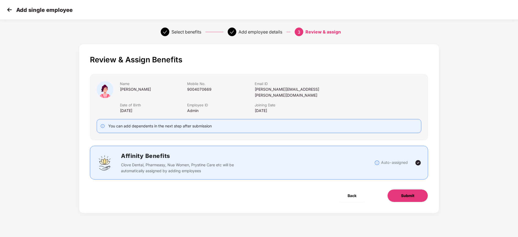
click at [395, 189] on button "Submit" at bounding box center [407, 195] width 41 height 13
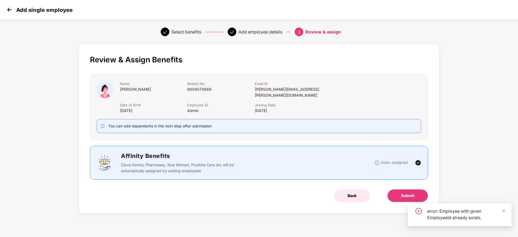
click at [353, 193] on span "Back" at bounding box center [352, 196] width 9 height 6
select select "******"
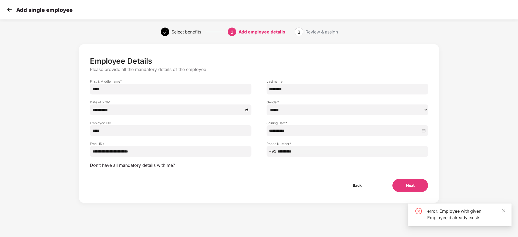
click at [353, 187] on button "Back" at bounding box center [357, 185] width 36 height 13
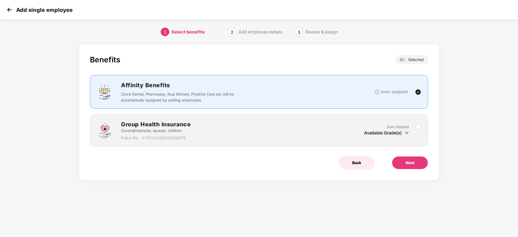
click at [359, 163] on span "Back" at bounding box center [356, 163] width 9 height 6
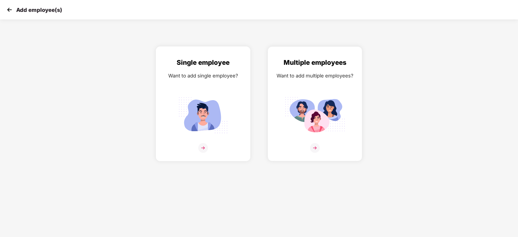
click at [211, 117] on img at bounding box center [203, 115] width 60 height 42
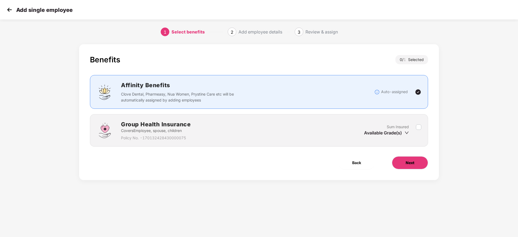
click at [419, 168] on button "Next" at bounding box center [410, 162] width 36 height 13
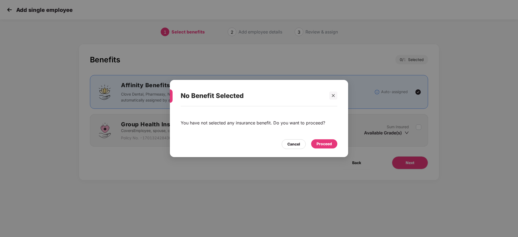
click at [329, 141] on div "Proceed" at bounding box center [324, 144] width 15 height 6
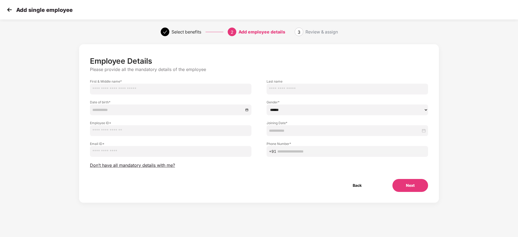
click at [157, 86] on input "text" at bounding box center [171, 89] width 162 height 11
paste input "**********"
type input "**********"
paste input "**********"
click at [102, 89] on input "**********" at bounding box center [171, 89] width 162 height 11
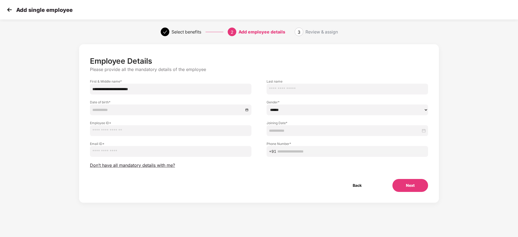
drag, startPoint x: 119, startPoint y: 89, endPoint x: 202, endPoint y: 89, distance: 83.5
click at [202, 89] on input "**********" at bounding box center [171, 89] width 162 height 11
type input "*****"
paste input "*********"
type input "*********"
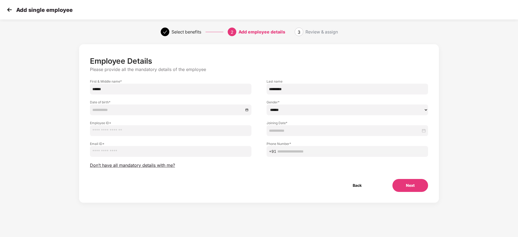
click at [156, 113] on div at bounding box center [171, 110] width 162 height 11
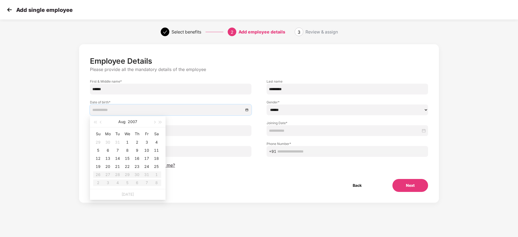
click at [181, 67] on p "Please provide all the mandatory details of the employee" at bounding box center [259, 70] width 338 height 6
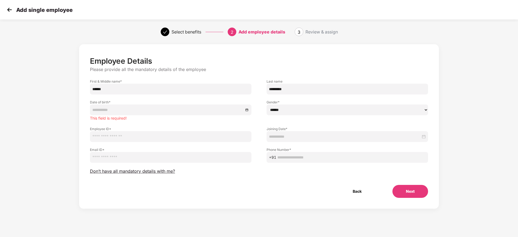
click at [142, 156] on input "email" at bounding box center [171, 157] width 162 height 11
paste input "**********"
type input "**********"
click at [119, 136] on input "text" at bounding box center [171, 136] width 162 height 11
type input "*****"
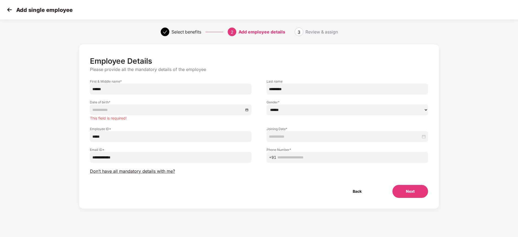
click at [128, 115] on div at bounding box center [171, 110] width 162 height 11
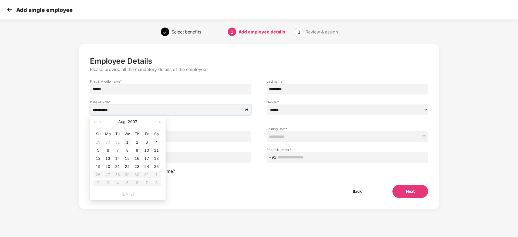
type input "**********"
click at [130, 140] on div "1" at bounding box center [127, 142] width 6 height 6
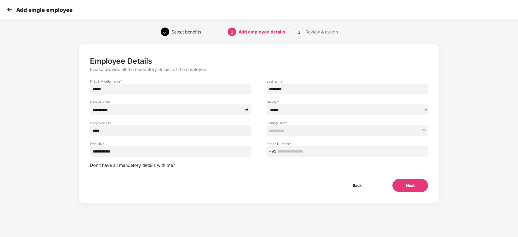
click at [333, 101] on label "Gender *" at bounding box center [348, 102] width 162 height 5
drag, startPoint x: 328, startPoint y: 108, endPoint x: 327, endPoint y: 114, distance: 5.8
click at [328, 108] on select "****** **** ******" at bounding box center [348, 110] width 162 height 11
select select "******"
click at [267, 105] on select "****** **** ******" at bounding box center [348, 110] width 162 height 11
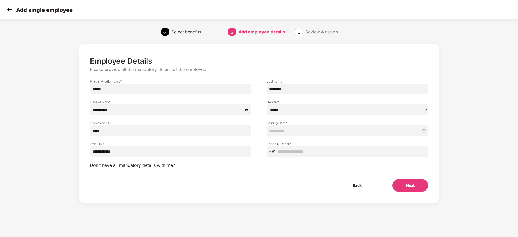
click at [312, 128] on input at bounding box center [345, 131] width 152 height 6
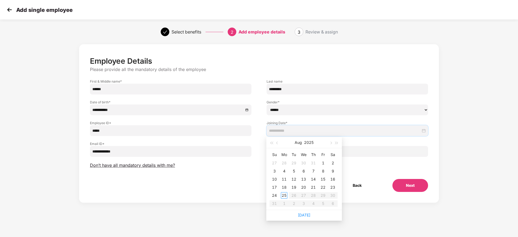
click at [284, 194] on div "25" at bounding box center [284, 195] width 6 height 6
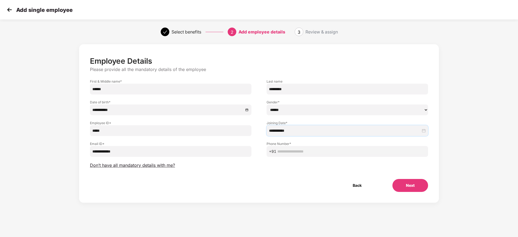
type input "**********"
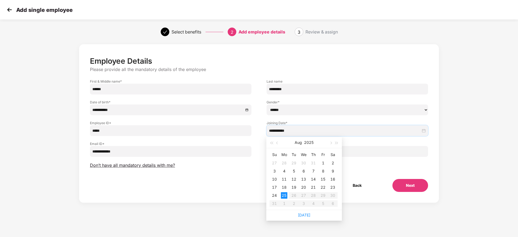
click at [371, 167] on div "**********" at bounding box center [259, 124] width 338 height 136
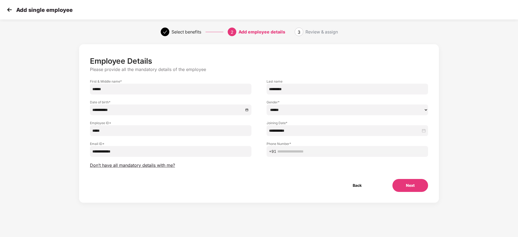
click at [351, 151] on input "text" at bounding box center [351, 152] width 148 height 6
paste input "**********"
type input "**********"
click at [409, 182] on button "Next" at bounding box center [410, 185] width 36 height 13
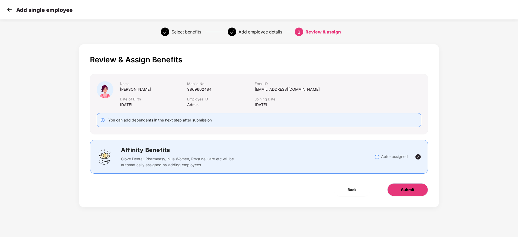
click at [413, 189] on span "Submit" at bounding box center [407, 190] width 13 height 6
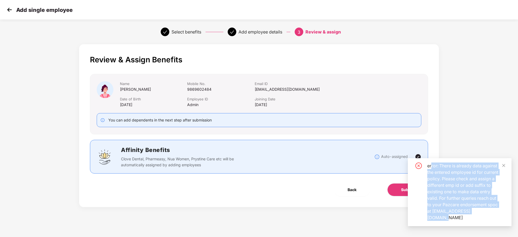
drag, startPoint x: 432, startPoint y: 167, endPoint x: 483, endPoint y: 218, distance: 71.8
click at [483, 218] on div "error: There is already data against the entered employee id for current policy…" at bounding box center [466, 192] width 78 height 58
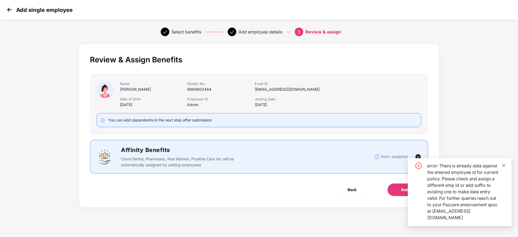
click at [503, 166] on icon "close" at bounding box center [504, 166] width 4 height 4
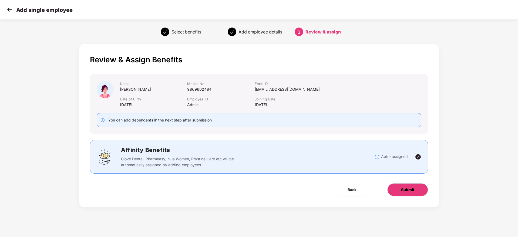
click at [398, 184] on button "Submit" at bounding box center [407, 189] width 41 height 13
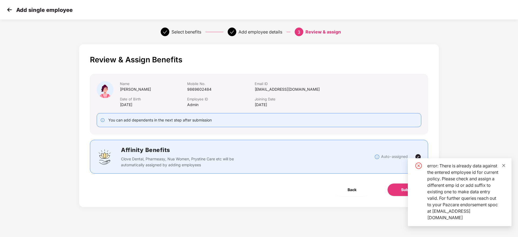
drag, startPoint x: 504, startPoint y: 171, endPoint x: 504, endPoint y: 167, distance: 3.8
click at [504, 170] on div "error: There is already data against the entered employee id for current policy…" at bounding box center [466, 192] width 78 height 58
click at [504, 166] on icon "close" at bounding box center [504, 166] width 4 height 4
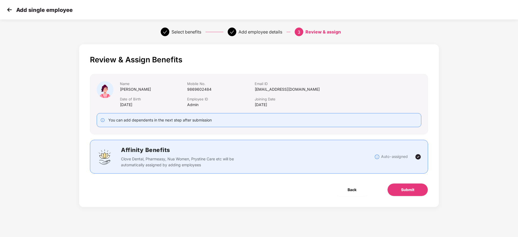
click at [13, 6] on img at bounding box center [9, 10] width 8 height 8
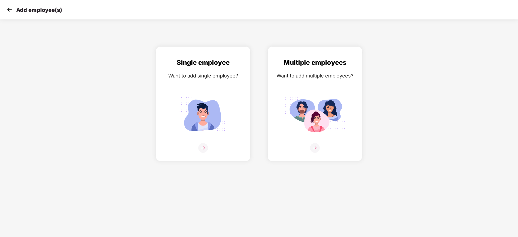
click at [12, 6] on img at bounding box center [9, 10] width 8 height 8
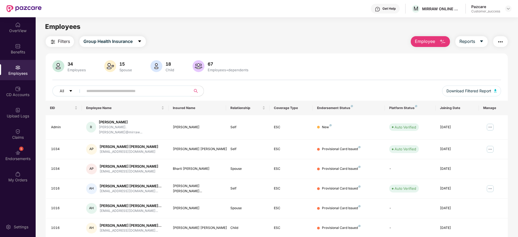
click at [144, 88] on input "text" at bounding box center [134, 91] width 97 height 8
paste input "**********"
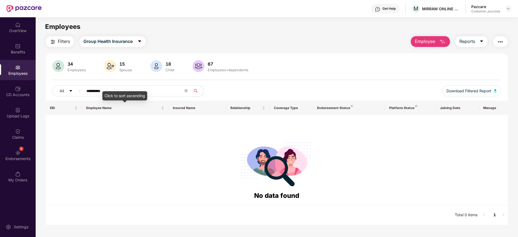
paste input "***"
type input "**********"
click at [185, 93] on span at bounding box center [185, 91] width 3 height 5
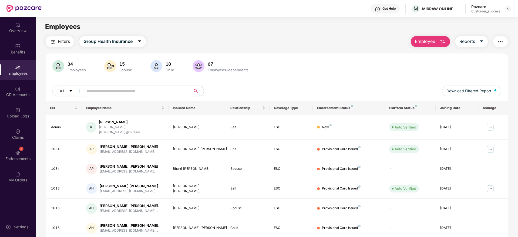
click at [416, 41] on span "Employee" at bounding box center [425, 41] width 20 height 7
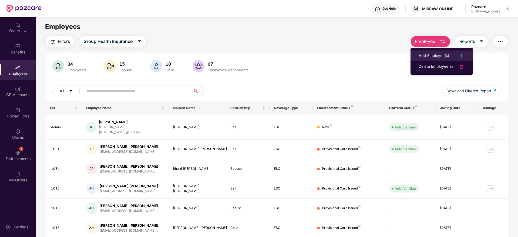
click at [416, 51] on li "Add Employee(s)" at bounding box center [442, 56] width 62 height 11
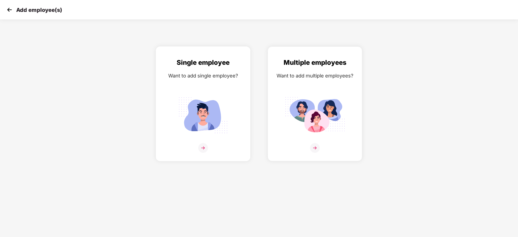
click at [220, 96] on img at bounding box center [203, 115] width 60 height 42
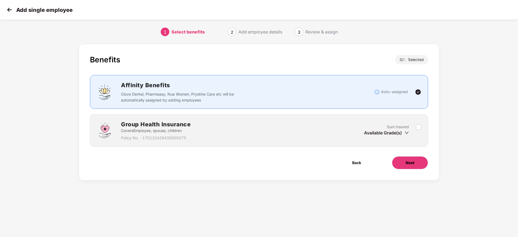
click at [410, 163] on span "Next" at bounding box center [410, 163] width 9 height 6
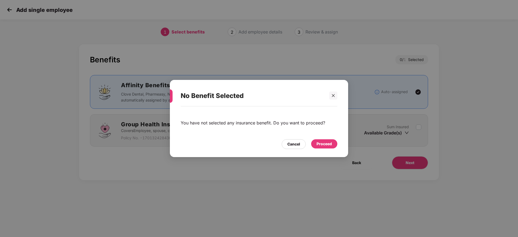
click at [331, 147] on div "Proceed" at bounding box center [324, 143] width 26 height 9
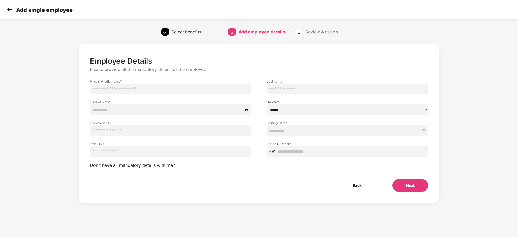
click at [188, 91] on input "text" at bounding box center [171, 89] width 162 height 11
type input "*****"
click at [174, 112] on input at bounding box center [167, 110] width 151 height 6
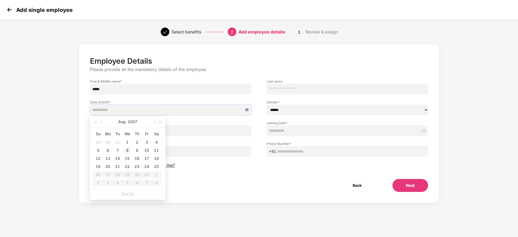
type input "**********"
click at [129, 146] on td "8" at bounding box center [127, 150] width 10 height 8
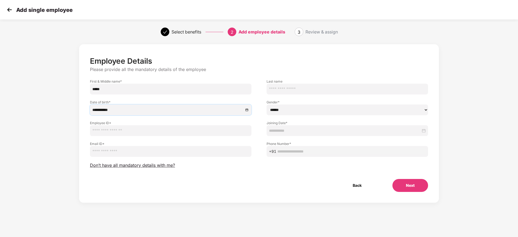
click at [302, 109] on select "****** **** ******" at bounding box center [348, 110] width 162 height 11
select select "******"
click at [267, 105] on select "****** **** ******" at bounding box center [348, 110] width 162 height 11
click at [303, 154] on input "text" at bounding box center [351, 152] width 148 height 6
paste input "**********"
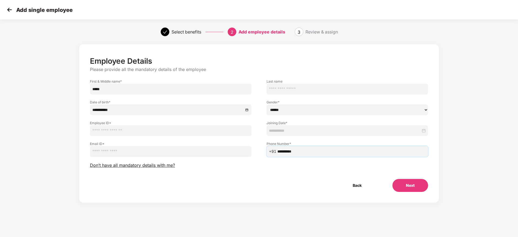
type input "**********"
click at [130, 149] on input "email" at bounding box center [171, 151] width 162 height 11
paste input "**********"
type input "**********"
click at [117, 138] on div "**********" at bounding box center [170, 146] width 177 height 21
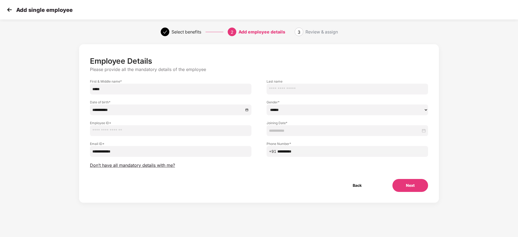
click at [120, 128] on input "text" at bounding box center [171, 130] width 162 height 11
type input "******"
click at [291, 129] on input at bounding box center [345, 131] width 152 height 6
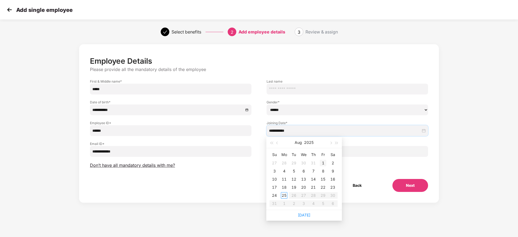
type input "**********"
click at [322, 161] on div "1" at bounding box center [323, 163] width 6 height 6
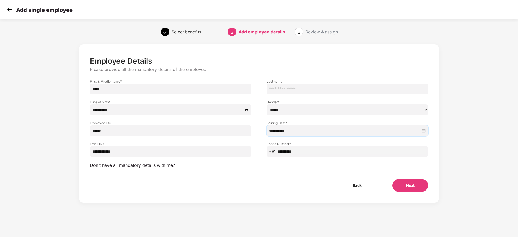
click at [422, 181] on button "Next" at bounding box center [410, 185] width 36 height 13
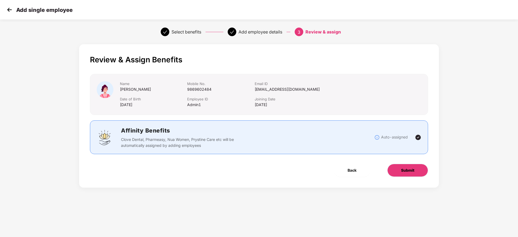
click at [416, 175] on button "Submit" at bounding box center [407, 170] width 41 height 13
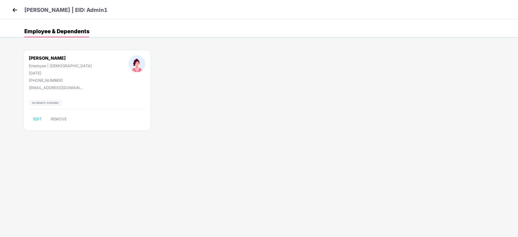
click at [37, 55] on div "Raina" at bounding box center [60, 57] width 63 height 5
copy div "Raina"
click at [14, 8] on img at bounding box center [15, 10] width 8 height 8
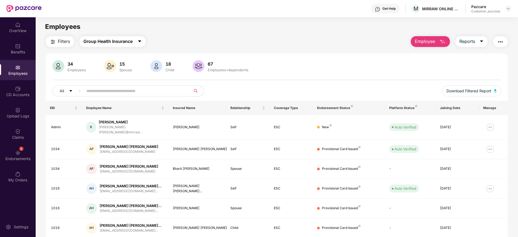
drag, startPoint x: 125, startPoint y: 42, endPoint x: 127, endPoint y: 49, distance: 7.1
click at [127, 47] on div "Filters Group Health Insurance Employee Reports 34 Employees 15 Spouse 18 Child…" at bounding box center [277, 188] width 462 height 305
click at [126, 41] on span "Group Health Insurance" at bounding box center [107, 41] width 49 height 7
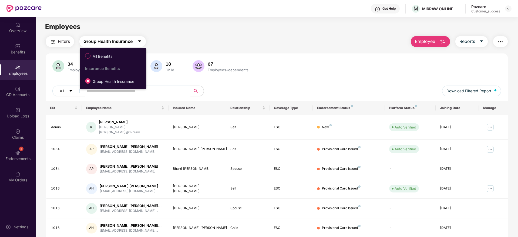
click at [125, 59] on span "All Benefits" at bounding box center [111, 55] width 59 height 9
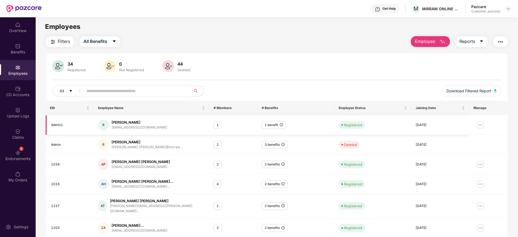
click at [480, 123] on img at bounding box center [480, 125] width 9 height 9
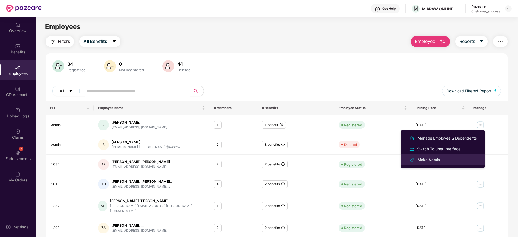
click at [458, 160] on div "Make Admin" at bounding box center [443, 160] width 70 height 6
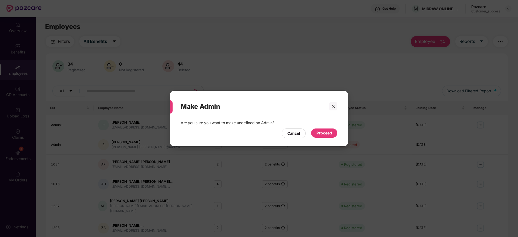
click at [323, 132] on div "Proceed" at bounding box center [324, 133] width 15 height 6
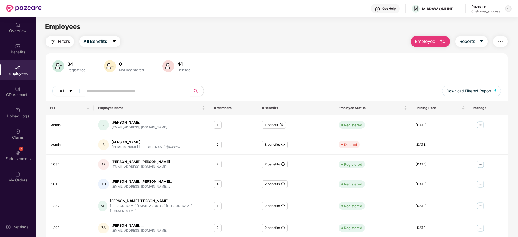
click at [506, 7] on img at bounding box center [508, 8] width 4 height 4
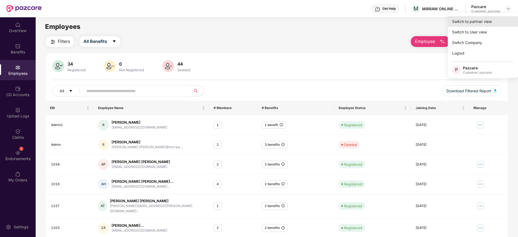
click at [500, 22] on div "Switch to partner view" at bounding box center [483, 21] width 70 height 11
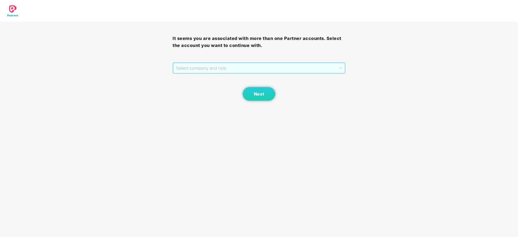
drag, startPoint x: 278, startPoint y: 69, endPoint x: 275, endPoint y: 76, distance: 7.5
click at [278, 69] on span "Select company and role" at bounding box center [259, 68] width 166 height 10
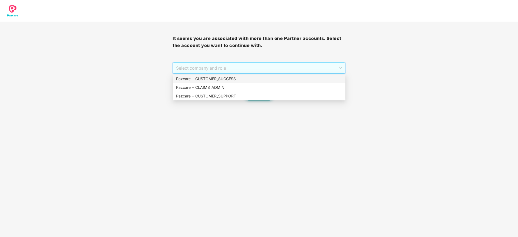
click at [275, 80] on div "Pazcare - CUSTOMER_SUCCESS" at bounding box center [259, 79] width 166 height 6
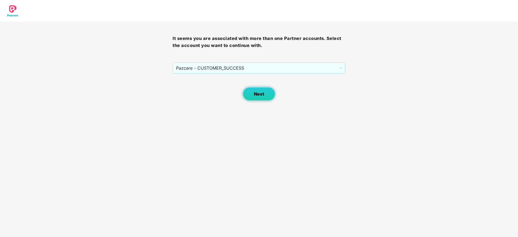
click at [248, 94] on button "Next" at bounding box center [259, 94] width 32 height 14
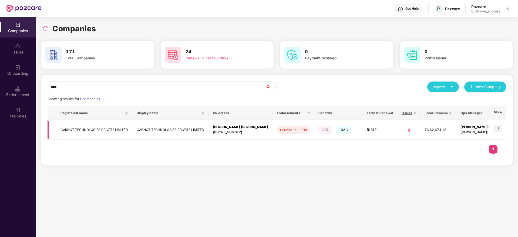
type input "****"
click at [162, 127] on td "CARNOT TECHNOLOGIES PRIVATE LIMITED" at bounding box center [170, 129] width 76 height 19
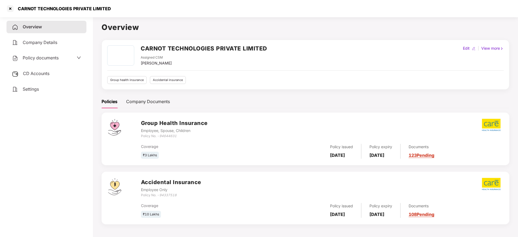
click at [46, 14] on div "CARNOT TECHNOLOGIES PRIVATE LIMITED" at bounding box center [259, 8] width 518 height 17
copy div "CARNOT TECHNOLOGIES PRIVATE LIMITED"
click at [39, 53] on div "Policy documents" at bounding box center [46, 58] width 80 height 12
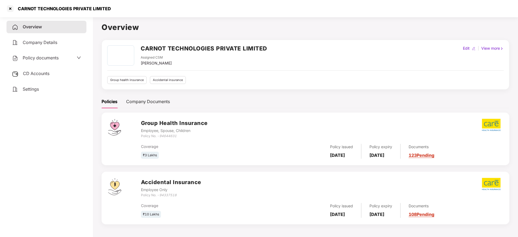
click at [47, 55] on div "Policy documents" at bounding box center [35, 58] width 47 height 7
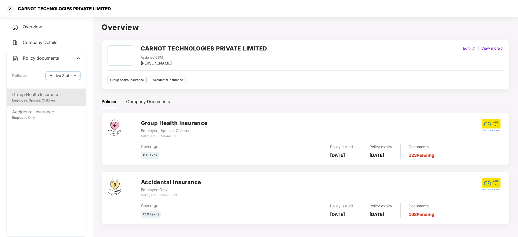
click at [68, 101] on div "Employee, Spouse, Children" at bounding box center [46, 100] width 69 height 5
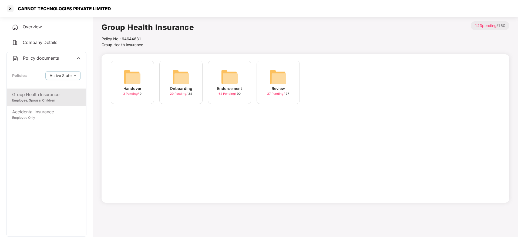
click at [237, 81] on img at bounding box center [229, 76] width 17 height 17
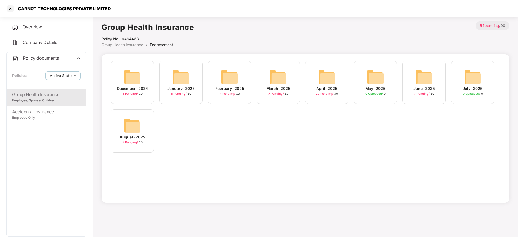
click at [137, 124] on img at bounding box center [132, 125] width 17 height 17
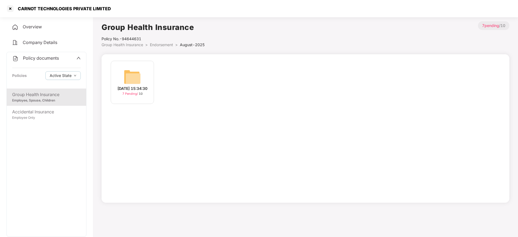
click at [132, 81] on img at bounding box center [132, 76] width 17 height 17
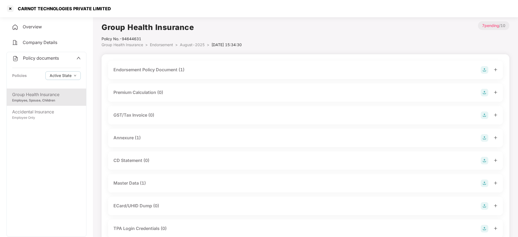
click at [173, 66] on div "Endorsement Policy Document (1)" at bounding box center [148, 69] width 71 height 7
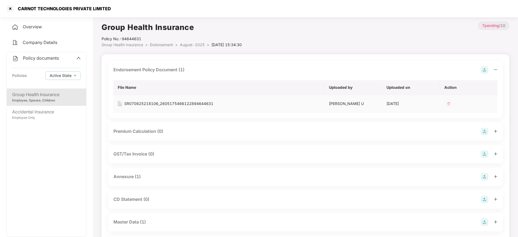
click at [178, 102] on div "SR070825218106_2605175466122894644631" at bounding box center [168, 104] width 89 height 6
click at [10, 7] on div at bounding box center [10, 8] width 9 height 9
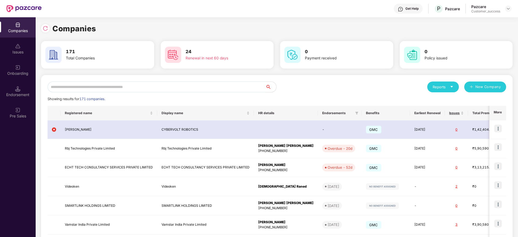
click at [175, 85] on input "text" at bounding box center [157, 87] width 218 height 11
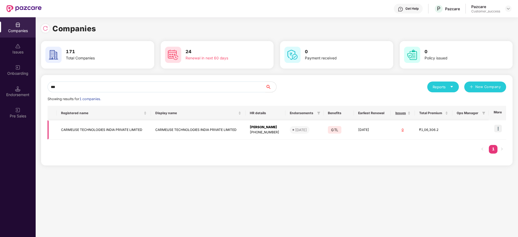
type input "***"
click at [502, 129] on td at bounding box center [498, 129] width 18 height 19
click at [498, 127] on img at bounding box center [498, 129] width 8 height 8
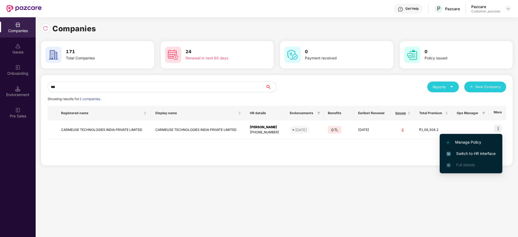
click at [487, 151] on span "Switch to HR interface" at bounding box center [470, 154] width 49 height 6
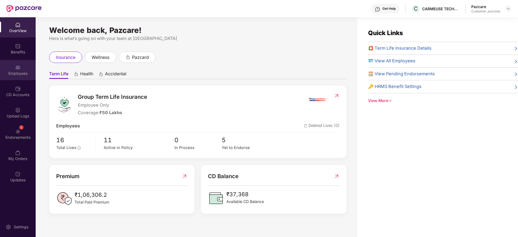
click at [15, 64] on div "Employees" at bounding box center [18, 70] width 36 height 20
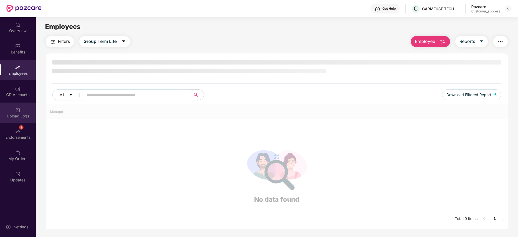
click at [11, 109] on div "Upload Logs" at bounding box center [18, 113] width 36 height 20
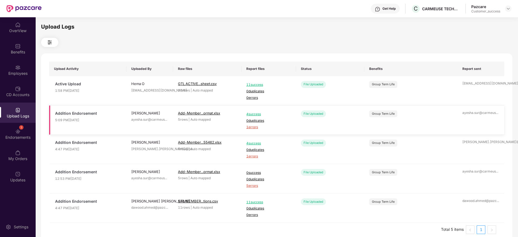
click at [253, 128] on span "1 errors" at bounding box center [268, 127] width 45 height 5
click at [6, 67] on div "Employees" at bounding box center [18, 70] width 36 height 20
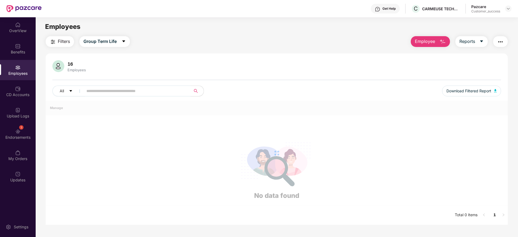
click at [149, 96] on span at bounding box center [135, 91] width 111 height 11
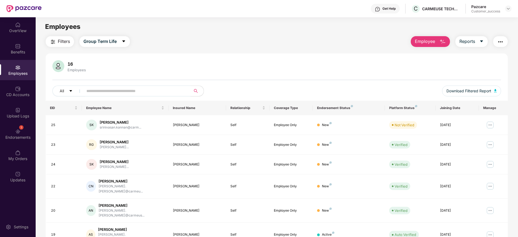
paste input "**********"
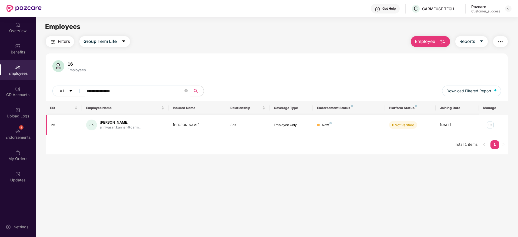
type input "**********"
drag, startPoint x: 440, startPoint y: 126, endPoint x: 469, endPoint y: 124, distance: 28.1
click at [469, 124] on div "18 Aug 2025" at bounding box center [457, 125] width 35 height 5
click at [68, 45] on button "Filters" at bounding box center [60, 41] width 28 height 11
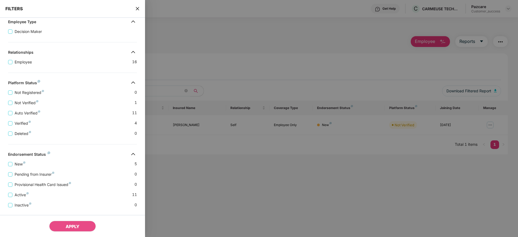
scroll to position [84, 0]
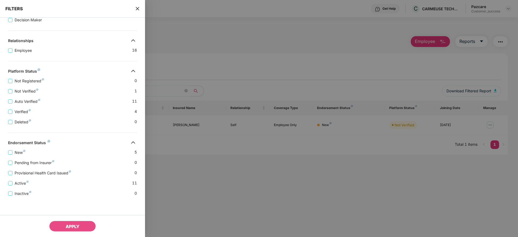
click at [130, 8] on div "FILTERS" at bounding box center [72, 9] width 145 height 18
click at [139, 10] on icon "close" at bounding box center [137, 8] width 4 height 4
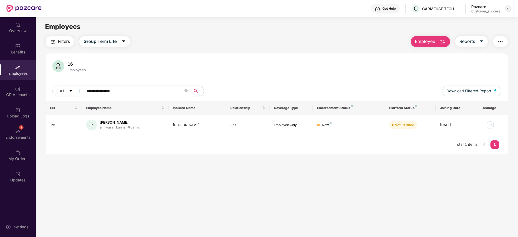
click at [509, 8] on img at bounding box center [508, 8] width 4 height 4
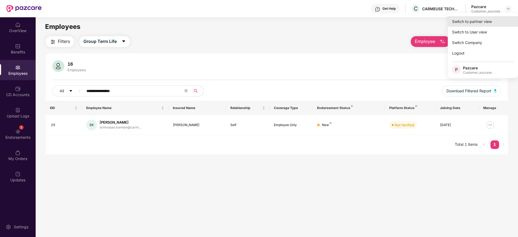
click at [503, 17] on div "Switch to partner view" at bounding box center [483, 21] width 70 height 11
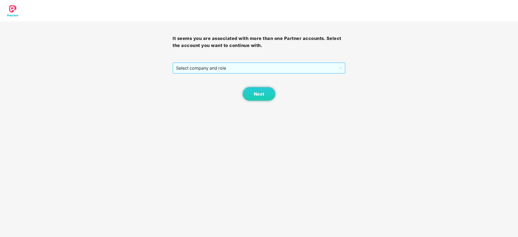
click at [276, 70] on span "Select company and role" at bounding box center [259, 68] width 166 height 10
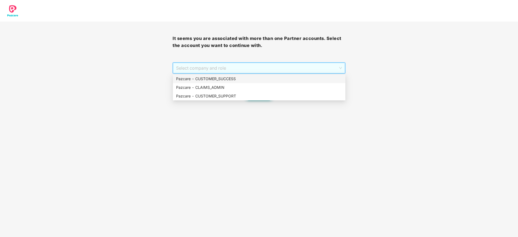
click at [274, 75] on div "Pazcare - CUSTOMER_SUCCESS" at bounding box center [259, 79] width 173 height 9
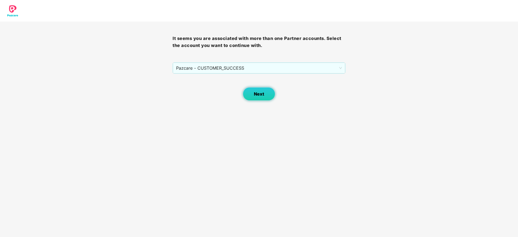
click at [257, 98] on button "Next" at bounding box center [259, 94] width 32 height 14
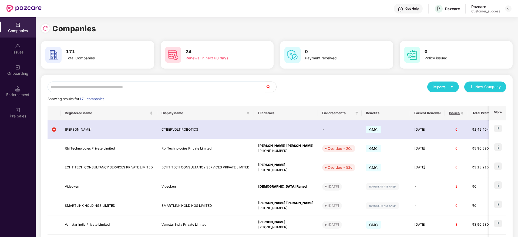
click at [199, 85] on input "text" at bounding box center [157, 87] width 218 height 11
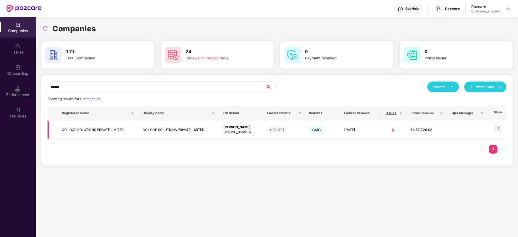
type input "******"
click at [499, 128] on img at bounding box center [498, 129] width 8 height 8
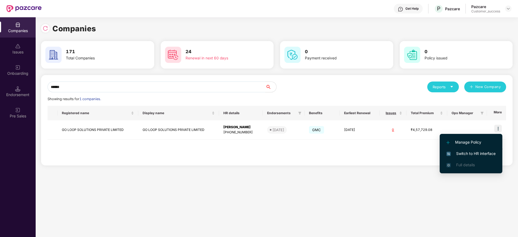
click at [485, 152] on span "Switch to HR interface" at bounding box center [470, 154] width 49 height 6
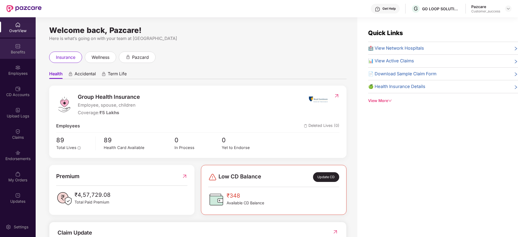
click at [17, 56] on div "Benefits" at bounding box center [18, 49] width 36 height 20
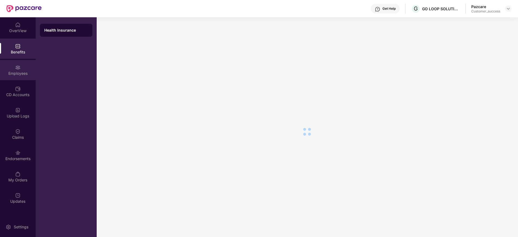
click at [17, 64] on div "Employees" at bounding box center [18, 70] width 36 height 20
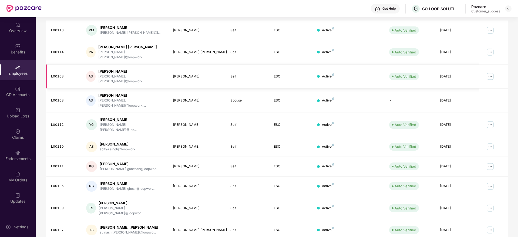
scroll to position [0, 0]
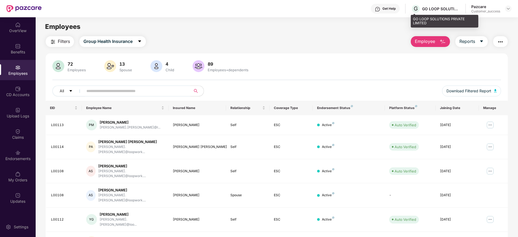
click at [433, 13] on div "G GO LOOP SOLUTIONS PRIVATE LIMITED" at bounding box center [435, 8] width 49 height 9
copy div "GO LOOP SOLUTIONS PRIVATE LIMITED"
click at [509, 9] on img at bounding box center [508, 8] width 4 height 4
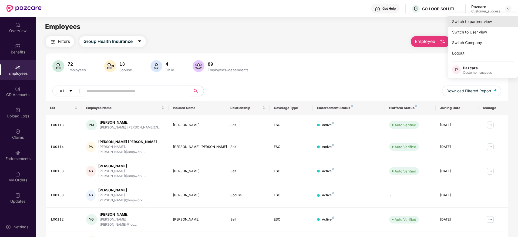
click at [498, 19] on div "Switch to partner view" at bounding box center [483, 21] width 70 height 11
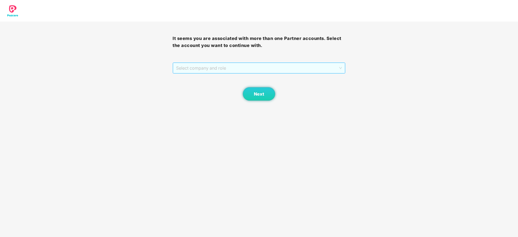
click at [215, 69] on span "Select company and role" at bounding box center [259, 68] width 166 height 10
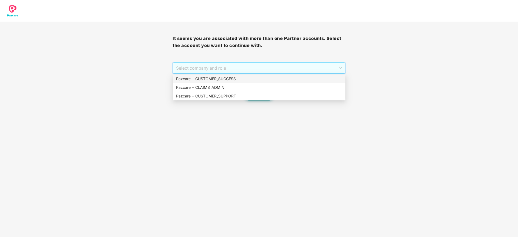
click at [217, 77] on div "Pazcare - CUSTOMER_SUCCESS" at bounding box center [259, 79] width 166 height 6
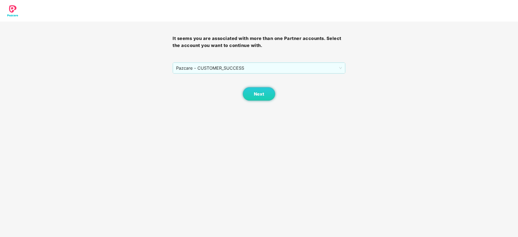
click at [233, 81] on div "Next" at bounding box center [259, 87] width 173 height 27
click at [255, 99] on button "Next" at bounding box center [259, 94] width 32 height 14
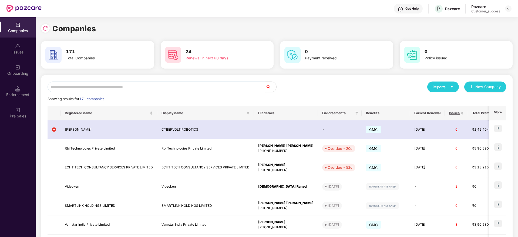
click at [164, 88] on input "text" at bounding box center [157, 87] width 218 height 11
paste input "******"
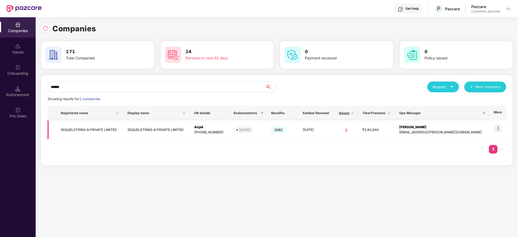
type input "******"
click at [225, 130] on div "+918607999248" at bounding box center [209, 132] width 31 height 5
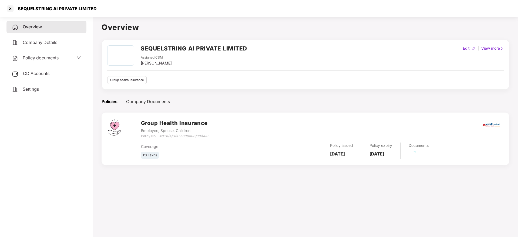
click at [55, 61] on div "Policy documents" at bounding box center [35, 58] width 47 height 7
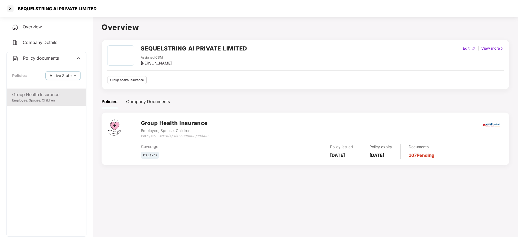
click at [60, 102] on div "Employee, Spouse, Children" at bounding box center [46, 100] width 69 height 5
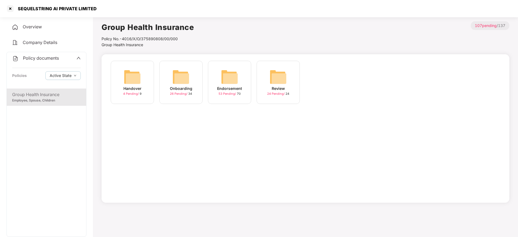
click at [238, 89] on div "Endorsement" at bounding box center [229, 89] width 25 height 6
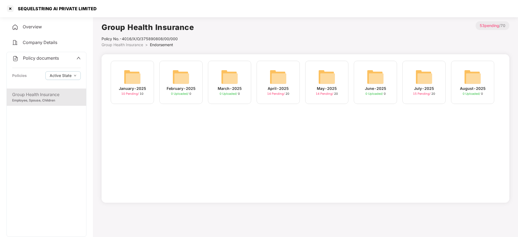
click at [430, 88] on div "July-2025" at bounding box center [424, 89] width 20 height 6
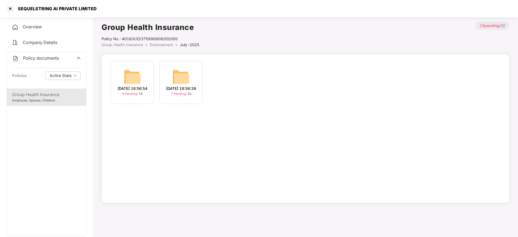
click at [141, 87] on div "24-Jul-2025 18:56:54" at bounding box center [132, 89] width 30 height 6
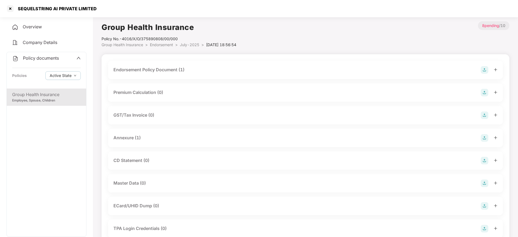
click at [168, 45] on span "Endorsement" at bounding box center [161, 44] width 23 height 5
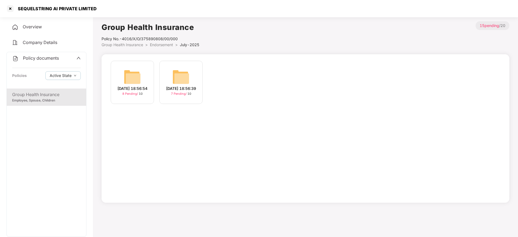
click at [176, 70] on img at bounding box center [180, 76] width 17 height 17
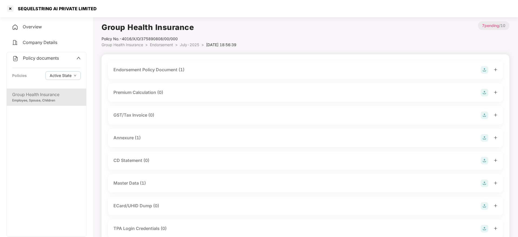
click at [145, 185] on div "Master Data (1)" at bounding box center [129, 183] width 32 height 7
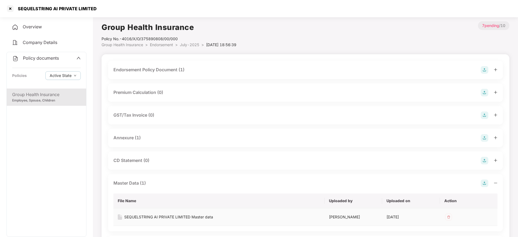
click at [157, 215] on div "SEQUELSTRING AI PRIVATE LIMITED Master data" at bounding box center [168, 217] width 89 height 6
click at [66, 94] on div "Group Health Insurance" at bounding box center [46, 94] width 69 height 7
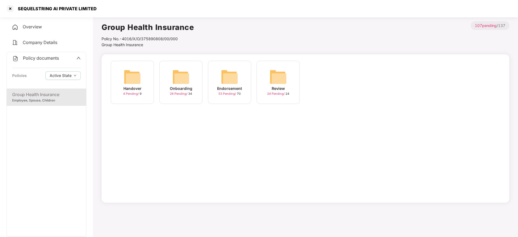
click at [231, 89] on div "Endorsement" at bounding box center [229, 89] width 25 height 6
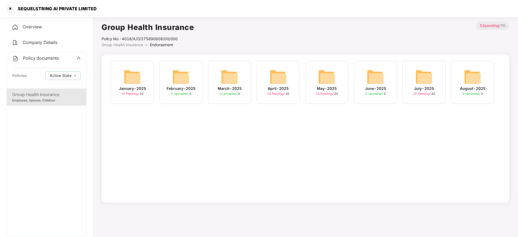
click at [132, 90] on div "January-2025" at bounding box center [132, 89] width 27 height 6
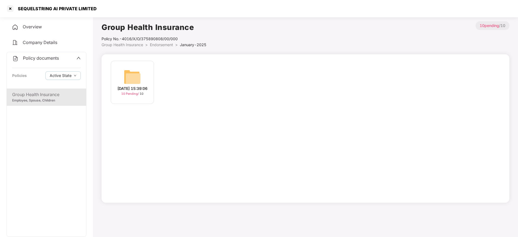
click at [132, 90] on div "16-Jan-2025 15:39:06" at bounding box center [132, 89] width 30 height 6
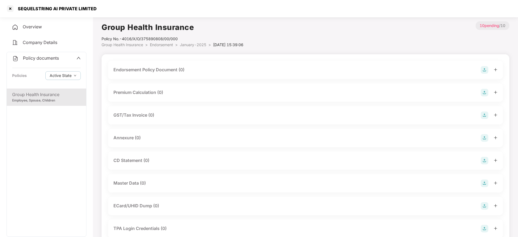
click at [189, 47] on li "January-2025 >" at bounding box center [196, 45] width 33 height 6
click at [190, 45] on span "January-2025" at bounding box center [193, 44] width 26 height 5
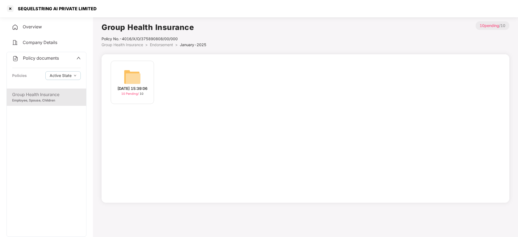
click at [157, 46] on span "Endorsement" at bounding box center [161, 44] width 23 height 5
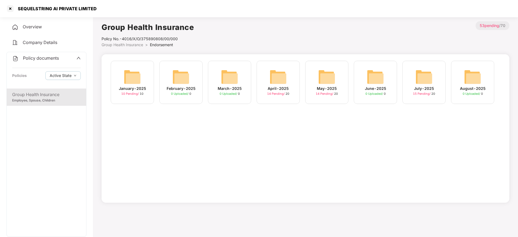
click at [274, 81] on img at bounding box center [278, 76] width 17 height 17
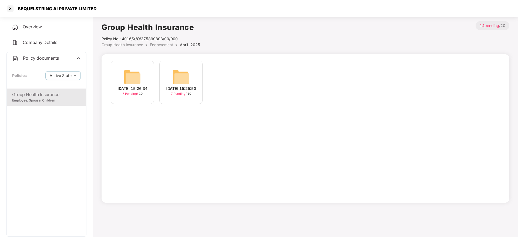
click at [130, 81] on img at bounding box center [132, 76] width 17 height 17
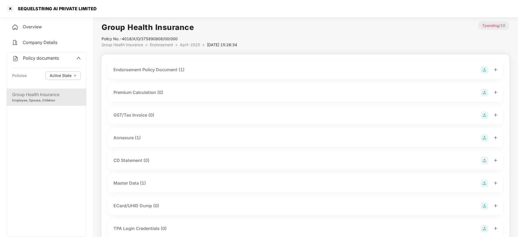
click at [196, 43] on span "April-2025" at bounding box center [190, 44] width 20 height 5
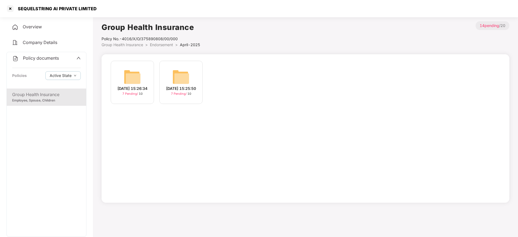
click at [205, 70] on div "25-Apr-2025 15:25:50 7 Pending / 10" at bounding box center [181, 85] width 49 height 49
click at [188, 72] on img at bounding box center [180, 76] width 17 height 17
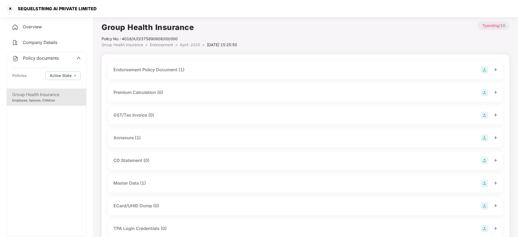
click at [166, 66] on div "Endorsement Policy Document (1)" at bounding box center [305, 70] width 395 height 18
click at [165, 76] on div "Endorsement Policy Document (1)" at bounding box center [305, 70] width 395 height 18
click at [187, 44] on span "April-2025" at bounding box center [190, 44] width 20 height 5
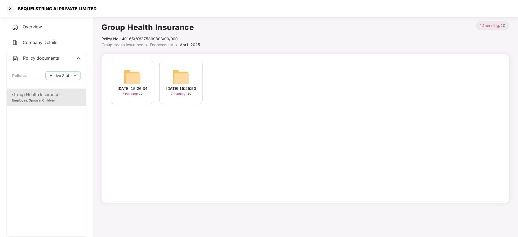
click at [130, 82] on img at bounding box center [132, 76] width 17 height 17
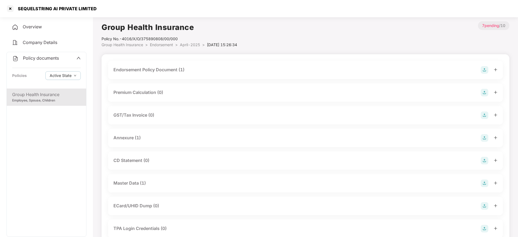
click at [176, 66] on div "Endorsement Policy Document (1)" at bounding box center [148, 69] width 71 height 7
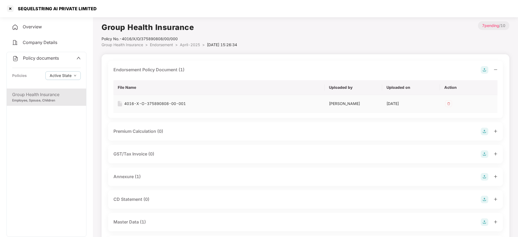
click at [170, 102] on div "4016-X-O-375890808-00-001" at bounding box center [155, 104] width 62 height 6
click at [197, 44] on span "April-2025" at bounding box center [190, 44] width 20 height 5
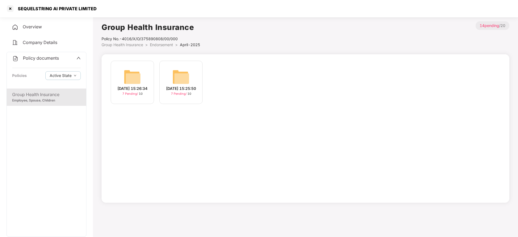
click at [186, 80] on img at bounding box center [180, 76] width 17 height 17
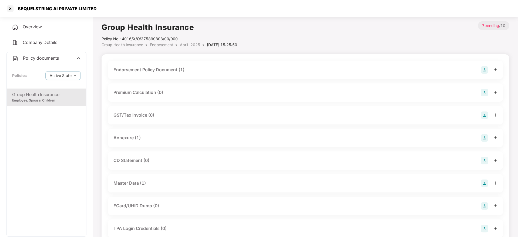
click at [176, 68] on div "Endorsement Policy Document (1)" at bounding box center [148, 69] width 71 height 7
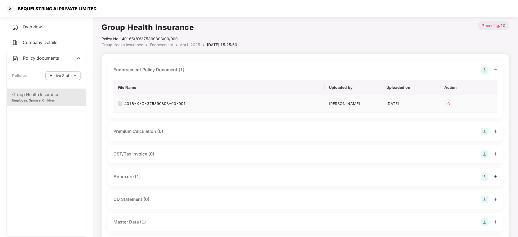
click at [171, 102] on div "4016-X-O-375890808-00-001" at bounding box center [155, 104] width 62 height 6
click at [127, 44] on span "Group Health Insurance" at bounding box center [123, 44] width 42 height 5
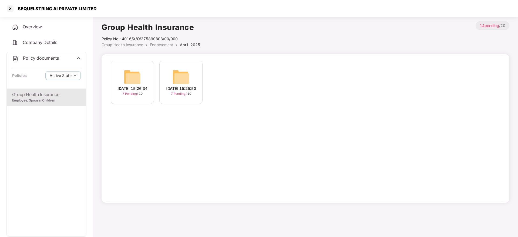
click at [139, 48] on div "Group Health Insurance Policy No.- 4016/X/O/375890808/00/000 Group Health Insur…" at bounding box center [306, 111] width 408 height 181
click at [161, 41] on div "Policy No.- 4016/X/O/375890808/00/000" at bounding box center [151, 39] width 99 height 6
click at [161, 44] on span "Endorsement" at bounding box center [161, 44] width 23 height 5
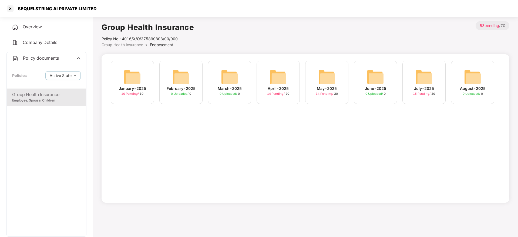
click at [334, 77] on img at bounding box center [326, 76] width 17 height 17
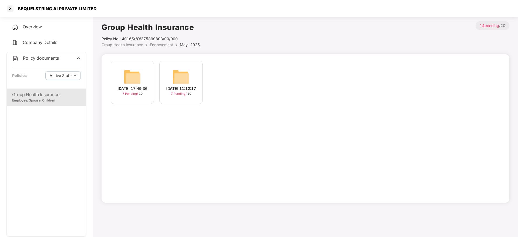
click at [139, 88] on div "07-May-2025 17:49:36" at bounding box center [132, 89] width 30 height 6
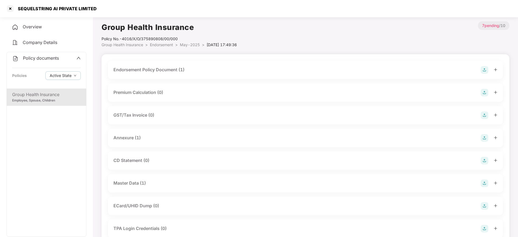
click at [172, 73] on div "Endorsement Policy Document (1)" at bounding box center [148, 69] width 71 height 7
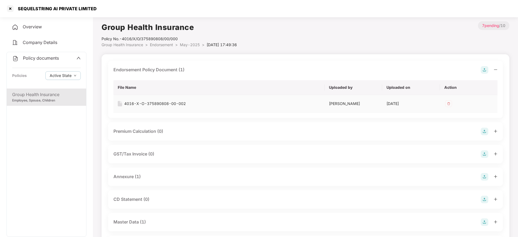
click at [183, 105] on div "4016-X-O-375890808-00-002" at bounding box center [155, 104] width 62 height 6
click at [200, 46] on span "May-2025" at bounding box center [190, 44] width 20 height 5
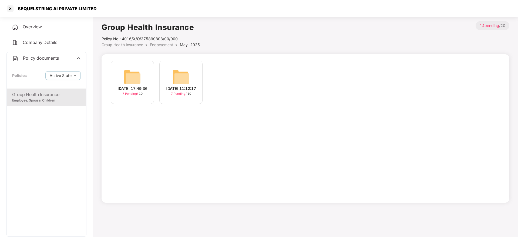
click at [189, 74] on img at bounding box center [180, 76] width 17 height 17
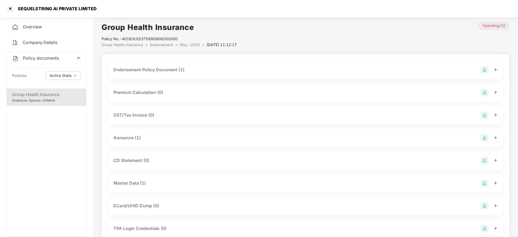
click at [178, 71] on div "Endorsement Policy Document (1)" at bounding box center [148, 69] width 71 height 7
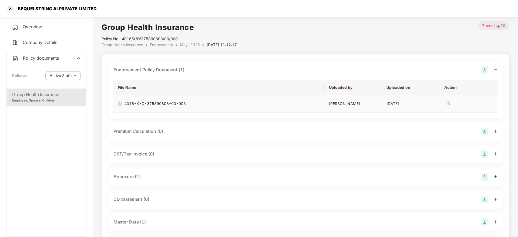
click at [178, 102] on div "4016-X-O-375890808-00-003" at bounding box center [155, 104] width 62 height 6
click at [9, 9] on div at bounding box center [10, 8] width 9 height 9
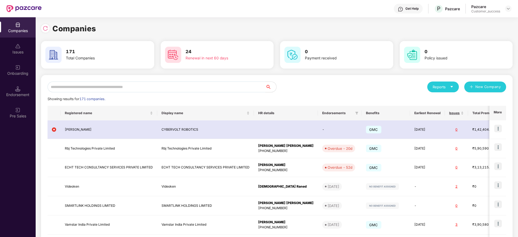
click at [129, 87] on input "text" at bounding box center [157, 87] width 218 height 11
paste input "******"
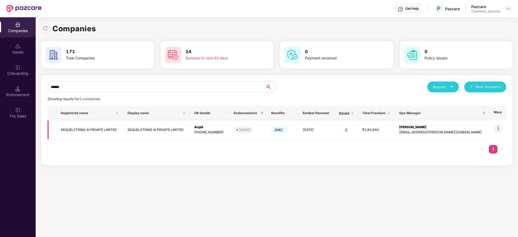
type input "******"
click at [497, 130] on img at bounding box center [498, 129] width 8 height 8
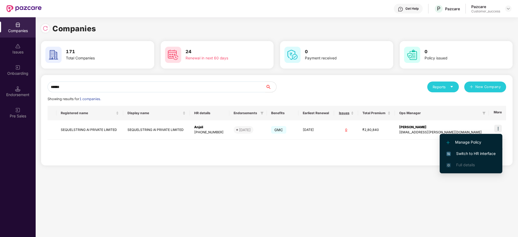
click at [485, 152] on span "Switch to HR interface" at bounding box center [470, 154] width 49 height 6
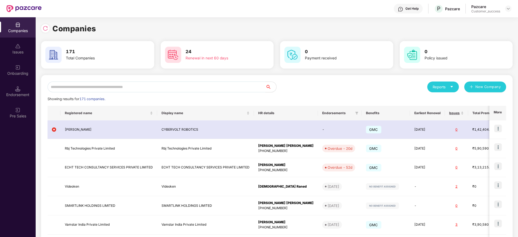
click at [164, 82] on input "text" at bounding box center [157, 87] width 218 height 11
paste input "******"
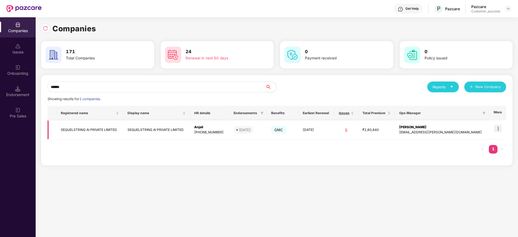
type input "******"
click at [173, 125] on td "SEQUELSTRING AI PRIVATE LIMITED" at bounding box center [156, 129] width 67 height 19
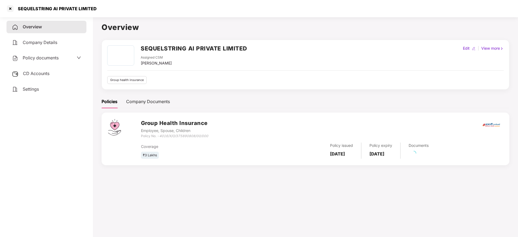
click at [49, 58] on span "Policy documents" at bounding box center [41, 57] width 36 height 5
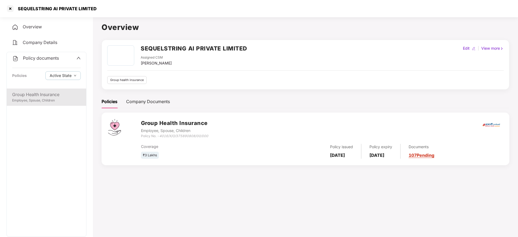
click at [58, 95] on div "Group Health Insurance" at bounding box center [46, 94] width 69 height 7
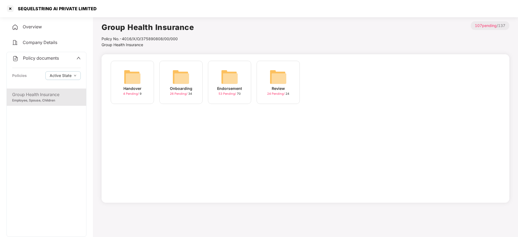
click at [223, 84] on img at bounding box center [229, 76] width 17 height 17
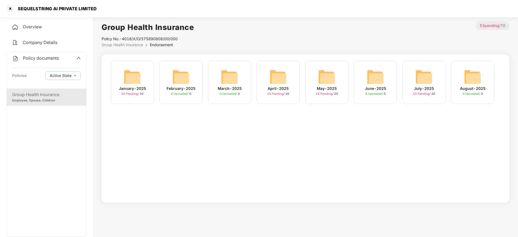
click at [418, 85] on img at bounding box center [423, 76] width 17 height 17
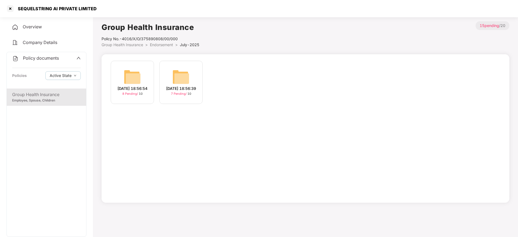
click at [147, 80] on div "24-Jul-2025 18:56:54 8 Pending / 10" at bounding box center [132, 82] width 43 height 43
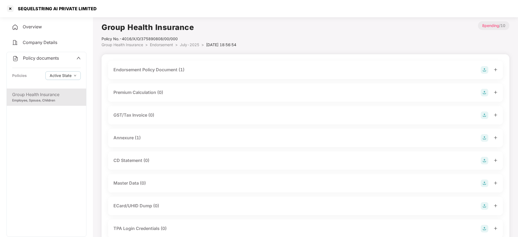
click at [167, 70] on div "Endorsement Policy Document (1)" at bounding box center [148, 69] width 71 height 7
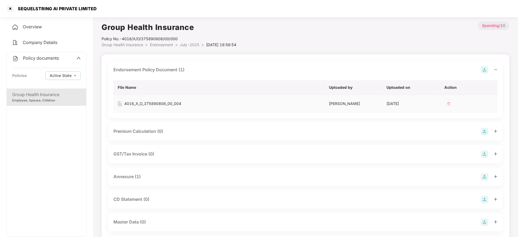
click at [162, 102] on div "4016_X_O_375890808_00_004" at bounding box center [152, 104] width 57 height 6
click at [194, 46] on span "July-2025" at bounding box center [189, 44] width 19 height 5
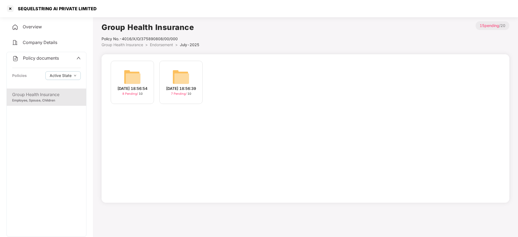
click at [185, 78] on img at bounding box center [180, 76] width 17 height 17
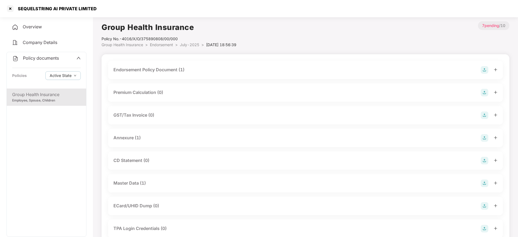
click at [173, 70] on div "Endorsement Policy Document (1)" at bounding box center [148, 69] width 71 height 7
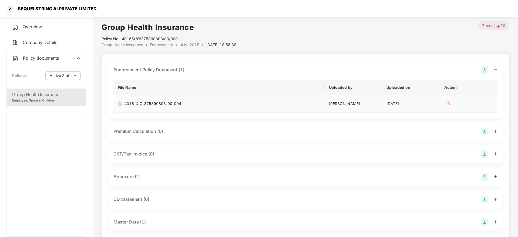
click at [176, 103] on div "4016_X_O_375890808_00_004" at bounding box center [152, 104] width 57 height 6
click at [70, 10] on div "SEQUELSTRING AI PRIVATE LIMITED" at bounding box center [56, 8] width 82 height 5
click at [122, 38] on div "Policy No.- 4016/X/O/375890808/00/000" at bounding box center [169, 39] width 135 height 6
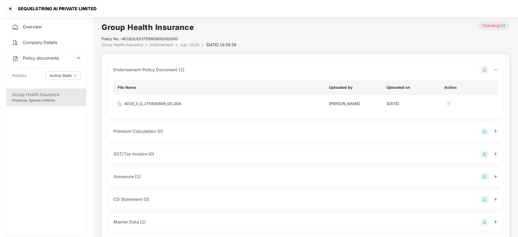
click at [122, 38] on div "Policy No.- 4016/X/O/375890808/00/000" at bounding box center [169, 39] width 135 height 6
click at [7, 6] on div at bounding box center [10, 8] width 9 height 9
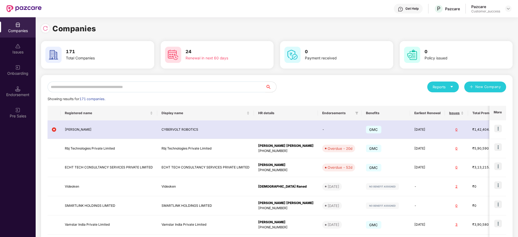
click at [202, 90] on input "text" at bounding box center [157, 87] width 218 height 11
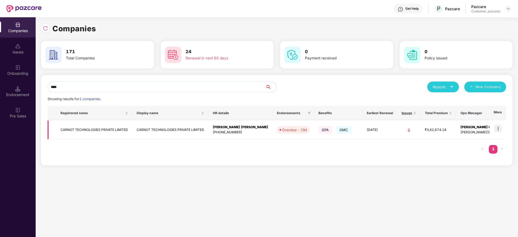
type input "****"
click at [207, 130] on td "CARNOT TECHNOLOGIES PRIVATE LIMITED" at bounding box center [170, 129] width 76 height 19
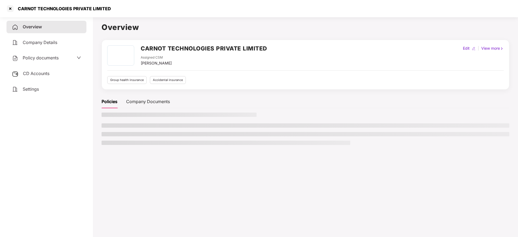
click at [39, 62] on div "Policy documents" at bounding box center [46, 58] width 80 height 12
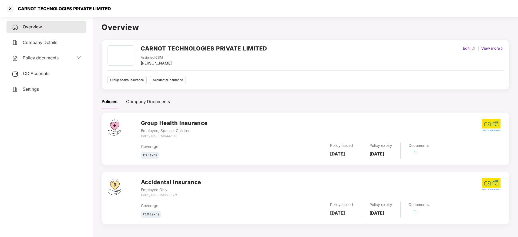
drag, startPoint x: 41, startPoint y: 58, endPoint x: 43, endPoint y: 65, distance: 7.3
click at [41, 58] on span "Policy documents" at bounding box center [41, 57] width 36 height 5
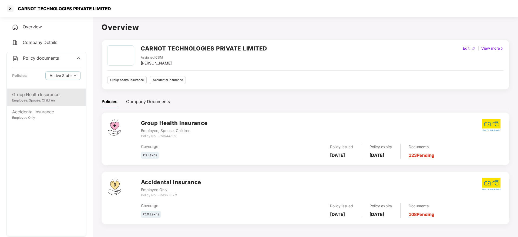
click at [44, 93] on div "Group Health Insurance" at bounding box center [46, 94] width 69 height 7
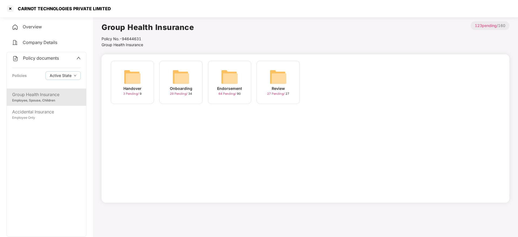
click at [217, 88] on div "Endorsement" at bounding box center [229, 89] width 25 height 6
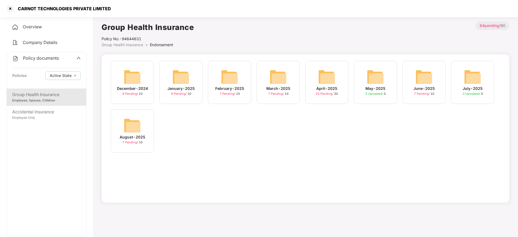
click at [133, 132] on img at bounding box center [132, 125] width 17 height 17
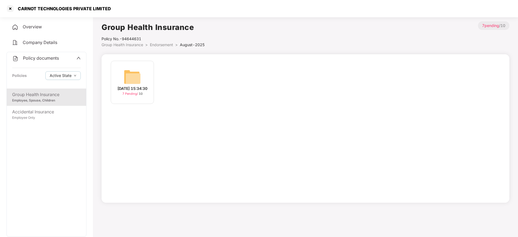
click at [145, 90] on div "07-Aug-2025 15:34:30" at bounding box center [132, 89] width 30 height 6
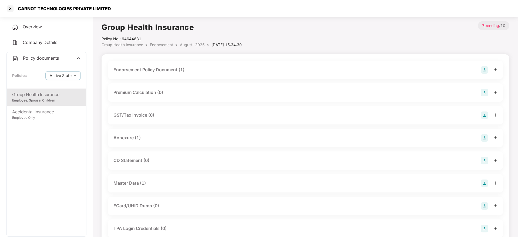
click at [176, 70] on div "Endorsement Policy Document (1)" at bounding box center [148, 69] width 71 height 7
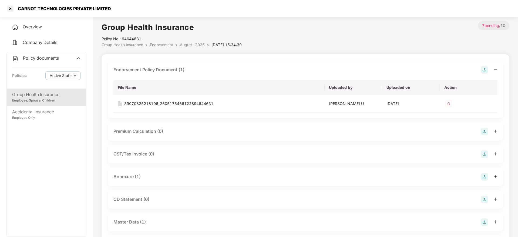
click at [176, 70] on div "Endorsement Policy Document (1)" at bounding box center [148, 69] width 71 height 7
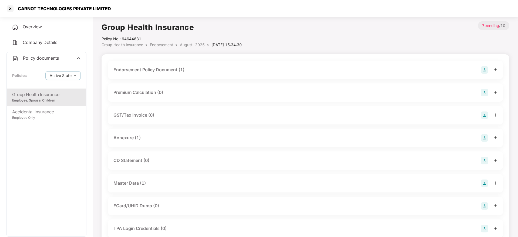
click at [188, 46] on span "August-2025" at bounding box center [192, 44] width 25 height 5
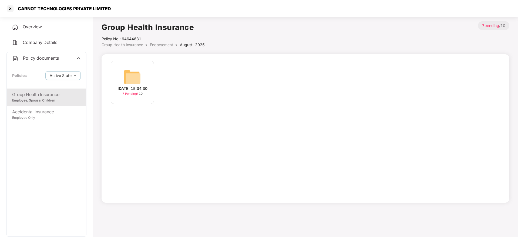
click at [188, 46] on span "August-2025" at bounding box center [192, 44] width 25 height 5
click at [158, 46] on span "Endorsement" at bounding box center [161, 44] width 23 height 5
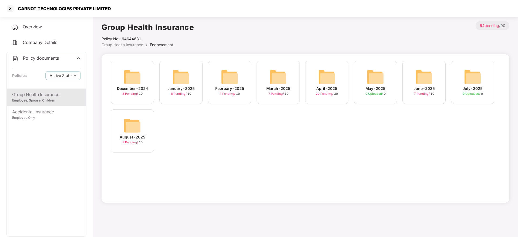
click at [420, 92] on div "7 Pending / 10" at bounding box center [424, 94] width 20 height 5
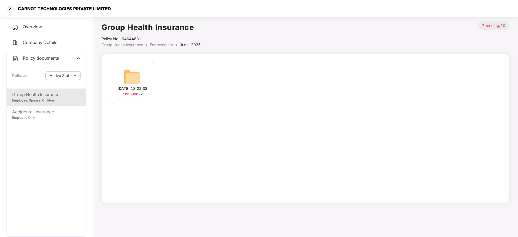
click at [139, 87] on div "12-Jun-2025 18:22:33" at bounding box center [132, 89] width 30 height 6
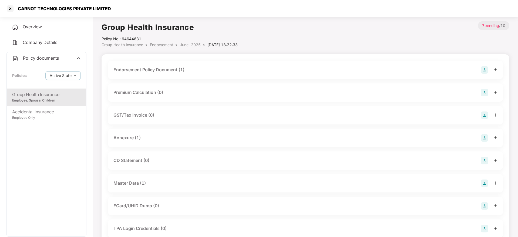
click at [189, 70] on div "Endorsement Policy Document (1)" at bounding box center [305, 70] width 384 height 8
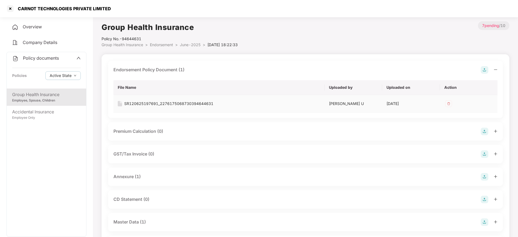
click at [174, 102] on div "SR120625197691_2276175068730394644631" at bounding box center [168, 104] width 89 height 6
click at [135, 38] on div "Policy No.- 94644631" at bounding box center [170, 39] width 136 height 6
click at [42, 121] on div "Accidental Insurance Employee Only" at bounding box center [46, 114] width 79 height 17
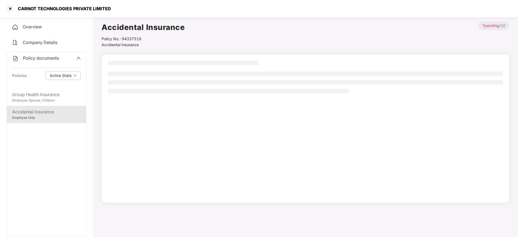
click at [48, 119] on div "Employee Only" at bounding box center [46, 117] width 69 height 5
click at [43, 92] on div "Group Health Insurance" at bounding box center [46, 94] width 69 height 7
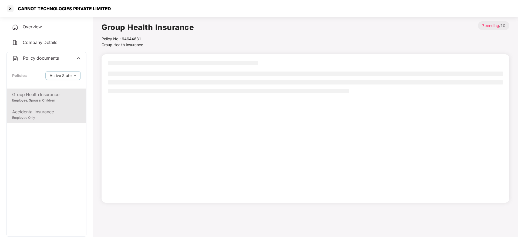
click at [43, 110] on div "Accidental Insurance" at bounding box center [46, 112] width 69 height 7
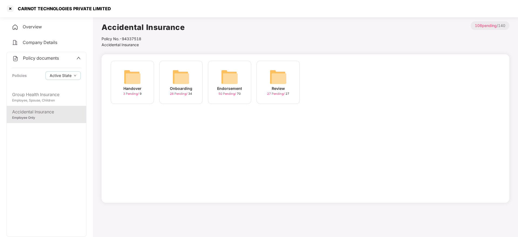
click at [236, 90] on div "Endorsement" at bounding box center [229, 89] width 25 height 6
click at [240, 88] on div "Endorsement" at bounding box center [229, 89] width 25 height 6
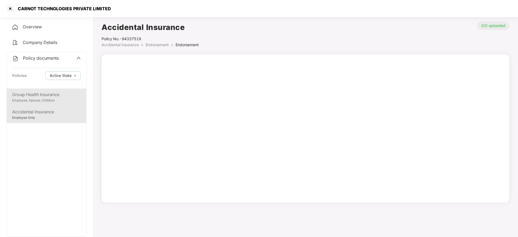
click at [53, 100] on div "Employee, Spouse, Children" at bounding box center [46, 100] width 69 height 5
click at [44, 121] on div "Accidental Insurance Employee Only" at bounding box center [46, 114] width 79 height 17
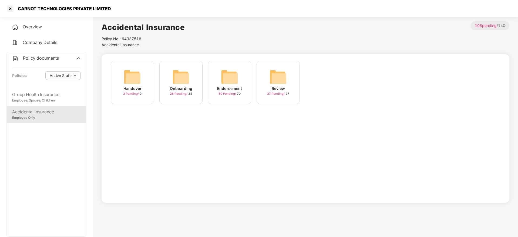
click at [239, 84] on div "Endorsement 50 Pending / 70" at bounding box center [229, 82] width 43 height 43
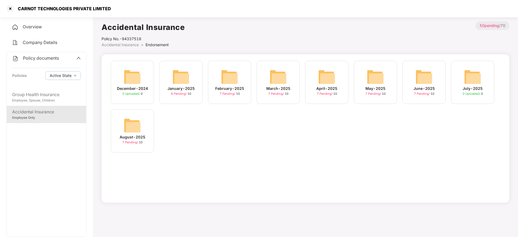
click at [140, 130] on img at bounding box center [132, 125] width 17 height 17
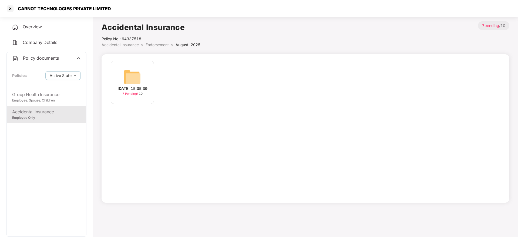
click at [141, 91] on div "07-Aug-2025 15:35:39" at bounding box center [132, 89] width 30 height 6
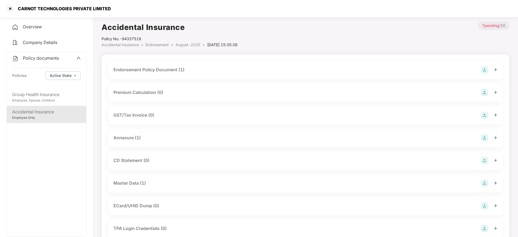
click at [167, 70] on div "Endorsement Policy Document (1)" at bounding box center [148, 69] width 71 height 7
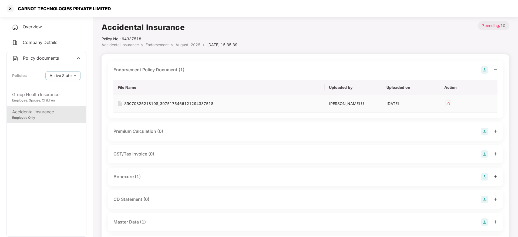
click at [170, 103] on div "SR070825218108_3075175466121294337518" at bounding box center [168, 104] width 89 height 6
click at [10, 5] on div at bounding box center [10, 8] width 9 height 9
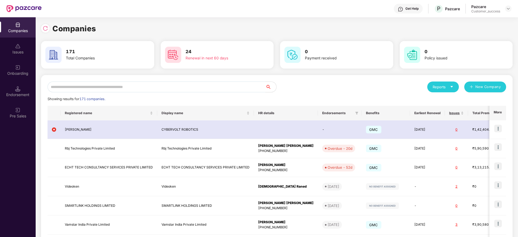
click at [167, 92] on input "text" at bounding box center [157, 87] width 218 height 11
paste input "**********"
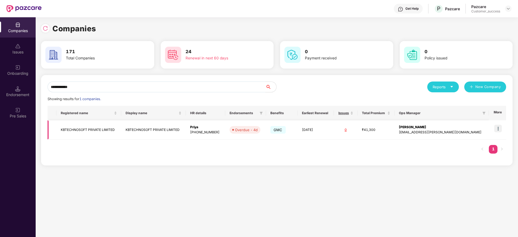
type input "**********"
click at [502, 131] on img at bounding box center [498, 129] width 8 height 8
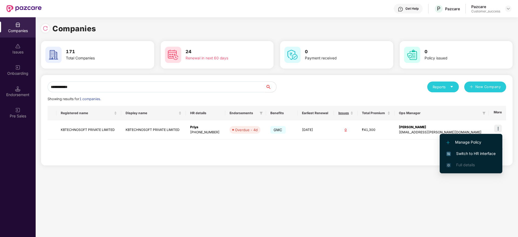
click at [486, 148] on li "Switch to HR interface" at bounding box center [471, 153] width 63 height 11
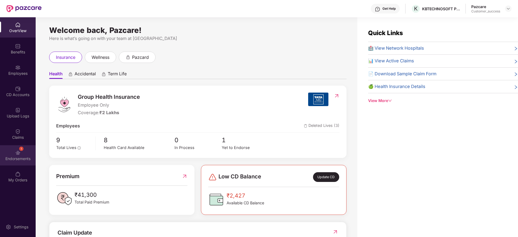
click at [21, 150] on div "1" at bounding box center [21, 149] width 4 height 4
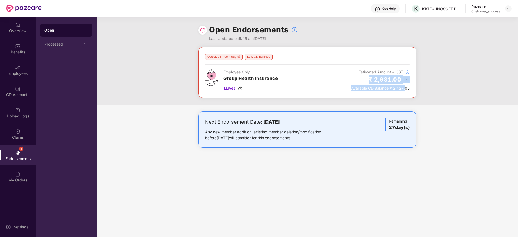
drag, startPoint x: 352, startPoint y: 76, endPoint x: 404, endPoint y: 92, distance: 54.6
click at [404, 92] on div "Overdue since 4 day(s) Low CD Balance Employee Only Group Health Insurance 1 Li…" at bounding box center [307, 72] width 218 height 51
click at [406, 82] on img at bounding box center [406, 79] width 6 height 6
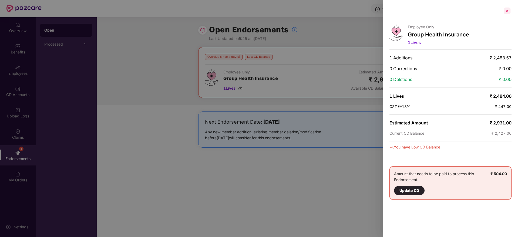
click at [508, 8] on div at bounding box center [507, 10] width 9 height 9
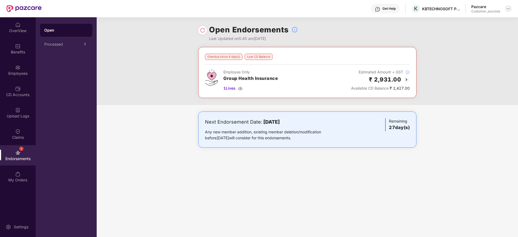
click at [506, 11] on div at bounding box center [508, 8] width 6 height 6
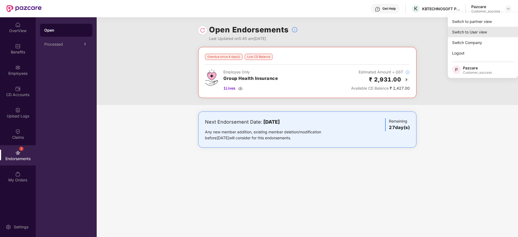
click at [495, 28] on div "Switch to User view" at bounding box center [483, 32] width 70 height 11
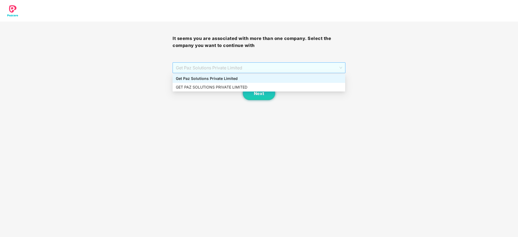
click at [237, 67] on span "Get Paz Solutions Private Limited" at bounding box center [259, 68] width 166 height 10
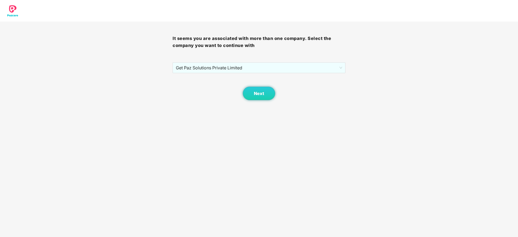
drag, startPoint x: 181, startPoint y: 119, endPoint x: 185, endPoint y: 119, distance: 4.1
click at [184, 119] on body "It seems you are associated with more than one company. Select the company you …" at bounding box center [259, 118] width 518 height 237
click at [266, 94] on button "Next" at bounding box center [259, 94] width 32 height 14
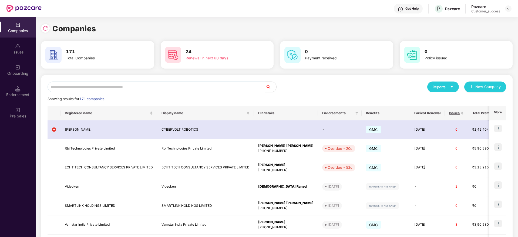
click at [156, 87] on input "text" at bounding box center [157, 87] width 218 height 11
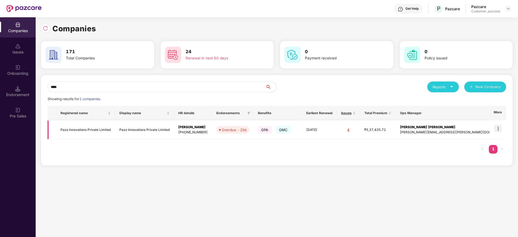
type input "****"
click at [499, 129] on img at bounding box center [498, 129] width 8 height 8
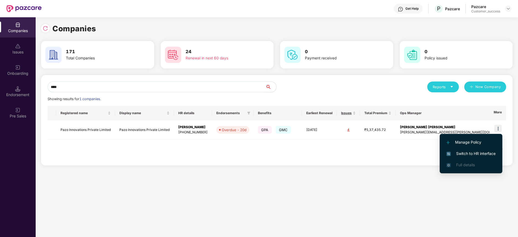
click at [489, 149] on li "Switch to HR interface" at bounding box center [471, 153] width 63 height 11
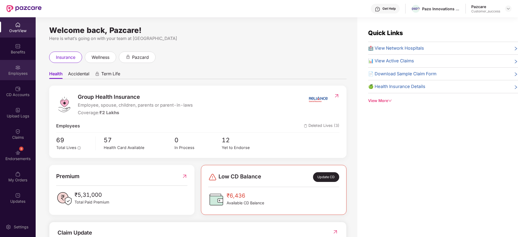
click at [16, 70] on img at bounding box center [17, 67] width 5 height 5
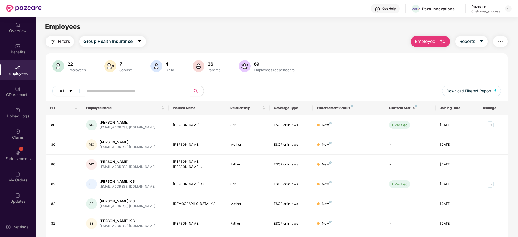
click at [178, 93] on input "text" at bounding box center [134, 91] width 97 height 8
paste input "**********"
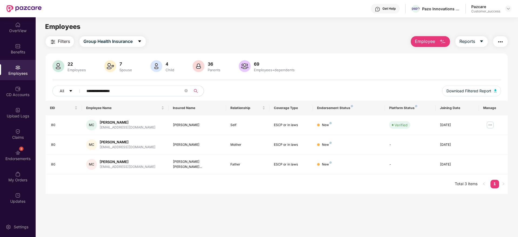
paste input "text"
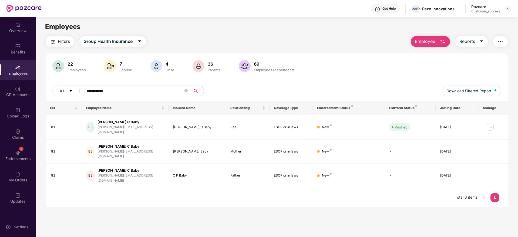
paste input "text"
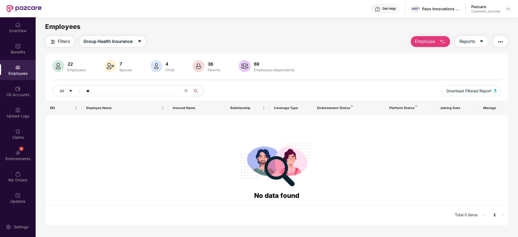
type input "*"
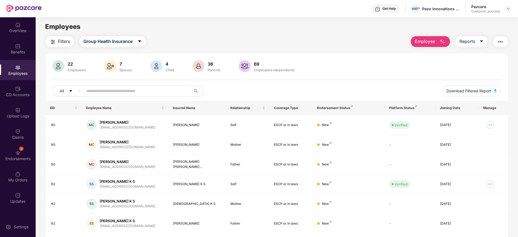
paste input "**********"
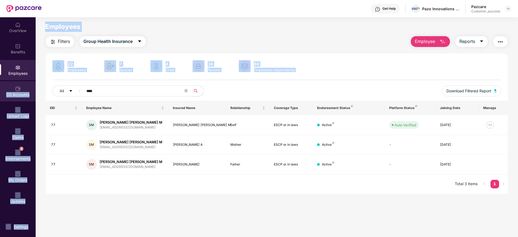
drag, startPoint x: 152, startPoint y: 96, endPoint x: 0, endPoint y: 101, distance: 151.9
click at [0, 101] on div "OverView Benefits Employees CD Accounts Upload Logs Claims 9 Endorsements My Or…" at bounding box center [259, 127] width 518 height 220
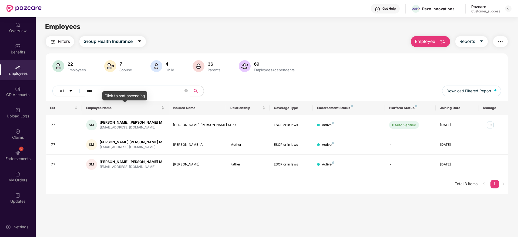
click at [132, 94] on div "Click to sort ascending" at bounding box center [124, 95] width 45 height 9
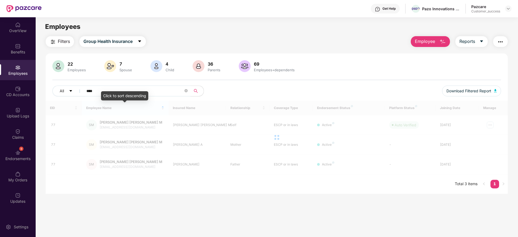
click at [136, 90] on input "****" at bounding box center [134, 91] width 97 height 8
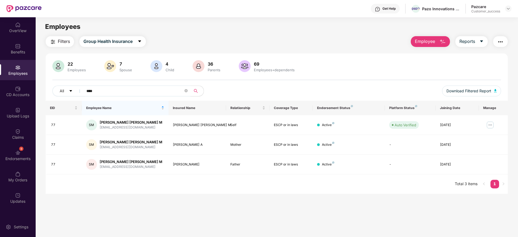
click at [136, 90] on input "****" at bounding box center [134, 91] width 97 height 8
paste input "text"
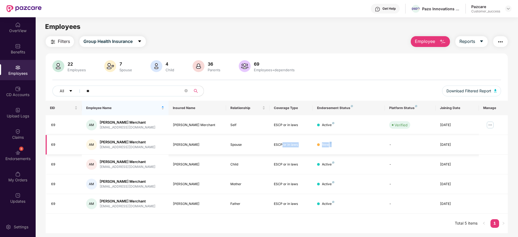
drag, startPoint x: 333, startPoint y: 143, endPoint x: 341, endPoint y: 143, distance: 8.1
click at [341, 143] on tr "69 AM Abu Bakr Merchant abu@gopazo.com Syed Rubeena Spouse ESCP or in laws New …" at bounding box center [277, 145] width 462 height 20
click at [341, 143] on div "New" at bounding box center [348, 144] width 63 height 5
drag, startPoint x: 341, startPoint y: 143, endPoint x: 91, endPoint y: 143, distance: 249.6
click at [91, 143] on tr "69 AM Abu Bakr Merchant abu@gopazo.com Syed Rubeena Spouse ESCP or in laws New …" at bounding box center [277, 145] width 462 height 20
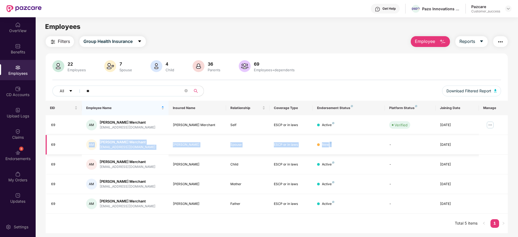
click at [91, 143] on div "AM" at bounding box center [91, 144] width 11 height 11
drag, startPoint x: 91, startPoint y: 143, endPoint x: 373, endPoint y: 150, distance: 281.5
click at [373, 150] on tr "69 AM Abu Bakr Merchant abu@gopazo.com Syed Rubeena Spouse ESCP or in laws New …" at bounding box center [277, 145] width 462 height 20
click at [373, 150] on td "New" at bounding box center [349, 145] width 72 height 20
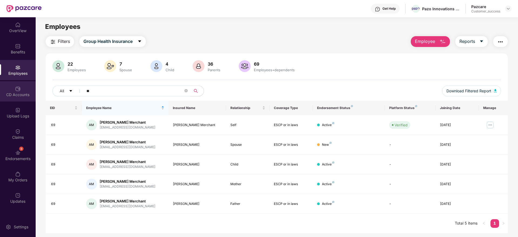
drag, startPoint x: 141, startPoint y: 89, endPoint x: 0, endPoint y: 89, distance: 140.7
click at [0, 89] on div "OverView Benefits Employees CD Accounts Upload Logs Claims 9 Endorsements My Or…" at bounding box center [259, 127] width 518 height 220
paste input "text"
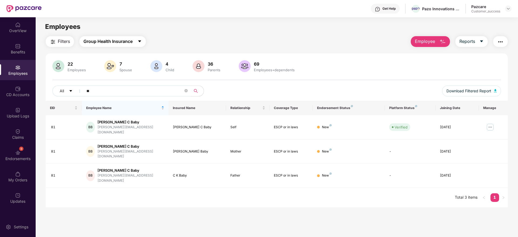
type input "**"
click at [108, 45] on span "Group Health Insurance" at bounding box center [107, 41] width 49 height 7
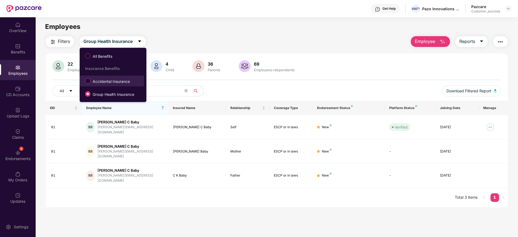
click at [112, 78] on label "Accidental Insurance" at bounding box center [108, 80] width 52 height 9
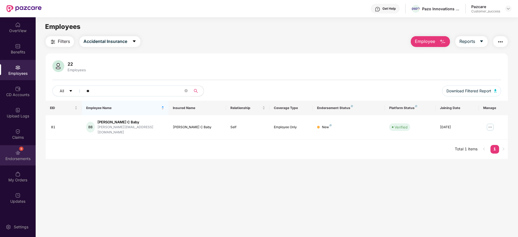
click at [32, 149] on div "9 Endorsements" at bounding box center [18, 155] width 36 height 20
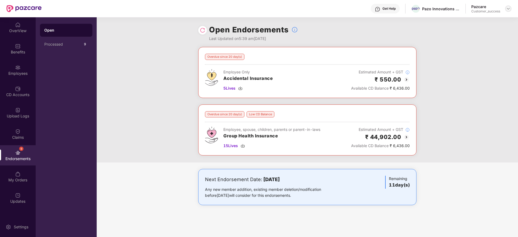
click at [511, 8] on div at bounding box center [508, 8] width 6 height 6
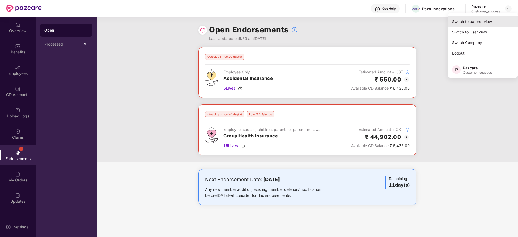
click at [503, 19] on div "Switch to partner view" at bounding box center [483, 21] width 70 height 11
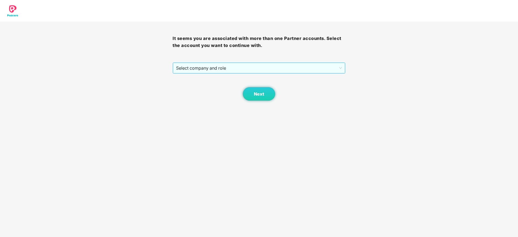
click at [228, 70] on span "Select company and role" at bounding box center [259, 68] width 166 height 10
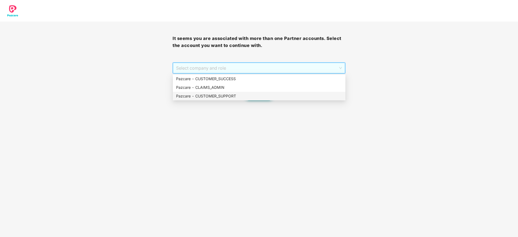
click at [271, 97] on div "Pazcare - CUSTOMER_SUPPORT" at bounding box center [259, 96] width 166 height 6
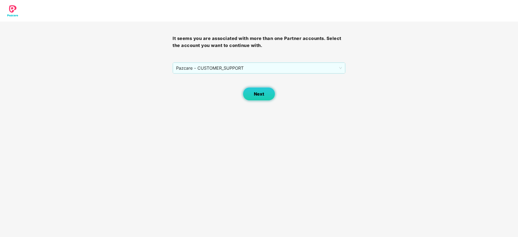
click at [264, 93] on button "Next" at bounding box center [259, 94] width 32 height 14
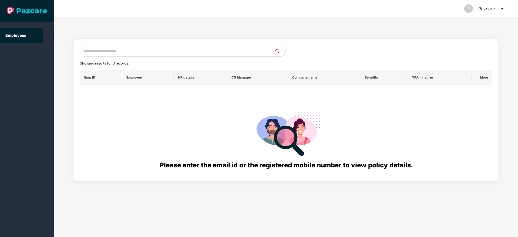
click at [221, 52] on input "text" at bounding box center [177, 51] width 195 height 11
click at [501, 8] on icon "caret-down" at bounding box center [502, 9] width 3 height 2
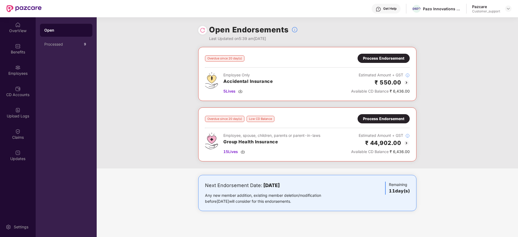
click at [510, 5] on div at bounding box center [508, 8] width 6 height 6
click at [509, 8] on img at bounding box center [508, 8] width 4 height 4
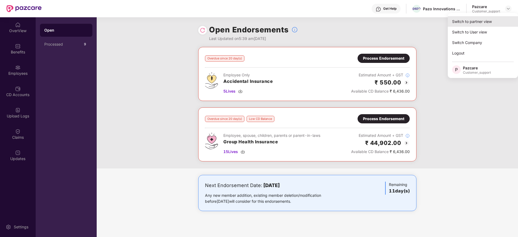
click at [487, 22] on div "Switch to partner view" at bounding box center [483, 21] width 70 height 11
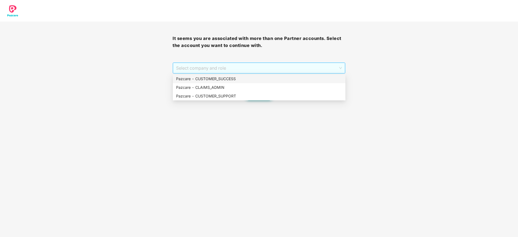
click at [303, 70] on span "Select company and role" at bounding box center [259, 68] width 166 height 10
click at [280, 83] on div "Pazcare - CLAIMS_ADMIN" at bounding box center [259, 87] width 173 height 9
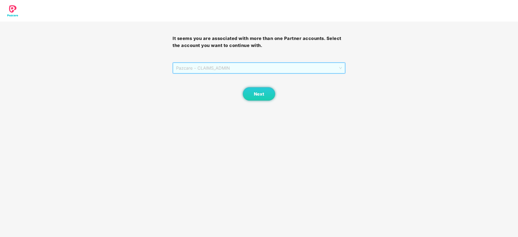
click at [248, 71] on span "Pazcare - CLAIMS_ADMIN" at bounding box center [259, 68] width 166 height 10
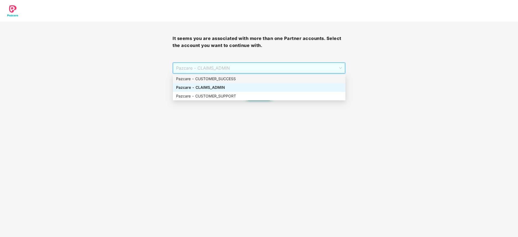
click at [234, 80] on div "Pazcare - CUSTOMER_SUCCESS" at bounding box center [259, 79] width 166 height 6
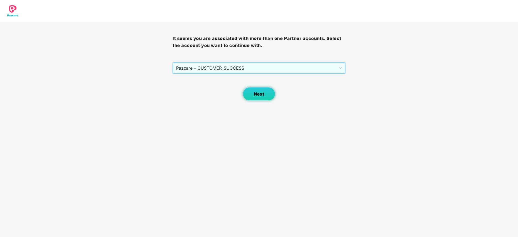
click at [263, 94] on span "Next" at bounding box center [259, 94] width 10 height 5
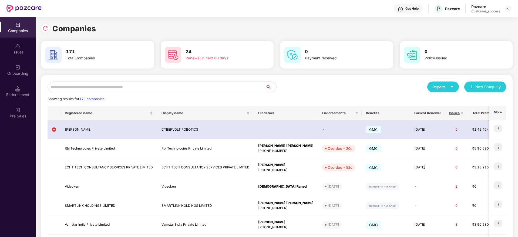
click at [248, 89] on input "text" at bounding box center [157, 87] width 218 height 11
paste input "**********"
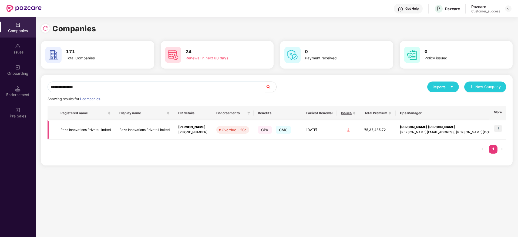
type input "**********"
click at [247, 130] on div "Overdue - 20d" at bounding box center [234, 129] width 25 height 5
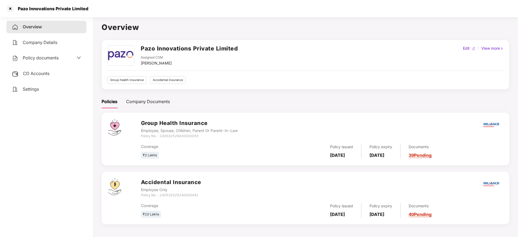
click at [44, 12] on div "Pazo Innovations Private Limited" at bounding box center [47, 8] width 82 height 9
click at [11, 7] on div at bounding box center [10, 8] width 9 height 9
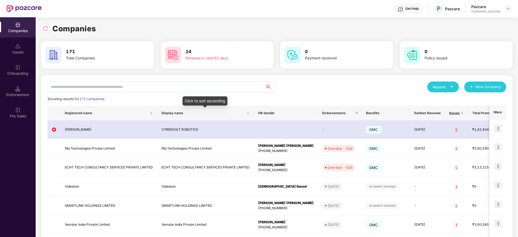
click at [204, 86] on input "text" at bounding box center [157, 87] width 218 height 11
paste input "**********"
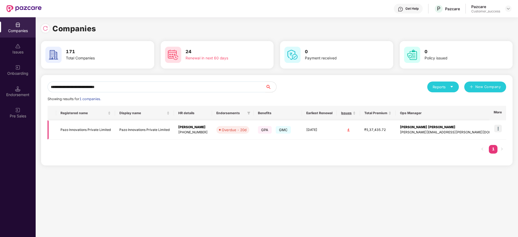
type input "**********"
click at [500, 128] on img at bounding box center [498, 129] width 8 height 8
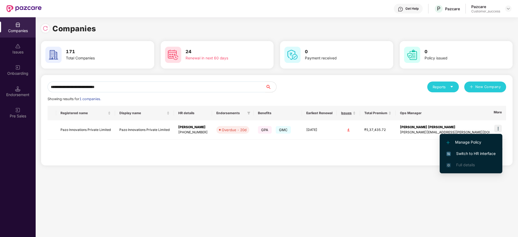
click at [483, 156] on span "Switch to HR interface" at bounding box center [470, 154] width 49 height 6
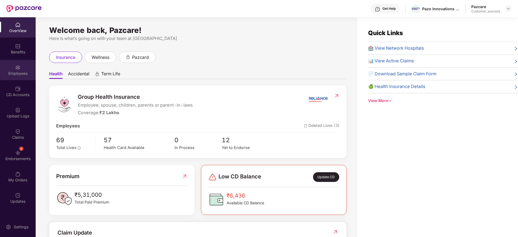
click at [20, 78] on div "Employees" at bounding box center [18, 70] width 36 height 20
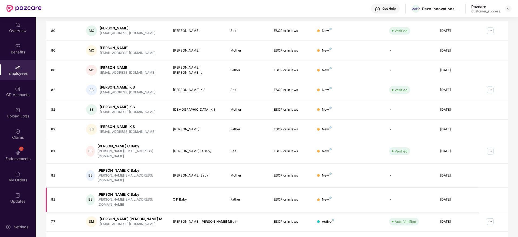
scroll to position [95, 0]
click at [458, 237] on link "3" at bounding box center [458, 241] width 9 height 8
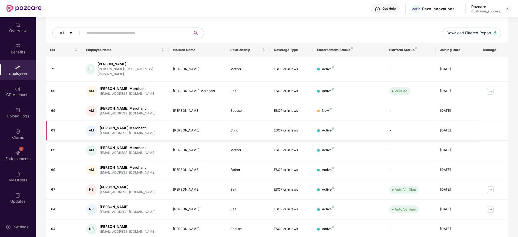
scroll to position [0, 0]
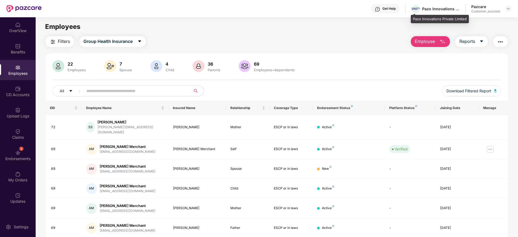
click at [433, 6] on div "Pazo Innovations Private Limited" at bounding box center [441, 8] width 38 height 5
click at [510, 11] on div at bounding box center [508, 8] width 6 height 6
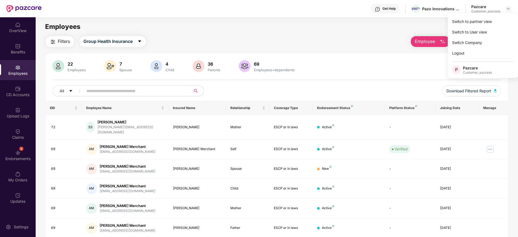
click at [502, 17] on div "Switch to partner view" at bounding box center [483, 21] width 70 height 11
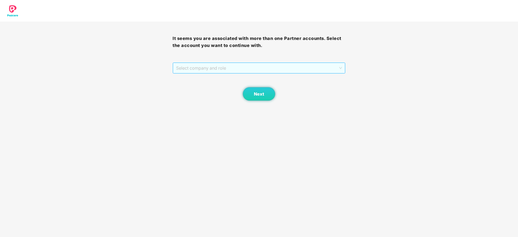
click at [225, 67] on span "Select company and role" at bounding box center [259, 68] width 166 height 10
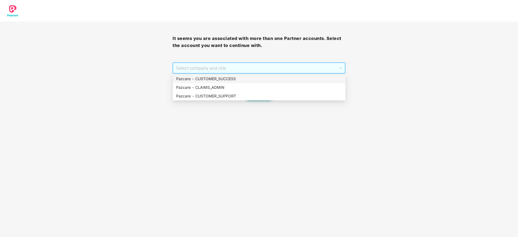
click at [227, 76] on div "Pazcare - CUSTOMER_SUCCESS" at bounding box center [259, 79] width 166 height 6
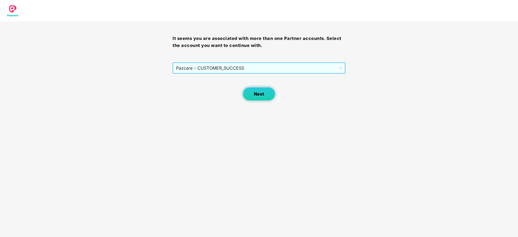
click at [255, 99] on button "Next" at bounding box center [259, 94] width 32 height 14
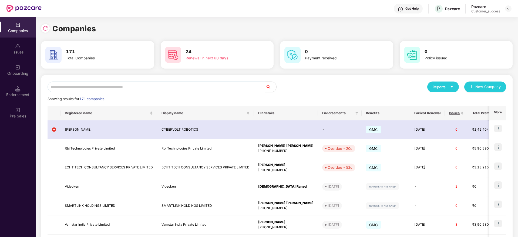
drag, startPoint x: 133, startPoint y: 91, endPoint x: 136, endPoint y: 90, distance: 2.8
click at [134, 91] on input "text" at bounding box center [157, 87] width 218 height 11
paste input "*******"
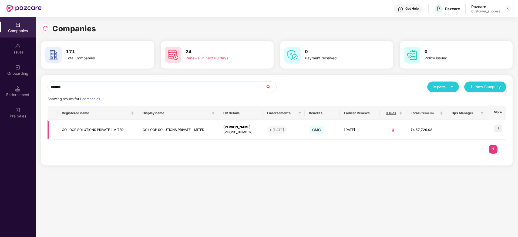
type input "*******"
click at [501, 128] on img at bounding box center [498, 129] width 8 height 8
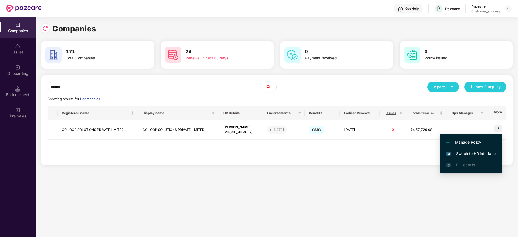
click at [487, 152] on span "Switch to HR interface" at bounding box center [470, 154] width 49 height 6
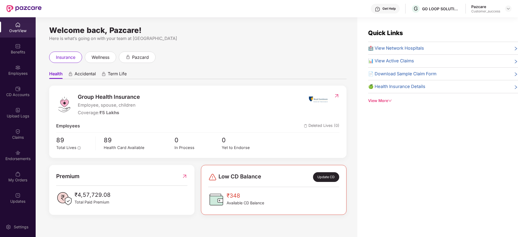
click at [11, 70] on div "Employees" at bounding box center [18, 70] width 36 height 20
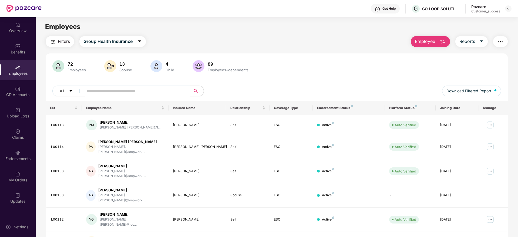
click at [64, 38] on span "Filters" at bounding box center [64, 41] width 12 height 7
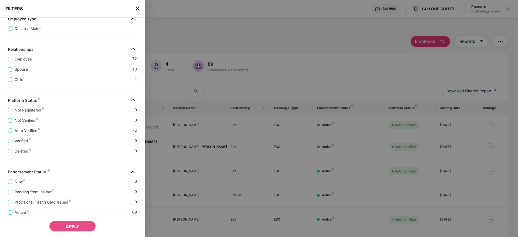
scroll to position [105, 0]
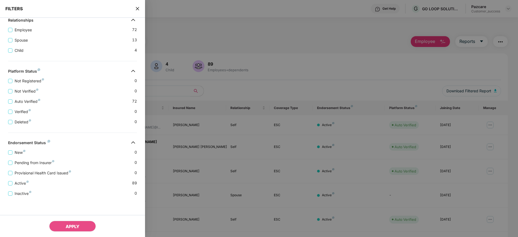
click at [140, 9] on div "FILTERS" at bounding box center [72, 9] width 145 height 18
click at [138, 7] on icon "close" at bounding box center [137, 8] width 4 height 4
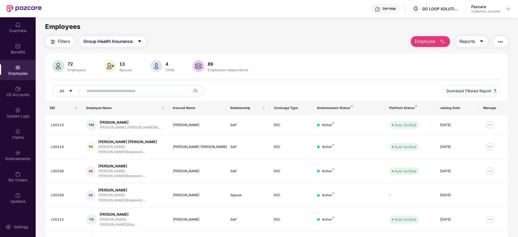
click at [127, 92] on input "text" at bounding box center [134, 91] width 97 height 8
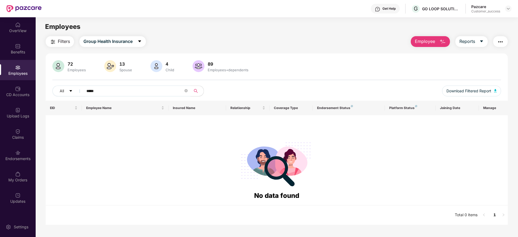
type input "*****"
click at [509, 12] on div "Pazcare Customer_success" at bounding box center [491, 8] width 40 height 9
click at [507, 7] on img at bounding box center [508, 8] width 4 height 4
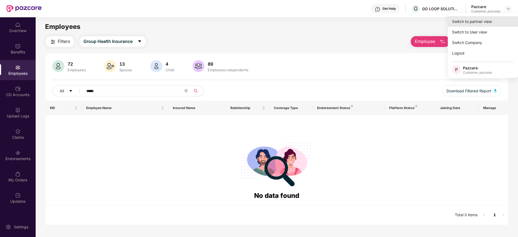
click at [499, 21] on div "Switch to partner view" at bounding box center [483, 21] width 70 height 11
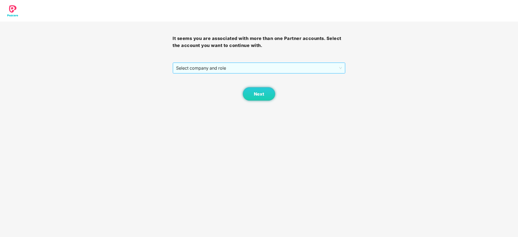
click at [265, 68] on span "Select company and role" at bounding box center [259, 68] width 166 height 10
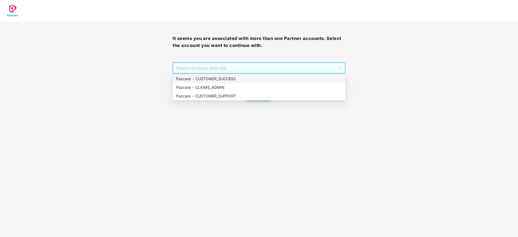
click at [265, 76] on div "Pazcare - CUSTOMER_SUCCESS" at bounding box center [259, 79] width 166 height 6
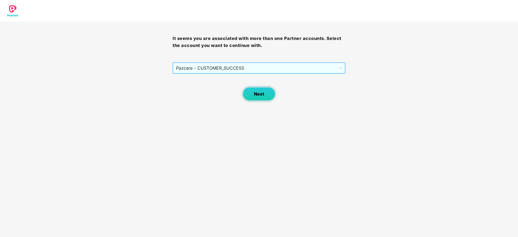
click at [264, 91] on button "Next" at bounding box center [259, 94] width 32 height 14
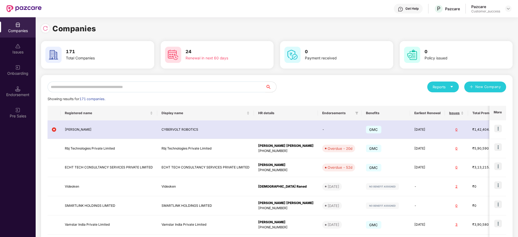
click at [209, 88] on input "text" at bounding box center [157, 87] width 218 height 11
paste input "*******"
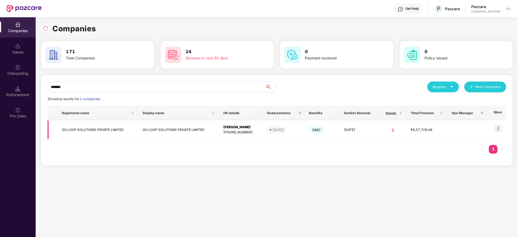
type input "*******"
click at [167, 129] on td "GO LOOP SOLUTIONS PRIVATE LIMITED" at bounding box center [178, 129] width 81 height 19
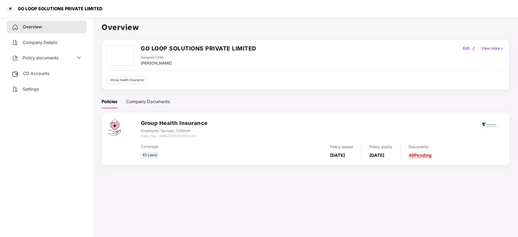
click at [31, 55] on span "Policy documents" at bounding box center [41, 57] width 36 height 5
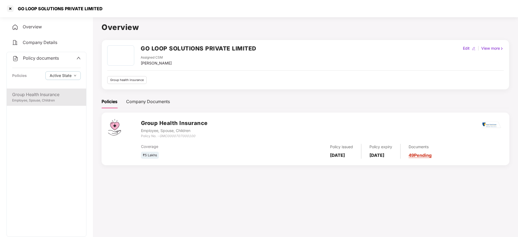
click at [36, 91] on div "Group Health Insurance" at bounding box center [46, 94] width 69 height 7
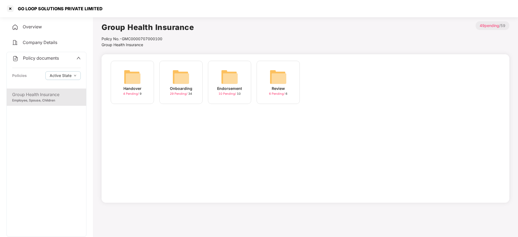
click at [191, 79] on div "Onboarding 29 Pending / 34" at bounding box center [180, 82] width 43 height 43
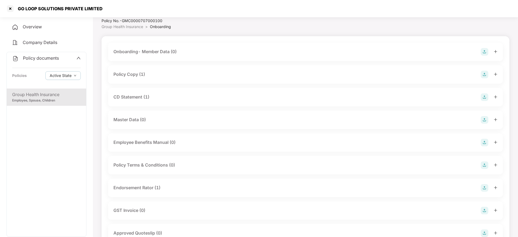
scroll to position [0, 0]
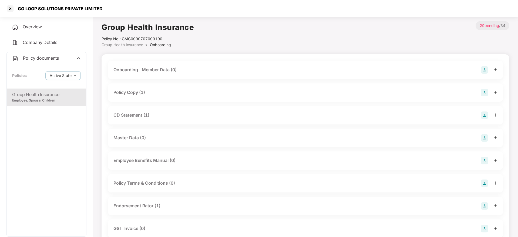
click at [54, 9] on div "GO LOOP SOLUTIONS PRIVATE LIMITED" at bounding box center [59, 8] width 88 height 5
click at [10, 11] on div at bounding box center [10, 8] width 9 height 9
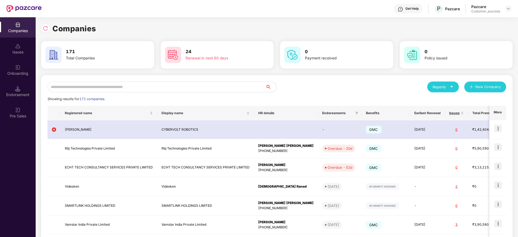
click at [136, 78] on div "Reports New Company Showing results for 171 companies. Registered name Display …" at bounding box center [277, 206] width 472 height 262
click at [141, 83] on input "text" at bounding box center [157, 87] width 218 height 11
paste input "**********"
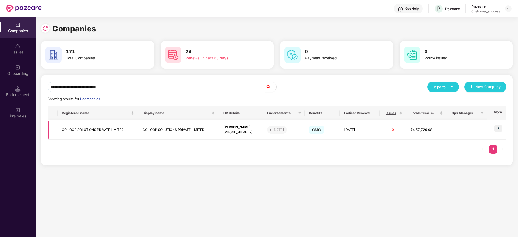
type input "**********"
click at [491, 124] on td at bounding box center [496, 129] width 19 height 19
click at [498, 126] on img at bounding box center [498, 129] width 8 height 8
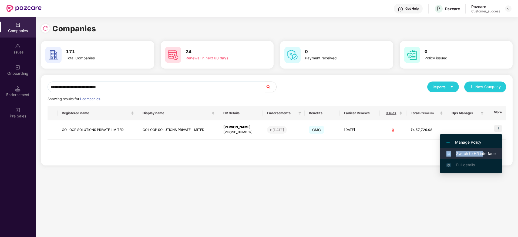
click at [483, 150] on ul "Manage Policy Switch to HR interface Full details" at bounding box center [471, 153] width 63 height 39
click at [482, 150] on li "Switch to HR interface" at bounding box center [471, 153] width 63 height 11
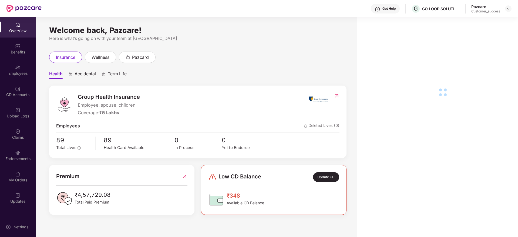
click at [18, 172] on img at bounding box center [17, 174] width 5 height 5
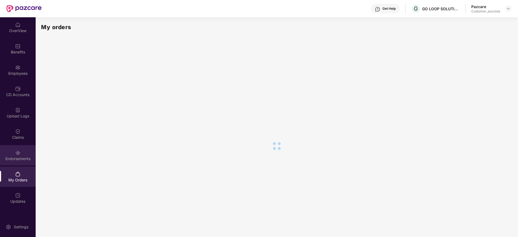
click at [21, 150] on div "Endorsements" at bounding box center [18, 155] width 36 height 20
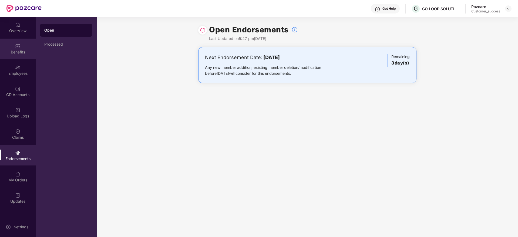
click at [27, 46] on div "Benefits" at bounding box center [18, 49] width 36 height 20
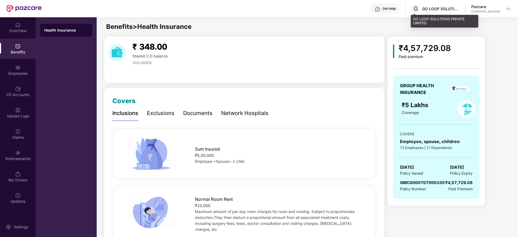
click at [434, 6] on div "GO LOOP SOLUTIONS PRIVATE LIMITED" at bounding box center [441, 8] width 38 height 5
click at [514, 8] on header "Get Help G GO LOOP SOLUTIONS PRIVATE LIMITED Pazcare Customer_success" at bounding box center [259, 8] width 518 height 17
click at [510, 11] on img at bounding box center [508, 8] width 4 height 4
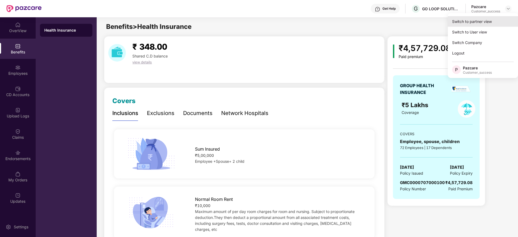
click at [503, 18] on div "Switch to partner view" at bounding box center [483, 21] width 70 height 11
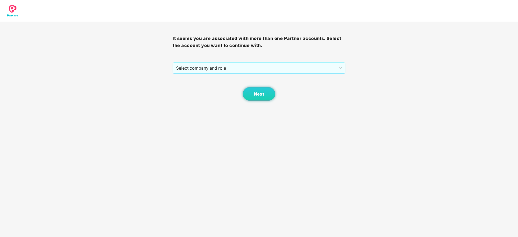
click at [243, 69] on span "Select company and role" at bounding box center [259, 68] width 166 height 10
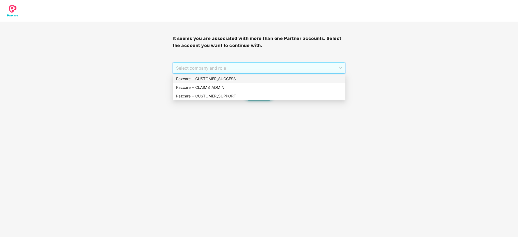
click at [241, 78] on div "Pazcare - CUSTOMER_SUCCESS" at bounding box center [259, 79] width 166 height 6
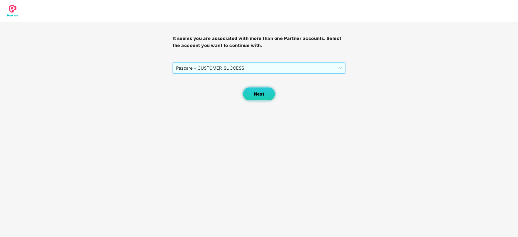
click at [255, 99] on button "Next" at bounding box center [259, 94] width 32 height 14
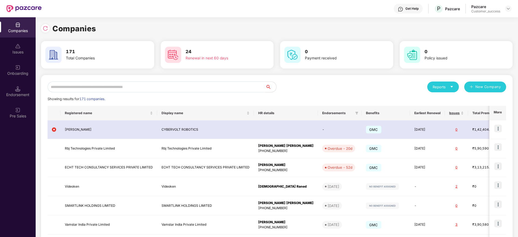
click at [193, 88] on input "text" at bounding box center [157, 87] width 218 height 11
paste input "********"
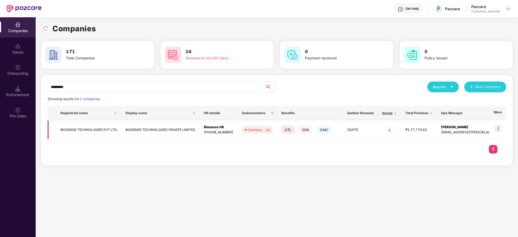
type input "********"
click at [497, 129] on img at bounding box center [498, 129] width 8 height 8
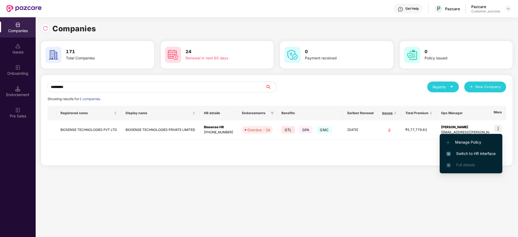
click at [476, 157] on li "Switch to HR interface" at bounding box center [471, 153] width 63 height 11
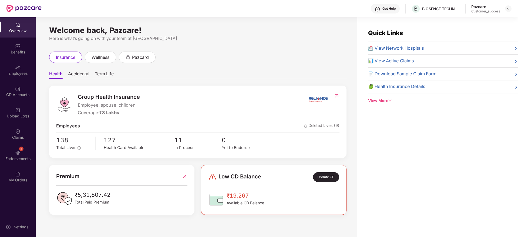
click at [6, 149] on div "5 Endorsements" at bounding box center [18, 155] width 36 height 20
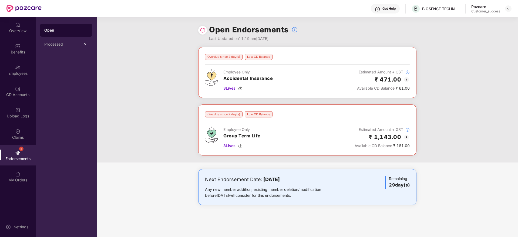
click at [456, 139] on div "Overdue since 2 day(s) Low CD Balance Employee Only Accidental Insurance 3 Live…" at bounding box center [307, 105] width 421 height 116
click at [242, 87] on img at bounding box center [240, 88] width 4 height 4
click at [242, 146] on img at bounding box center [240, 146] width 4 height 4
click at [406, 83] on div "₹ 471.00" at bounding box center [383, 79] width 53 height 9
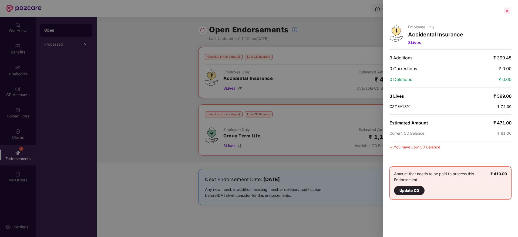
click at [508, 7] on div at bounding box center [507, 10] width 9 height 9
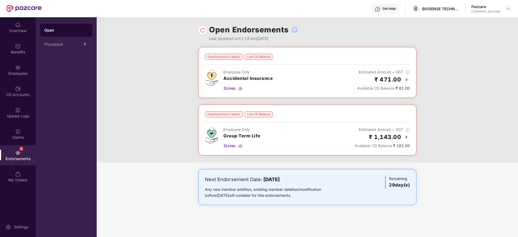
click at [408, 138] on img at bounding box center [406, 137] width 6 height 6
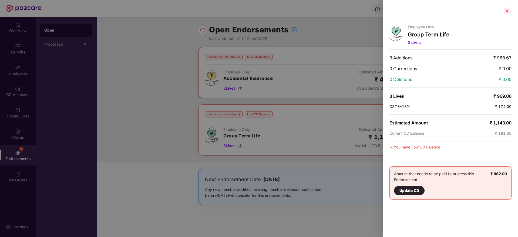
click at [511, 10] on div at bounding box center [507, 10] width 9 height 9
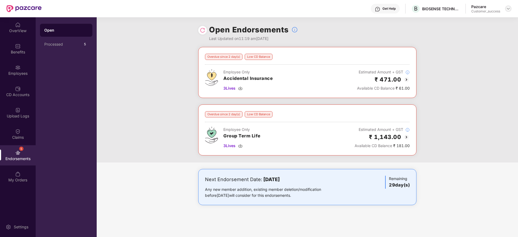
click at [508, 12] on div at bounding box center [508, 8] width 6 height 6
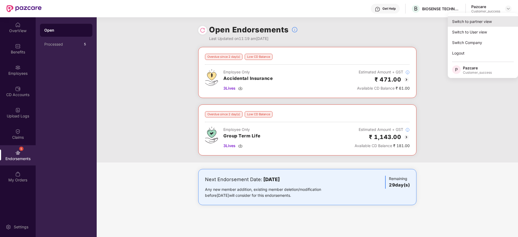
click at [502, 21] on div "Switch to partner view" at bounding box center [483, 21] width 70 height 11
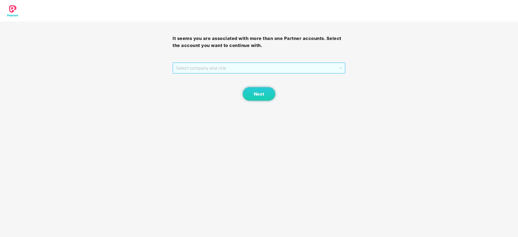
drag, startPoint x: 259, startPoint y: 73, endPoint x: 254, endPoint y: 81, distance: 9.9
click at [259, 73] on span "Select company and role" at bounding box center [259, 68] width 166 height 10
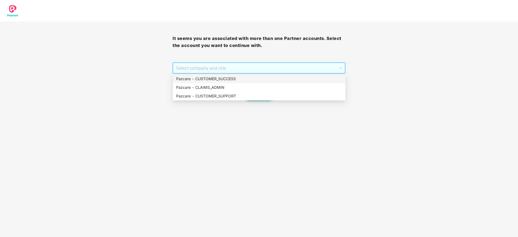
click at [254, 81] on div "Pazcare - CUSTOMER_SUCCESS" at bounding box center [259, 79] width 166 height 6
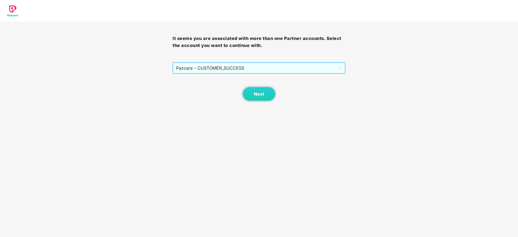
click at [254, 81] on div "Next" at bounding box center [259, 87] width 173 height 27
click at [253, 85] on div "Next" at bounding box center [259, 87] width 173 height 27
click at [258, 93] on span "Next" at bounding box center [259, 94] width 10 height 5
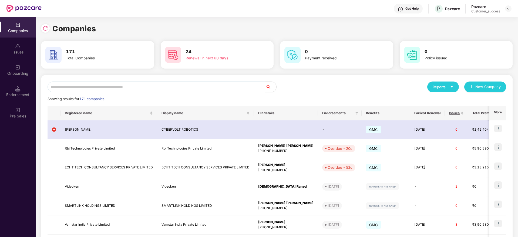
click at [229, 83] on input "text" at bounding box center [157, 87] width 218 height 11
paste input "*****"
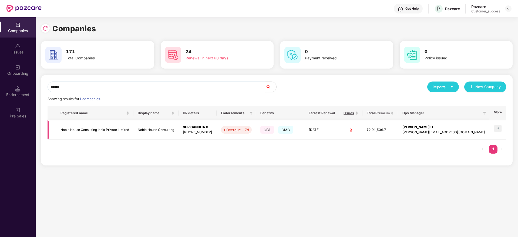
type input "*****"
click at [498, 127] on img at bounding box center [498, 129] width 8 height 8
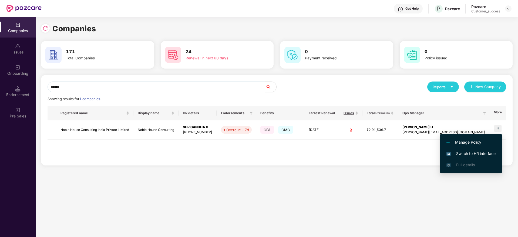
click at [485, 153] on span "Switch to HR interface" at bounding box center [470, 154] width 49 height 6
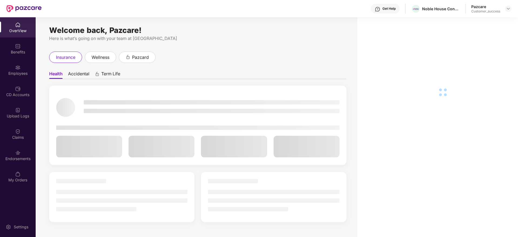
click at [19, 157] on div "Endorsements" at bounding box center [18, 158] width 36 height 5
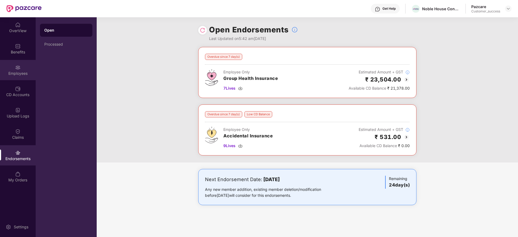
click at [19, 71] on div "Employees" at bounding box center [18, 73] width 36 height 5
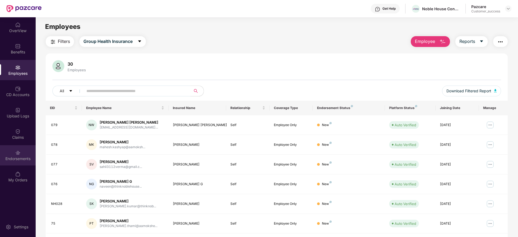
click at [12, 164] on div "Endorsements" at bounding box center [18, 155] width 36 height 20
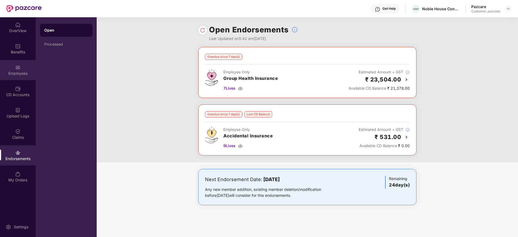
click at [14, 67] on div "Employees" at bounding box center [18, 70] width 36 height 20
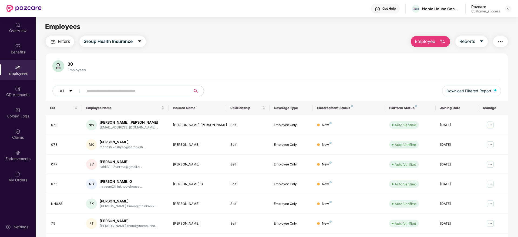
click at [63, 40] on span "Filters" at bounding box center [64, 41] width 12 height 7
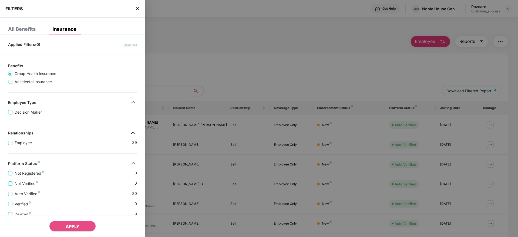
scroll to position [92, 0]
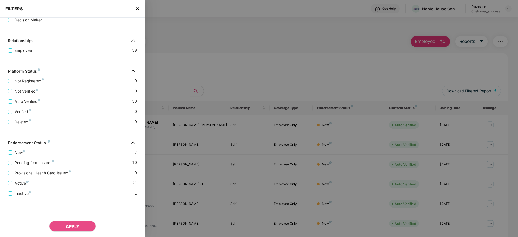
click at [38, 166] on div "Provisional Health Card Issued 0" at bounding box center [72, 171] width 129 height 10
click at [39, 163] on span "Pending from Insurer" at bounding box center [34, 163] width 44 height 6
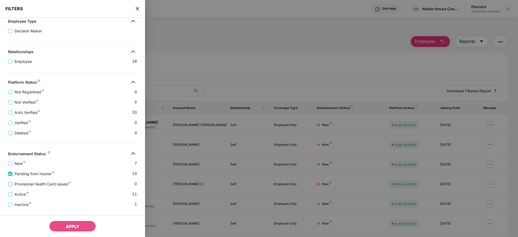
click at [40, 181] on span "Provisional Health Card Issued" at bounding box center [42, 184] width 61 height 6
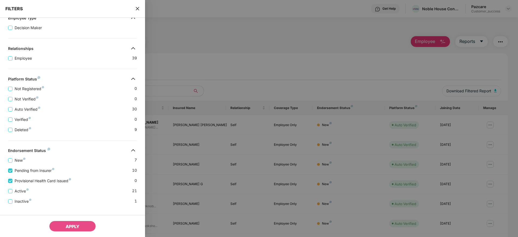
scroll to position [115, 0]
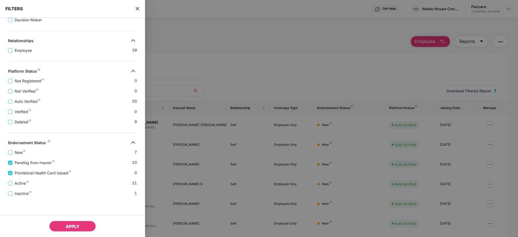
click at [70, 223] on button "APPLY" at bounding box center [72, 226] width 47 height 11
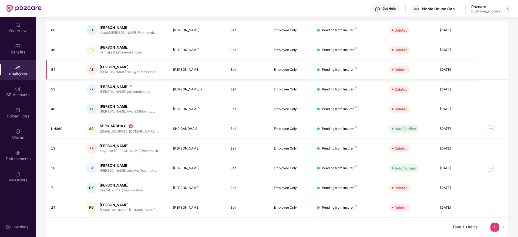
scroll to position [0, 0]
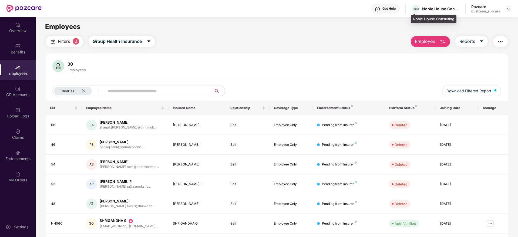
click at [449, 8] on div "Noble House Consulting" at bounding box center [441, 8] width 38 height 5
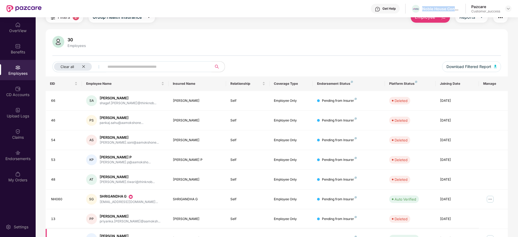
scroll to position [41, 0]
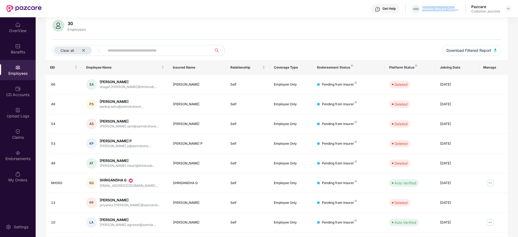
click at [449, 36] on div "30 Employees Clear all Download Filtered Report" at bounding box center [277, 40] width 462 height 41
click at [149, 50] on input "text" at bounding box center [155, 50] width 97 height 8
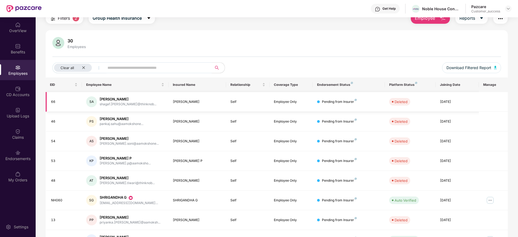
scroll to position [0, 0]
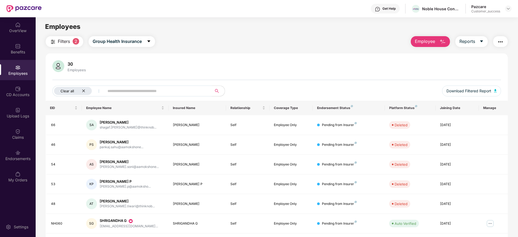
click at [86, 89] on div "Clear all" at bounding box center [73, 91] width 38 height 8
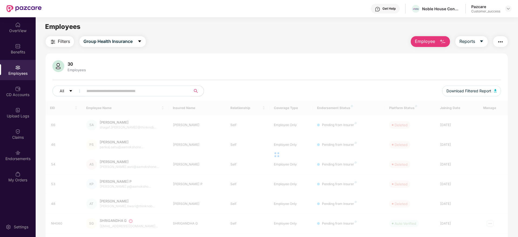
click at [153, 94] on input "text" at bounding box center [134, 91] width 97 height 8
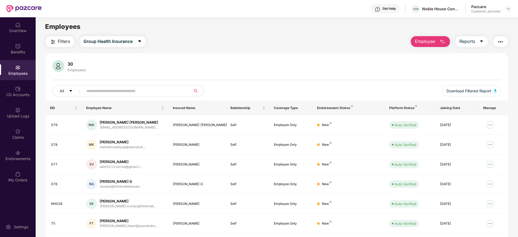
paste input "********"
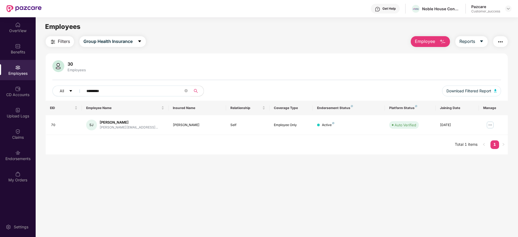
paste input "****"
paste input "text"
type input "**********"
click at [421, 6] on div "Noble House Consulting" at bounding box center [435, 8] width 49 height 9
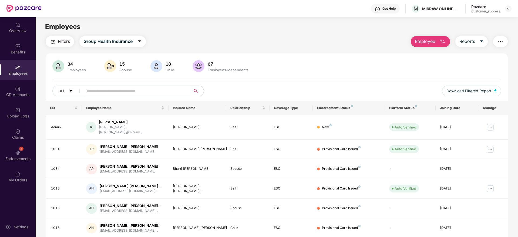
drag, startPoint x: 506, startPoint y: 9, endPoint x: 503, endPoint y: 19, distance: 10.3
click at [506, 9] on div at bounding box center [508, 8] width 6 height 6
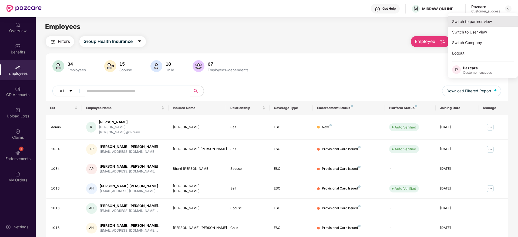
click at [501, 24] on div "Switch to partner view" at bounding box center [483, 21] width 70 height 11
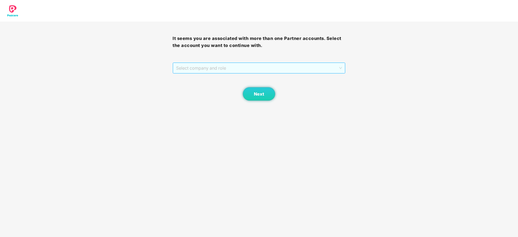
click at [256, 70] on span "Select company and role" at bounding box center [259, 68] width 166 height 10
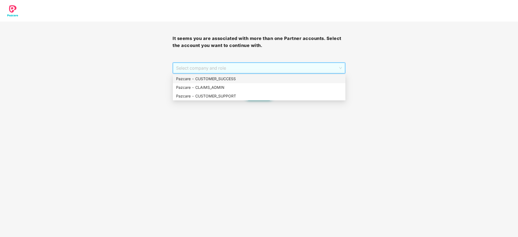
click at [256, 80] on div "Pazcare - CUSTOMER_SUCCESS" at bounding box center [259, 79] width 166 height 6
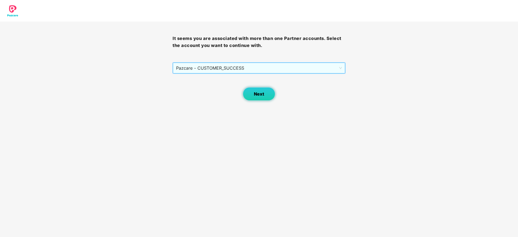
click at [257, 95] on span "Next" at bounding box center [259, 94] width 10 height 5
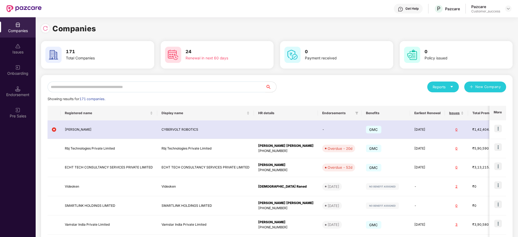
click at [189, 90] on input "text" at bounding box center [157, 87] width 218 height 11
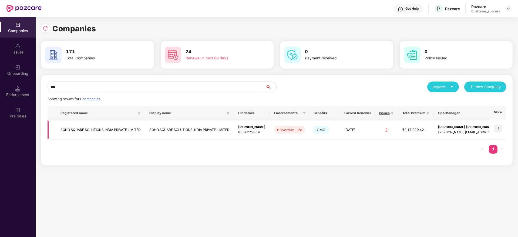
type input "***"
click at [499, 129] on img at bounding box center [498, 129] width 8 height 8
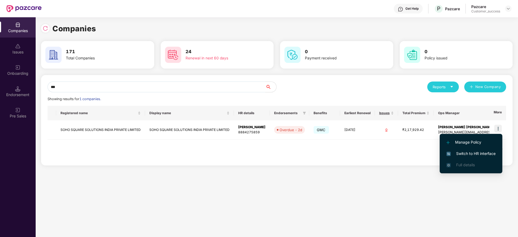
click at [490, 153] on span "Switch to HR interface" at bounding box center [470, 154] width 49 height 6
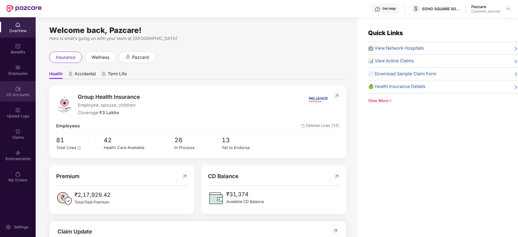
click at [18, 86] on img at bounding box center [17, 88] width 5 height 5
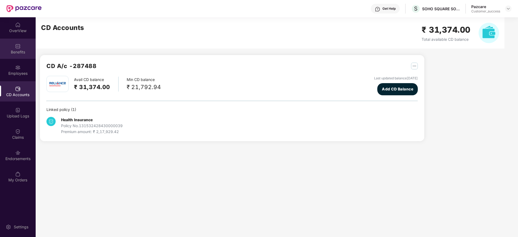
click at [19, 46] on img at bounding box center [17, 45] width 5 height 5
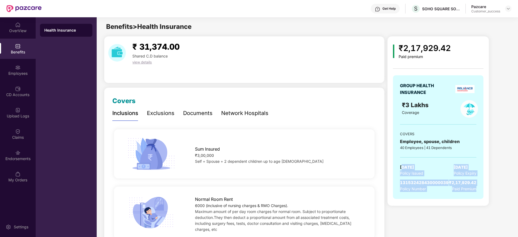
drag, startPoint x: 403, startPoint y: 166, endPoint x: 488, endPoint y: 197, distance: 90.0
click at [488, 197] on div "₹2,17,929.42 Paid premium GROUP HEALTH INSURANCE ₹3 Lakhs Coverage COVERS Emplo…" at bounding box center [448, 121] width 123 height 170
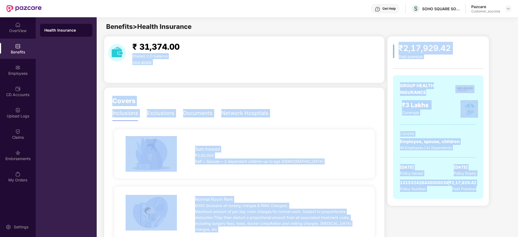
drag, startPoint x: 477, startPoint y: 197, endPoint x: 380, endPoint y: 40, distance: 183.9
click at [380, 41] on div "₹ 31,374.00 Shared C.D balance view details" at bounding box center [244, 53] width 276 height 25
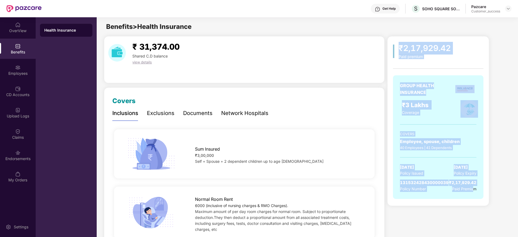
drag, startPoint x: 418, startPoint y: 70, endPoint x: 472, endPoint y: 194, distance: 134.9
click at [472, 194] on div "₹2,17,929.42 Paid premium GROUP HEALTH INSURANCE ₹3 Lakhs Coverage COVERS Emplo…" at bounding box center [438, 121] width 102 height 170
click at [472, 194] on div "GROUP HEALTH INSURANCE ₹3 Lakhs Coverage COVERS Employee, spouse, children 40 E…" at bounding box center [438, 137] width 90 height 124
drag, startPoint x: 474, startPoint y: 194, endPoint x: 395, endPoint y: 46, distance: 168.3
click at [395, 46] on div "₹2,17,929.42 Paid premium GROUP HEALTH INSURANCE ₹3 Lakhs Coverage COVERS Emplo…" at bounding box center [438, 123] width 90 height 163
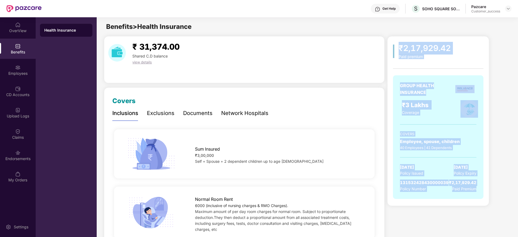
click at [395, 46] on div "₹2,17,929.42 Paid premium" at bounding box center [438, 50] width 90 height 17
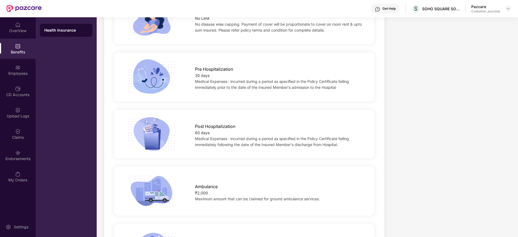
drag, startPoint x: 395, startPoint y: 46, endPoint x: 510, endPoint y: 256, distance: 239.8
click at [510, 237] on html "Get Help S SOHO SQUARE SOLUTIONS INDIA PRIVATE LIMITED Pazcare Customer_success…" at bounding box center [259, 118] width 518 height 237
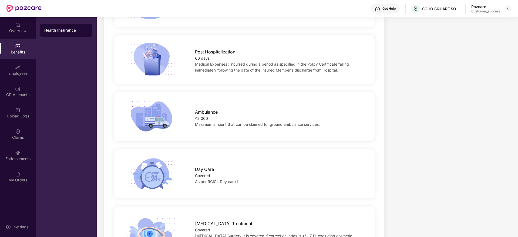
click at [482, 198] on div "₹2,17,929.42 Paid premium GROUP HEALTH INSURANCE ₹3 Lakhs Coverage COVERS Emplo…" at bounding box center [448, 51] width 123 height 804
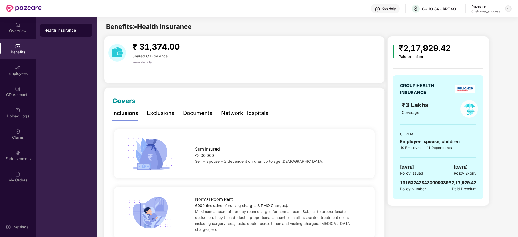
click at [508, 11] on div at bounding box center [508, 8] width 6 height 6
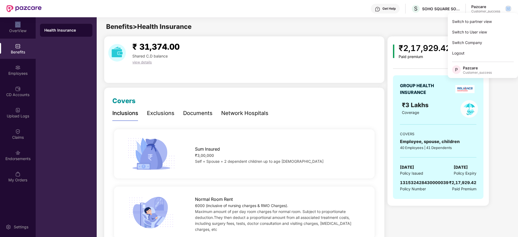
click at [508, 11] on div at bounding box center [508, 8] width 6 height 6
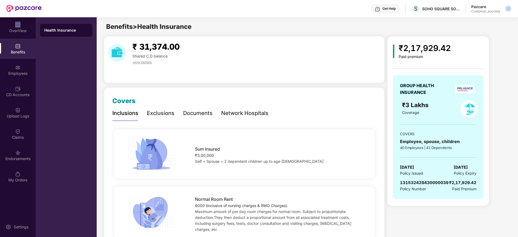
click at [508, 7] on img at bounding box center [508, 8] width 4 height 4
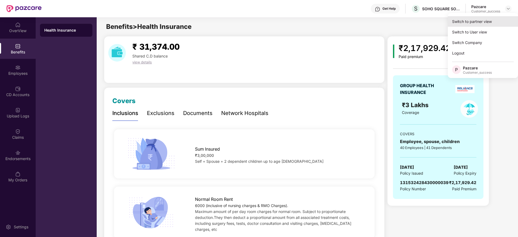
click at [501, 19] on div "Switch to partner view" at bounding box center [483, 21] width 70 height 11
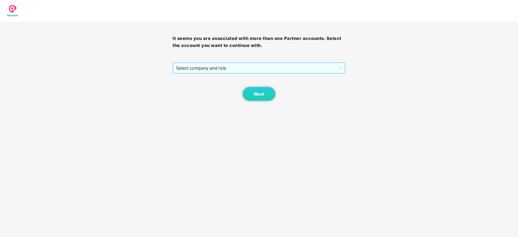
click at [225, 73] on div "Select company and role" at bounding box center [259, 67] width 173 height 11
click at [225, 78] on div "Next" at bounding box center [259, 87] width 173 height 27
click at [226, 65] on span "Select company and role" at bounding box center [259, 68] width 166 height 10
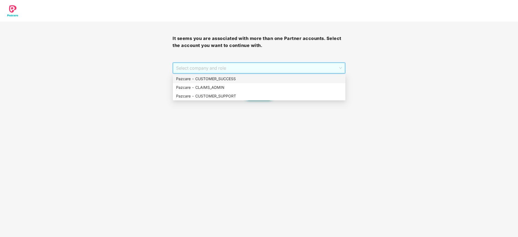
click at [227, 76] on div "Pazcare - CUSTOMER_SUCCESS" at bounding box center [259, 79] width 166 height 6
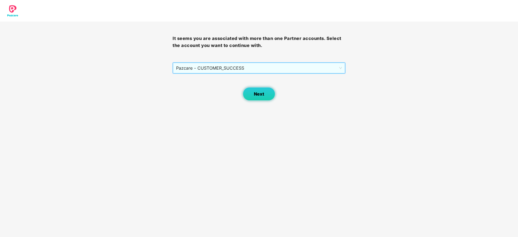
click at [262, 99] on button "Next" at bounding box center [259, 94] width 32 height 14
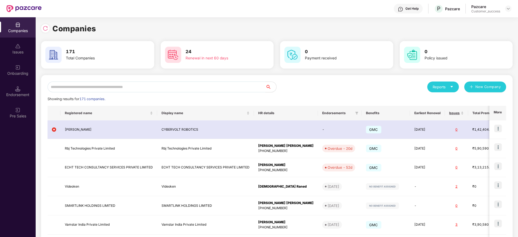
click at [218, 85] on input "text" at bounding box center [157, 87] width 218 height 11
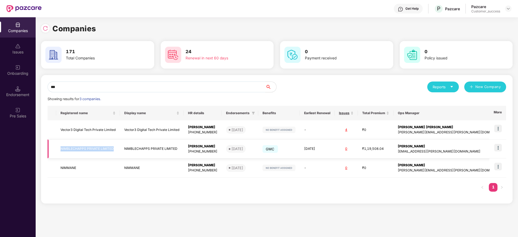
copy td "NIMBLECHAPPS PRIVATE LIMITED"
click at [187, 92] on input "***" at bounding box center [157, 87] width 218 height 11
paste input "*****"
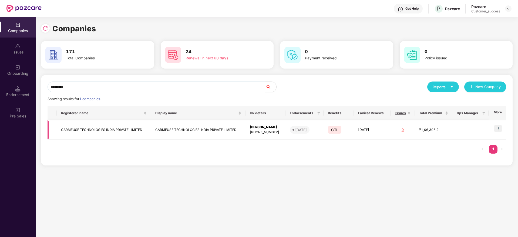
type input "********"
click at [499, 126] on img at bounding box center [498, 129] width 8 height 8
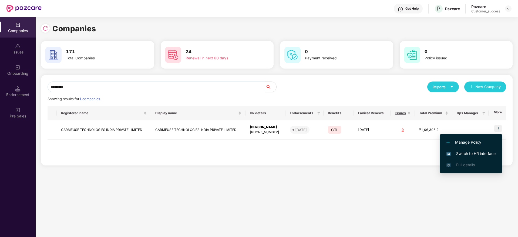
click at [482, 154] on span "Switch to HR interface" at bounding box center [470, 154] width 49 height 6
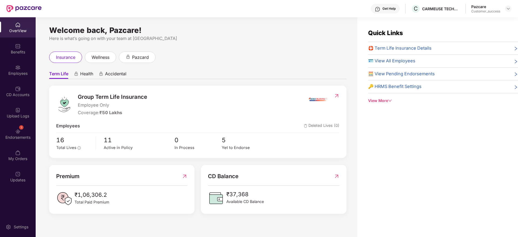
click at [25, 134] on div "1 Endorsements" at bounding box center [18, 134] width 36 height 20
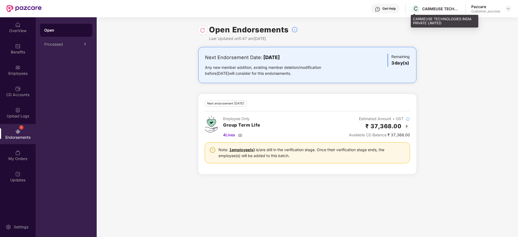
click at [431, 12] on div "C CARMEUSE TECHNOLOGIES INDIA PRIVATE LIMITED" at bounding box center [435, 8] width 49 height 9
copy div "CARMEUSE"
click at [506, 12] on div at bounding box center [508, 8] width 6 height 6
click at [508, 10] on img at bounding box center [508, 8] width 4 height 4
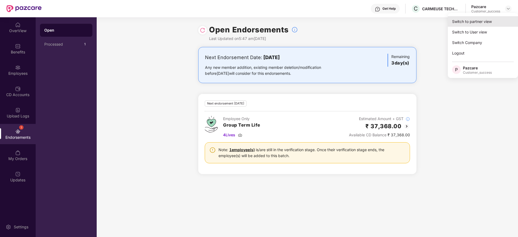
click at [501, 23] on div "Switch to partner view" at bounding box center [483, 21] width 70 height 11
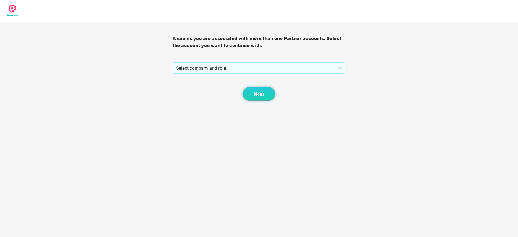
click at [217, 75] on div "Next" at bounding box center [259, 87] width 173 height 27
click at [221, 70] on span "Select company and role" at bounding box center [259, 68] width 166 height 10
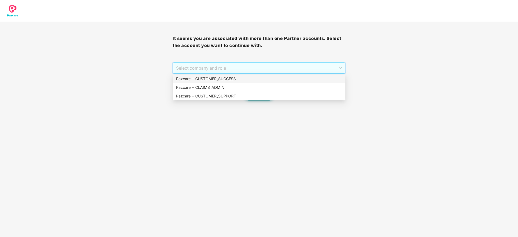
click at [220, 77] on div "Pazcare - CUSTOMER_SUCCESS" at bounding box center [259, 79] width 166 height 6
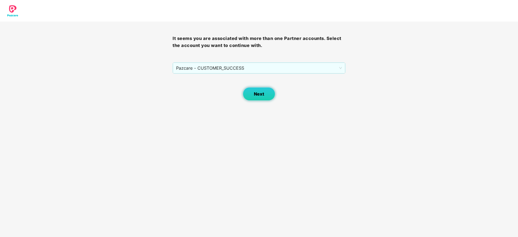
click at [258, 100] on button "Next" at bounding box center [259, 94] width 32 height 14
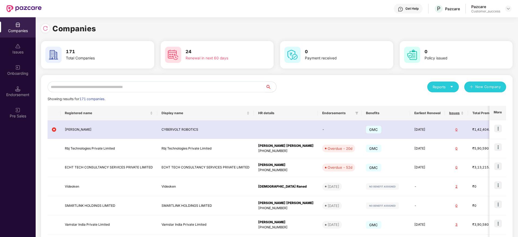
click at [151, 83] on input "text" at bounding box center [157, 87] width 218 height 11
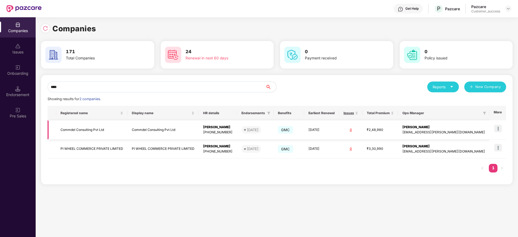
type input "****"
click at [498, 129] on img at bounding box center [498, 129] width 8 height 8
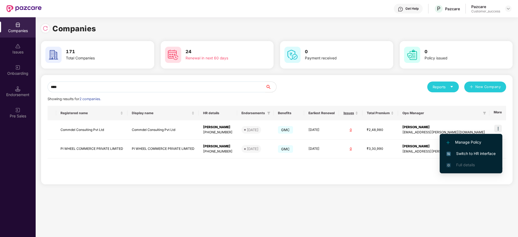
click at [478, 150] on li "Switch to HR interface" at bounding box center [471, 153] width 63 height 11
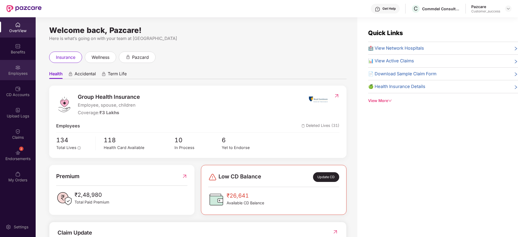
click at [26, 63] on div "Employees" at bounding box center [18, 70] width 36 height 20
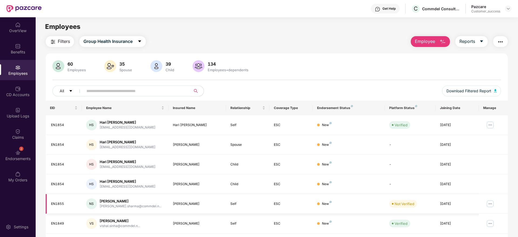
click at [492, 202] on img at bounding box center [490, 204] width 9 height 9
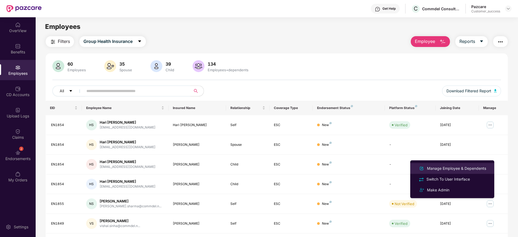
click at [455, 170] on div "Manage Employee & Dependents" at bounding box center [456, 169] width 61 height 6
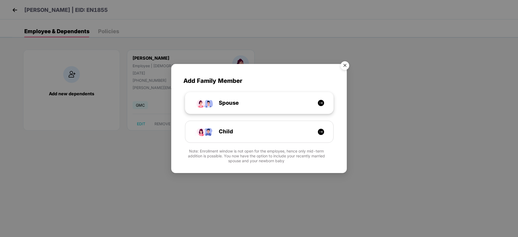
click at [270, 106] on div "Spouse" at bounding box center [262, 103] width 111 height 8
select select "****"
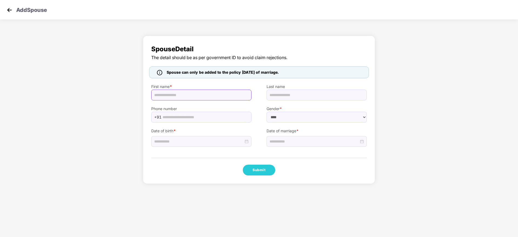
click at [185, 94] on input "text" at bounding box center [201, 95] width 100 height 11
paste input "**********"
type input "**********"
click at [199, 135] on div at bounding box center [201, 140] width 100 height 13
click at [199, 139] on input at bounding box center [198, 142] width 89 height 6
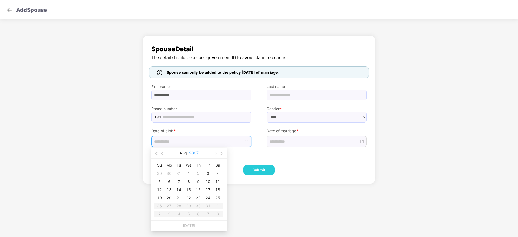
click at [193, 152] on button "2007" at bounding box center [193, 153] width 9 height 11
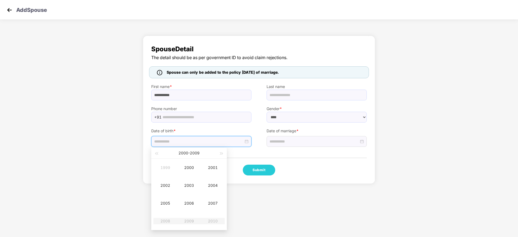
click at [159, 152] on div "2000 - 2009" at bounding box center [188, 153] width 59 height 11
click at [156, 154] on span "button" at bounding box center [156, 153] width 3 height 3
type input "**********"
click at [166, 188] on div "1992" at bounding box center [165, 185] width 16 height 6
type input "**********"
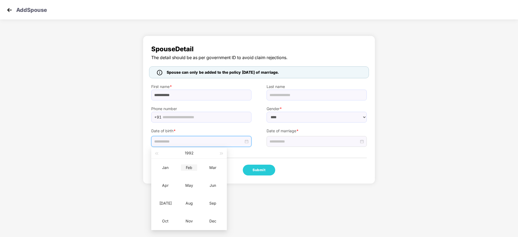
click at [192, 170] on div "Feb" at bounding box center [189, 167] width 16 height 6
type input "**********"
click at [206, 206] on div "28" at bounding box center [208, 206] width 6 height 6
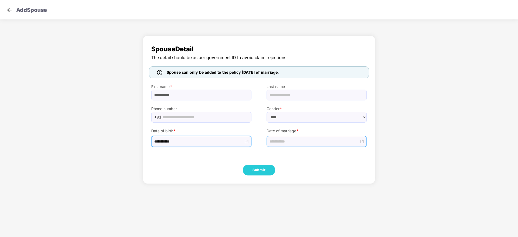
click at [280, 146] on div at bounding box center [317, 141] width 100 height 11
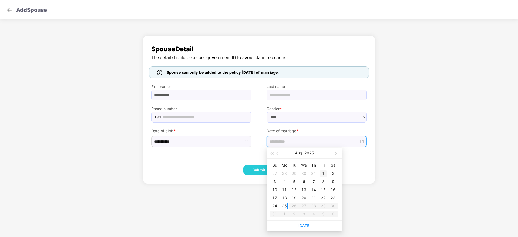
type input "**********"
click at [321, 175] on div "1" at bounding box center [323, 173] width 6 height 6
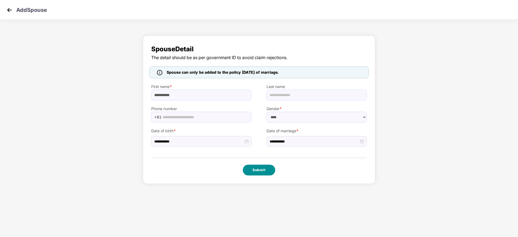
click at [267, 173] on button "Submit" at bounding box center [259, 170] width 32 height 11
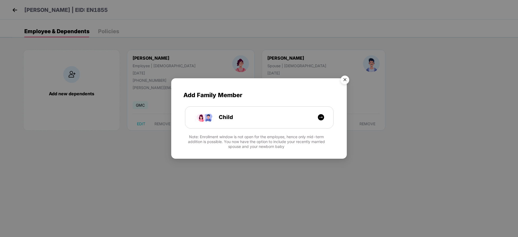
click at [349, 81] on img "Close" at bounding box center [344, 80] width 15 height 15
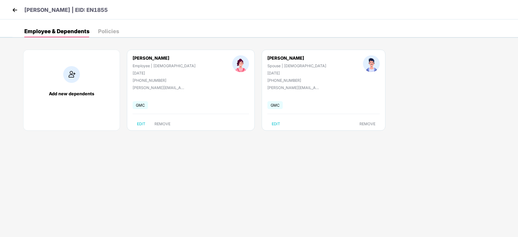
select select "****"
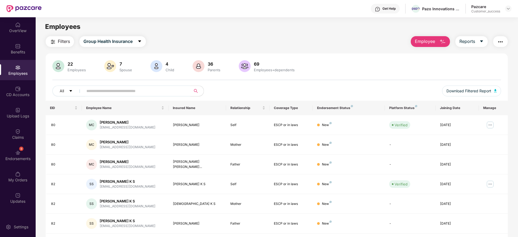
drag, startPoint x: 503, startPoint y: 10, endPoint x: 505, endPoint y: 13, distance: 3.0
click at [504, 11] on div "Pazcare Customer_success" at bounding box center [491, 8] width 40 height 9
click at [509, 12] on div "Pazcare Customer_success" at bounding box center [491, 8] width 40 height 9
drag, startPoint x: 507, startPoint y: 11, endPoint x: 506, endPoint y: 15, distance: 3.8
click at [507, 11] on div at bounding box center [508, 8] width 6 height 6
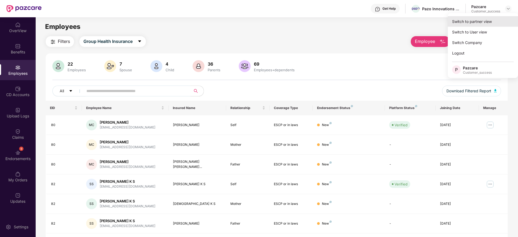
click at [503, 17] on div "Switch to partner view" at bounding box center [483, 21] width 70 height 11
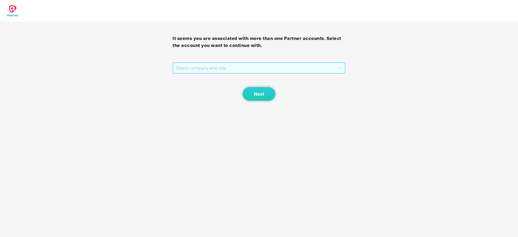
click at [202, 67] on span "Select company and role" at bounding box center [259, 68] width 166 height 10
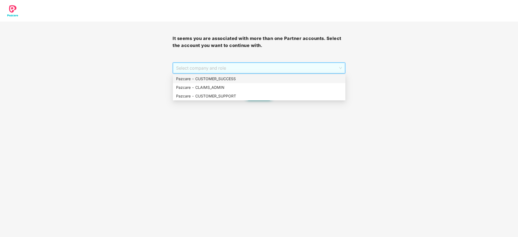
click at [219, 78] on div "Pazcare - CUSTOMER_SUCCESS" at bounding box center [259, 79] width 166 height 6
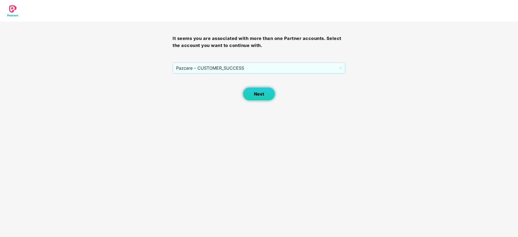
click at [254, 95] on span "Next" at bounding box center [259, 94] width 10 height 5
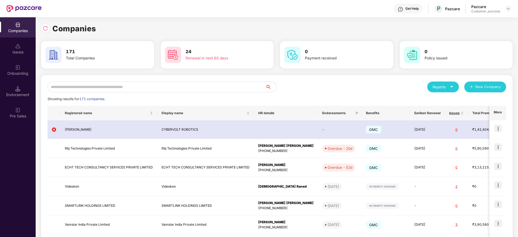
click at [169, 85] on input "text" at bounding box center [157, 87] width 218 height 11
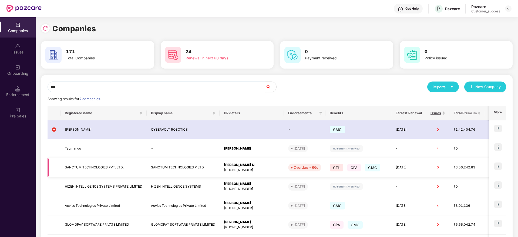
type input "***"
click at [179, 162] on td "SANCTUM TECHNOLOGIES P LTD" at bounding box center [183, 167] width 73 height 19
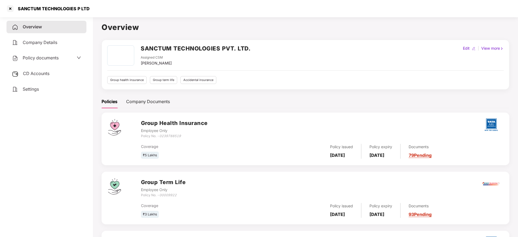
click at [161, 135] on icon "0239788519" at bounding box center [170, 136] width 22 height 4
copy div "Policy No. - 0239788519"
click at [170, 43] on div "SANCTUM TECHNOLOGIES PVT. LTD. Assigned CSM Punith Arumugam Edit | View more Gr…" at bounding box center [306, 65] width 408 height 50
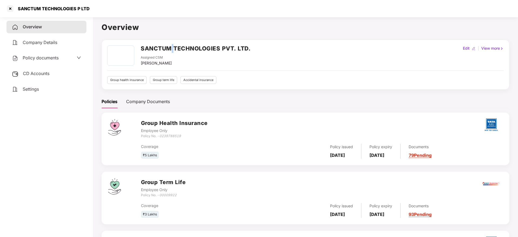
click at [170, 43] on div "SANCTUM TECHNOLOGIES PVT. LTD. Assigned CSM Punith Arumugam Edit | View more Gr…" at bounding box center [306, 65] width 408 height 50
copy h2 "SANCTUM TECHNOLOGIES PVT. LTD."
click at [7, 13] on div "SANCTUM TECHNOLOGIES P LTD" at bounding box center [259, 8] width 518 height 17
click at [9, 7] on div at bounding box center [10, 8] width 9 height 9
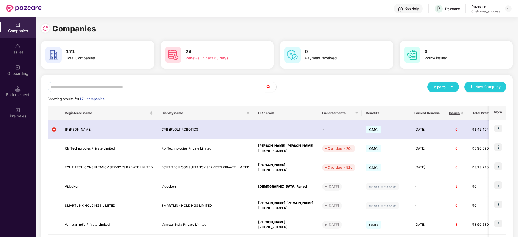
click at [145, 95] on div "Reports New Company Showing results for 171 companies. Registered name Display …" at bounding box center [277, 206] width 459 height 249
click at [147, 89] on input "text" at bounding box center [157, 87] width 218 height 11
paste input "**********"
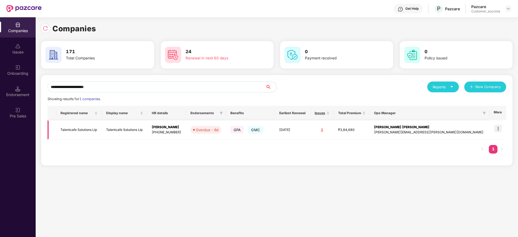
type input "**********"
click at [500, 126] on img at bounding box center [498, 129] width 8 height 8
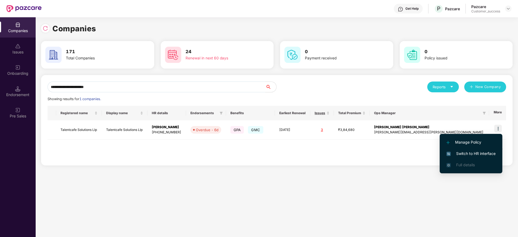
click at [480, 155] on span "Switch to HR interface" at bounding box center [470, 154] width 49 height 6
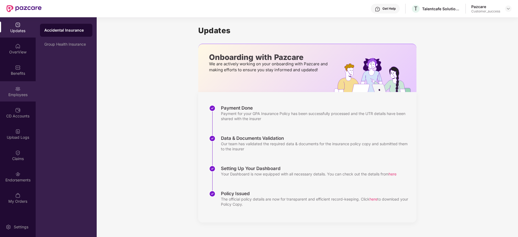
click at [16, 92] on div "Employees" at bounding box center [18, 91] width 36 height 20
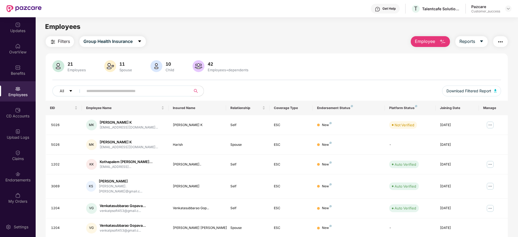
click at [158, 92] on input "text" at bounding box center [134, 91] width 97 height 8
paste input "**********"
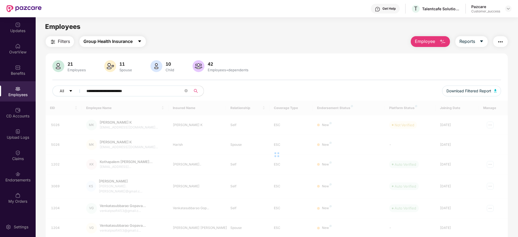
type input "**********"
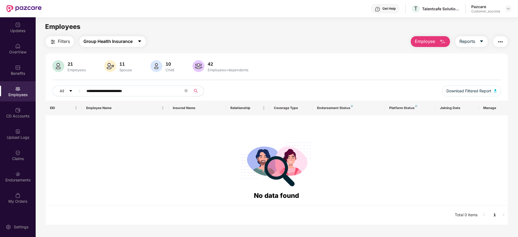
click at [130, 44] on span "Group Health Insurance" at bounding box center [107, 41] width 49 height 7
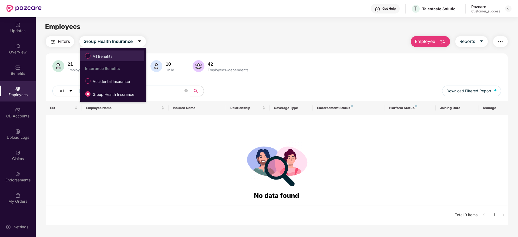
click at [130, 53] on span "All Benefits" at bounding box center [111, 55] width 59 height 9
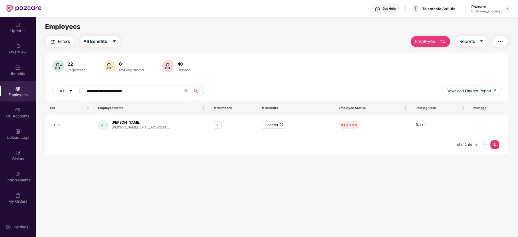
click at [420, 14] on div "Get Help T Talentcafe Solutions Llp Pazcare Customer_success" at bounding box center [277, 8] width 470 height 17
click at [444, 7] on div "Talentcafe Solutions Llp" at bounding box center [441, 8] width 38 height 5
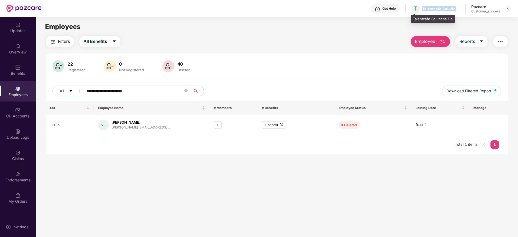
click at [444, 7] on div "Talentcafe Solutions Llp" at bounding box center [441, 8] width 38 height 5
copy div "Talentcafe Solutions Llp"
click at [508, 8] on img at bounding box center [508, 8] width 4 height 4
click at [448, 13] on div "Switch to partner view" at bounding box center [448, 13] width 0 height 0
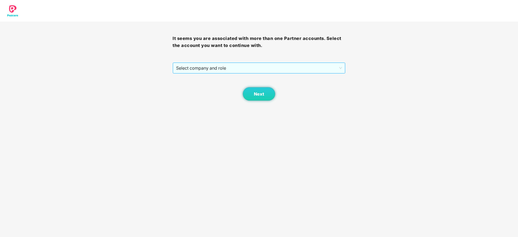
click at [290, 68] on span "Select company and role" at bounding box center [259, 68] width 166 height 10
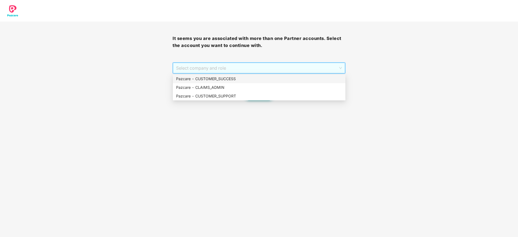
click at [282, 78] on div "Pazcare - CUSTOMER_SUCCESS" at bounding box center [259, 79] width 166 height 6
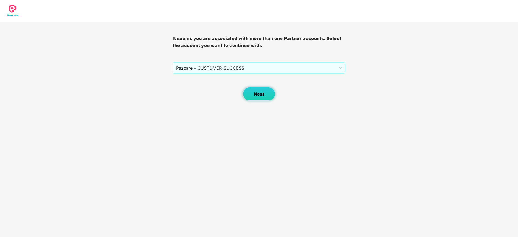
click at [259, 96] on span "Next" at bounding box center [259, 94] width 10 height 5
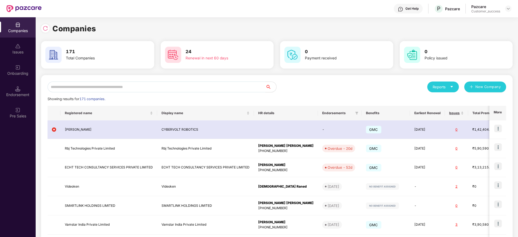
click at [154, 87] on input "text" at bounding box center [157, 87] width 218 height 11
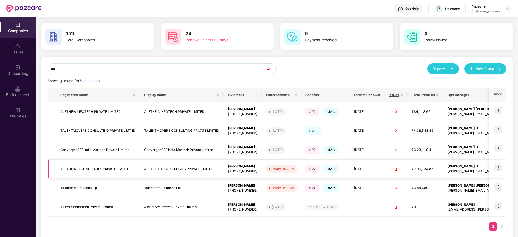
scroll to position [28, 0]
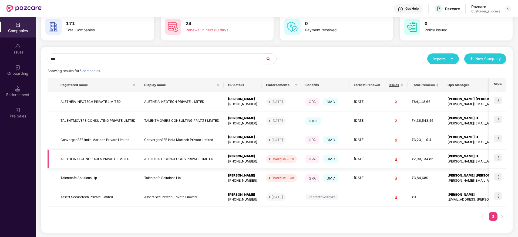
type input "***"
click at [498, 156] on img at bounding box center [498, 158] width 8 height 8
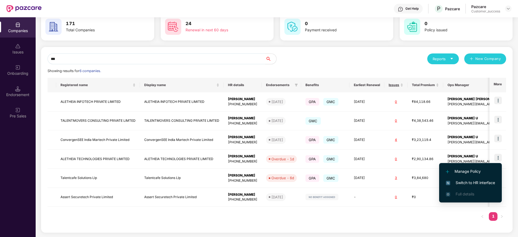
click at [489, 180] on li "Switch to HR interface" at bounding box center [470, 182] width 63 height 11
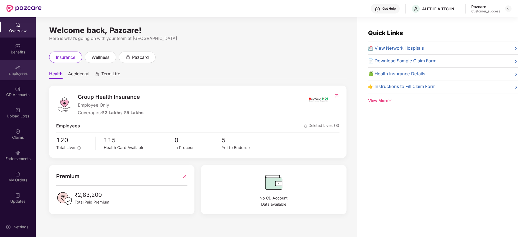
click at [19, 72] on div "Employees" at bounding box center [18, 73] width 36 height 5
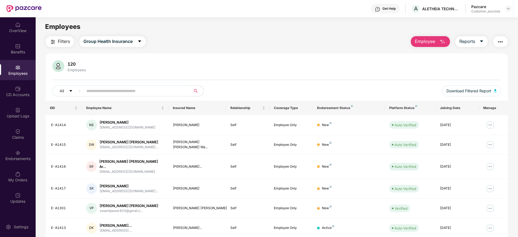
click at [152, 93] on input "text" at bounding box center [134, 91] width 97 height 8
paste input "**********"
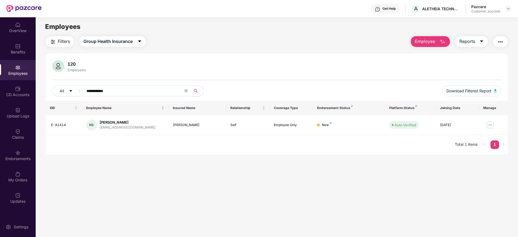
paste input "text"
type input "**********"
click at [188, 91] on icon "close-circle" at bounding box center [185, 90] width 3 height 3
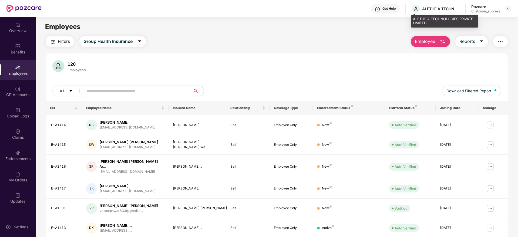
click at [434, 6] on div "ALETHEIA TECHNOLOGIES PRIVATE LIMITED" at bounding box center [441, 8] width 38 height 5
copy div "ALETHEIA TECHNOLOGIES PRIVATE LIMITED"
drag, startPoint x: 510, startPoint y: 6, endPoint x: 507, endPoint y: 12, distance: 6.8
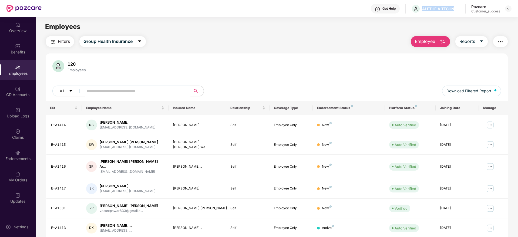
click at [510, 7] on div at bounding box center [508, 8] width 6 height 6
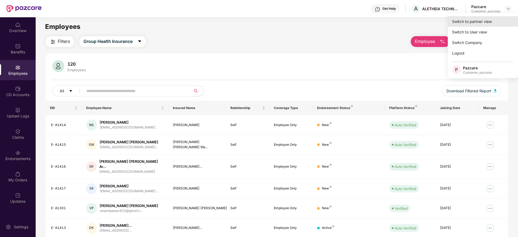
click at [504, 17] on div "Switch to partner view Switch to User view Switch Company Logout P Pazcare Cust…" at bounding box center [483, 45] width 70 height 65
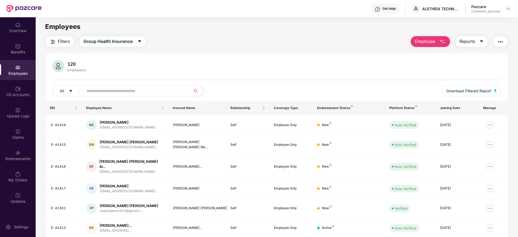
click at [504, 18] on main "Employees Filters Group Health Insurance Employee Reports 120 Employees All Dow…" at bounding box center [277, 135] width 482 height 237
click at [508, 9] on img at bounding box center [508, 8] width 4 height 4
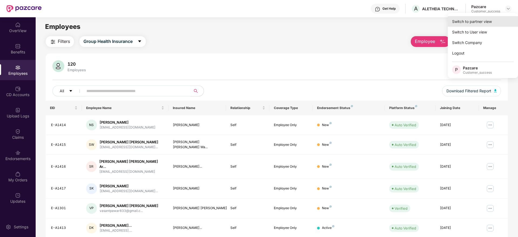
click at [499, 20] on div "Switch to partner view" at bounding box center [483, 21] width 70 height 11
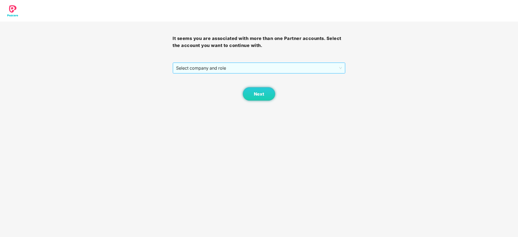
click at [237, 66] on span "Select company and role" at bounding box center [259, 68] width 166 height 10
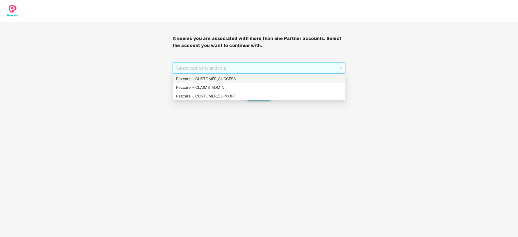
click at [236, 76] on div "Pazcare - CUSTOMER_SUCCESS" at bounding box center [259, 79] width 166 height 6
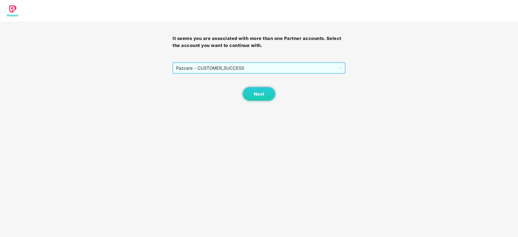
click at [259, 103] on body "It seems you are associated with more than one Partner accounts. Select the acc…" at bounding box center [259, 118] width 518 height 237
click at [261, 97] on button "Next" at bounding box center [259, 94] width 32 height 14
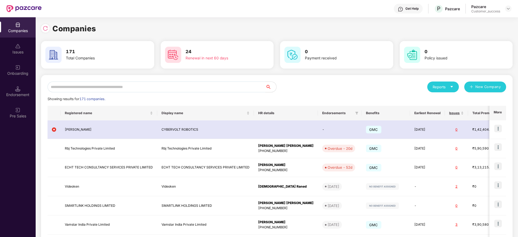
click at [136, 91] on input "text" at bounding box center [157, 87] width 218 height 11
paste input "**********"
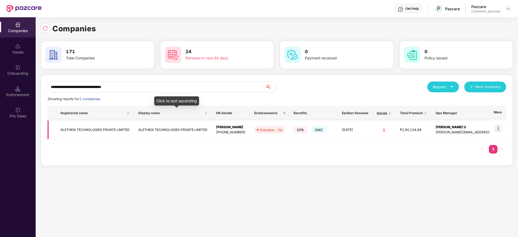
type input "**********"
click at [163, 132] on td "ALETHEIA TECHNOLOGIES PRIVATE LIMITED" at bounding box center [173, 129] width 78 height 19
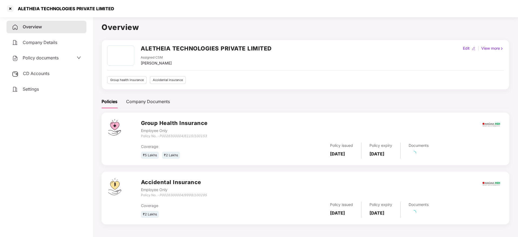
click at [61, 63] on div "Policy documents" at bounding box center [46, 58] width 80 height 12
click at [60, 62] on div "Policy documents" at bounding box center [46, 58] width 80 height 12
click at [51, 61] on div "Policy documents" at bounding box center [35, 58] width 47 height 7
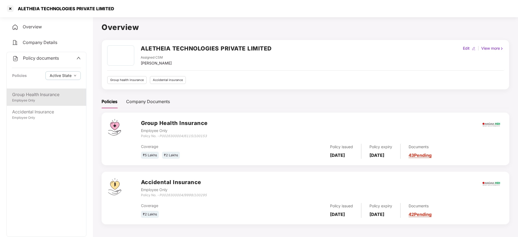
click at [59, 93] on div "Group Health Insurance" at bounding box center [46, 94] width 69 height 7
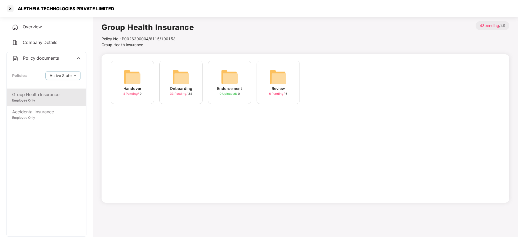
click at [176, 75] on img at bounding box center [180, 76] width 17 height 17
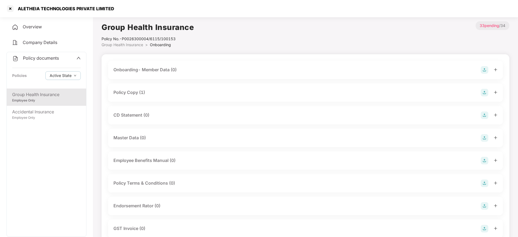
scroll to position [41, 0]
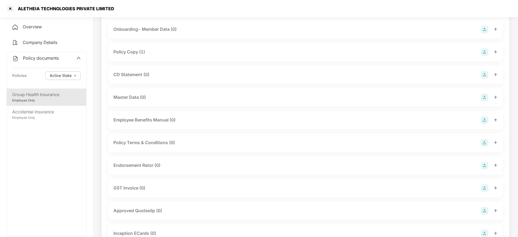
click at [160, 74] on div "CD Statement (0)" at bounding box center [305, 75] width 384 height 8
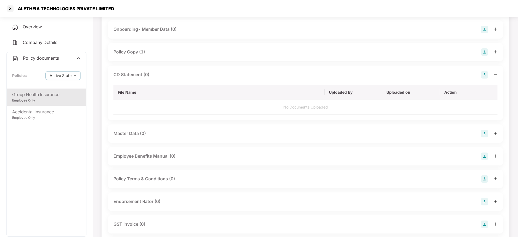
click at [169, 74] on div "CD Statement (0)" at bounding box center [305, 75] width 384 height 8
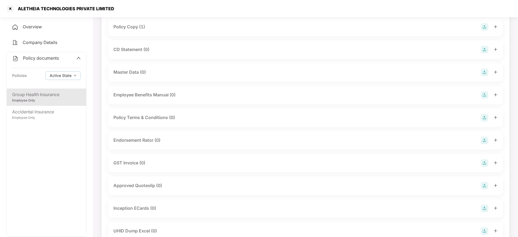
scroll to position [66, 0]
click at [23, 5] on div "ALETHEIA TECHNOLOGIES PRIVATE LIMITED" at bounding box center [60, 8] width 108 height 9
copy div "ALETHEIA TECHNOLOGIES PRIVATE LIMITED"
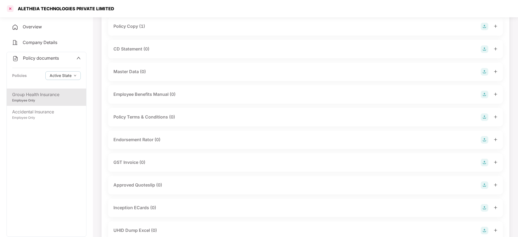
click at [9, 7] on div at bounding box center [10, 8] width 9 height 9
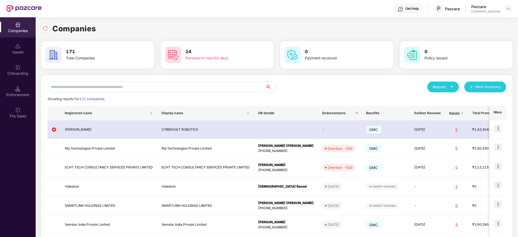
click at [137, 86] on input "text" at bounding box center [157, 87] width 218 height 11
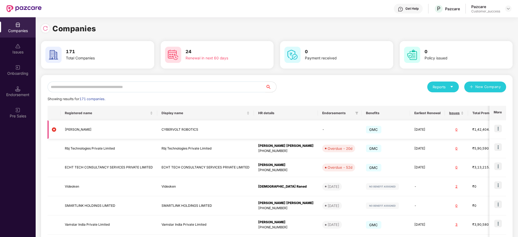
paste input "**********"
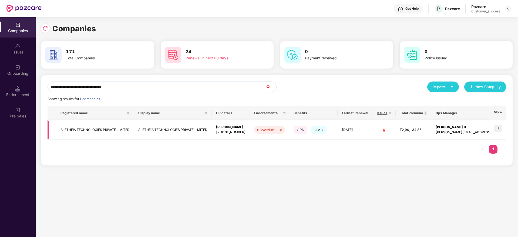
type input "**********"
drag, startPoint x: 499, startPoint y: 125, endPoint x: 499, endPoint y: 127, distance: 3.1
click at [499, 126] on img at bounding box center [498, 129] width 8 height 8
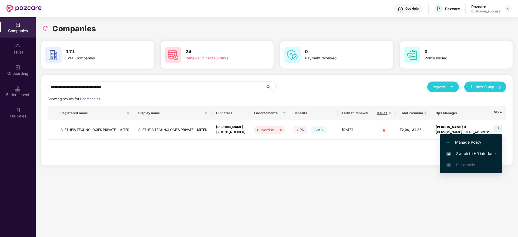
click at [485, 149] on li "Switch to HR interface" at bounding box center [471, 153] width 63 height 11
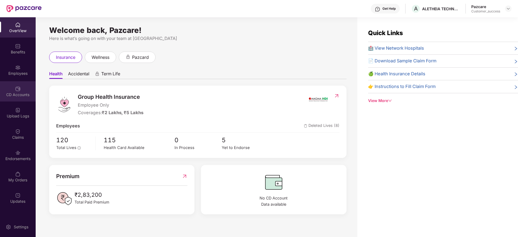
click at [16, 93] on div "CD Accounts" at bounding box center [18, 94] width 36 height 5
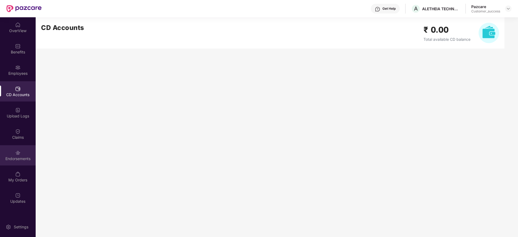
click at [18, 153] on img at bounding box center [17, 152] width 5 height 5
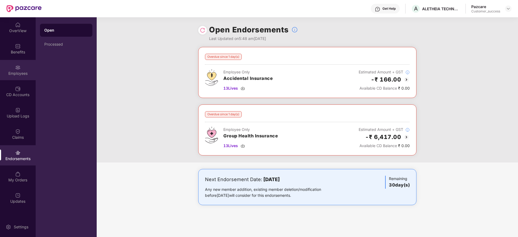
click at [24, 66] on div "Employees" at bounding box center [18, 70] width 36 height 20
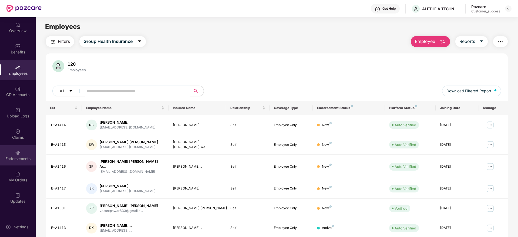
click at [12, 158] on div "Endorsements" at bounding box center [18, 158] width 36 height 5
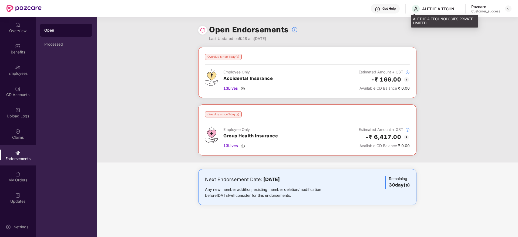
click at [441, 13] on div "A ALETHEIA TECHNOLOGIES PRIVATE LIMITED" at bounding box center [435, 8] width 49 height 9
copy div "ALETHEIA TECHNOLOGIES PRIVATE LIMITED"
click at [420, 9] on span "A" at bounding box center [415, 8] width 9 height 9
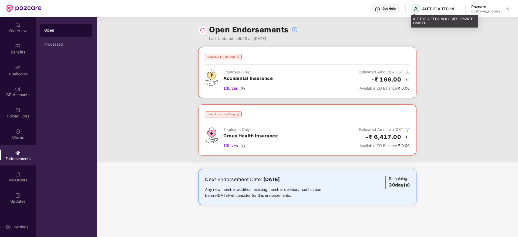
click at [420, 9] on span "A" at bounding box center [415, 8] width 9 height 9
click at [435, 10] on div "ALETHEIA TECHNOLOGIES PRIVATE LIMITED" at bounding box center [441, 8] width 38 height 5
copy div "ALETHEIA"
click at [511, 7] on div at bounding box center [508, 8] width 6 height 6
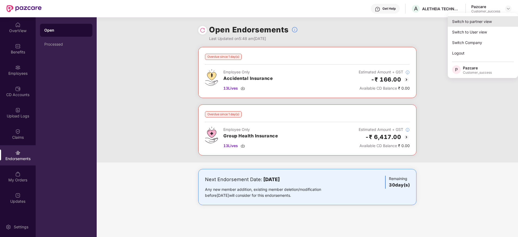
click at [502, 19] on div "Switch to partner view" at bounding box center [483, 21] width 70 height 11
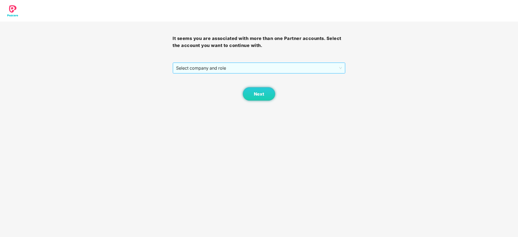
click at [235, 68] on span "Select company and role" at bounding box center [259, 68] width 166 height 10
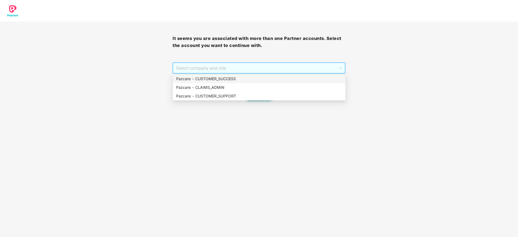
click at [235, 76] on div "Pazcare - CUSTOMER_SUCCESS" at bounding box center [259, 79] width 166 height 6
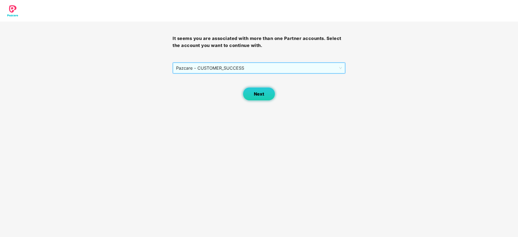
click at [255, 99] on button "Next" at bounding box center [259, 94] width 32 height 14
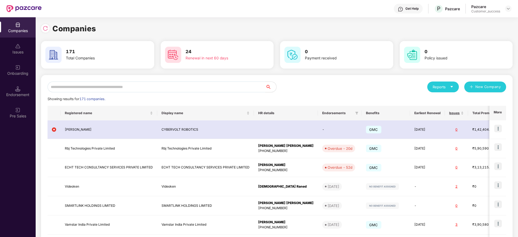
click at [192, 81] on div "Reports New Company Showing results for 171 companies. Registered name Display …" at bounding box center [277, 206] width 472 height 262
click at [193, 87] on input "text" at bounding box center [157, 87] width 218 height 11
paste input "********"
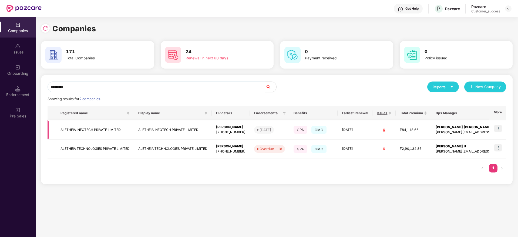
type input "********"
click at [127, 127] on td "ALETHEIA INFOTECH PRIVATE LIMITED" at bounding box center [95, 129] width 78 height 19
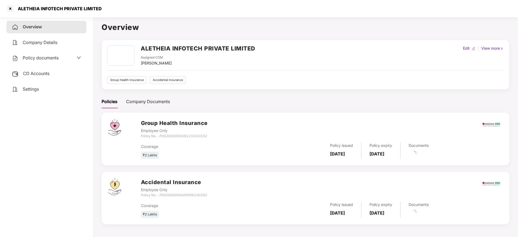
click at [56, 57] on span "Policy documents" at bounding box center [41, 57] width 36 height 5
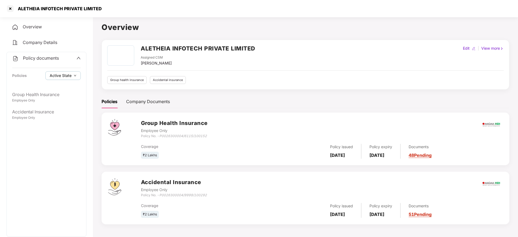
click at [52, 79] on button "Active State" at bounding box center [62, 75] width 35 height 9
click at [21, 89] on div "Group Health Insurance Employee Only" at bounding box center [46, 97] width 79 height 17
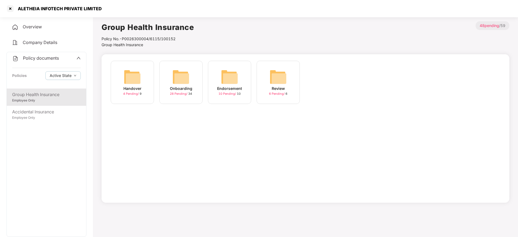
click at [155, 78] on div "Handover 4 Pending / 9" at bounding box center [132, 85] width 49 height 49
click at [176, 80] on img at bounding box center [180, 76] width 17 height 17
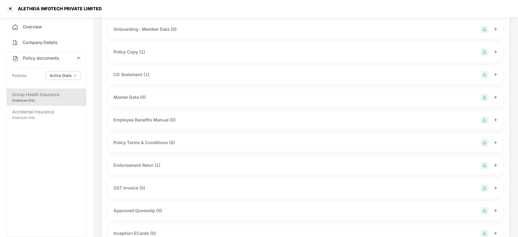
scroll to position [122, 0]
click at [56, 127] on div "Group Health Insurance Employee Only Accidental Insurance Employee Only" at bounding box center [46, 163] width 79 height 148
click at [58, 121] on div "Accidental Insurance Employee Only" at bounding box center [46, 114] width 79 height 17
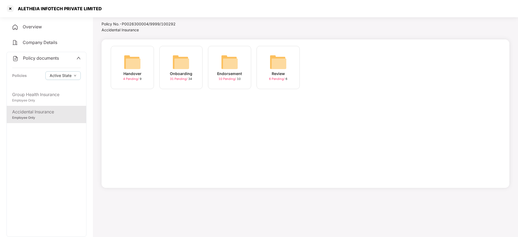
click at [168, 62] on div "Onboarding 31 Pending / 34" at bounding box center [180, 67] width 43 height 43
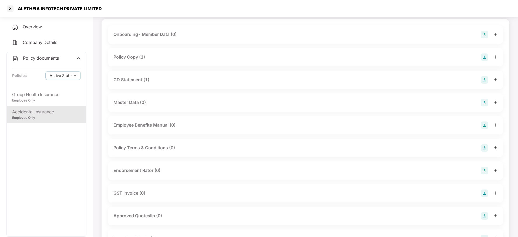
scroll to position [0, 0]
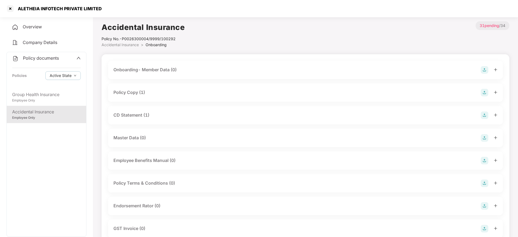
click at [56, 14] on div "ALETHEIA INFOTECH PRIVATE LIMITED" at bounding box center [259, 8] width 518 height 17
copy div "ALETHEIA INFOTECH PRIVATE LIMITED"
click at [10, 10] on div at bounding box center [10, 8] width 9 height 9
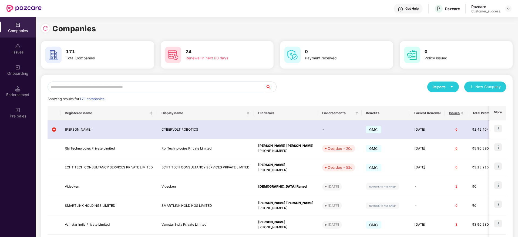
click at [148, 81] on div "Reports New Company Showing results for 171 companies. Registered name Display …" at bounding box center [277, 206] width 472 height 262
click at [241, 85] on input "text" at bounding box center [157, 87] width 218 height 11
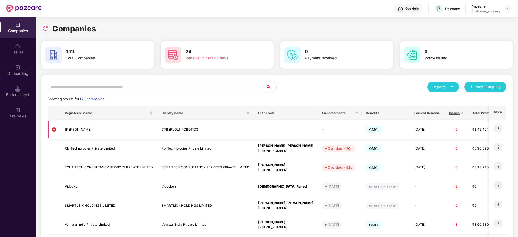
paste input "**********"
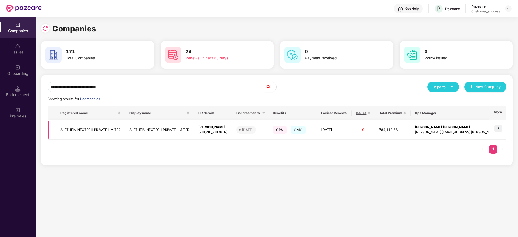
type input "**********"
click at [497, 129] on img at bounding box center [498, 129] width 8 height 8
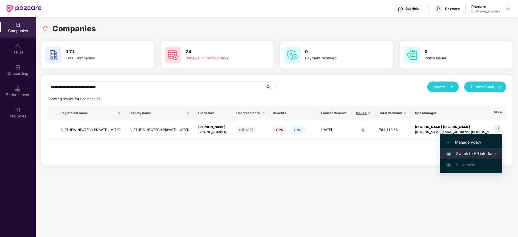
click at [488, 153] on span "Switch to HR interface" at bounding box center [470, 154] width 49 height 6
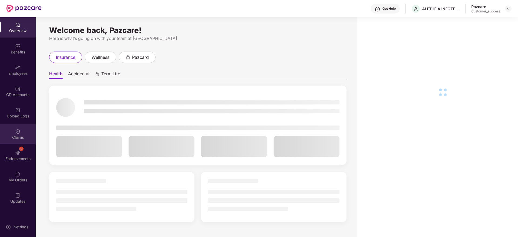
click at [30, 142] on div "Claims" at bounding box center [18, 134] width 36 height 20
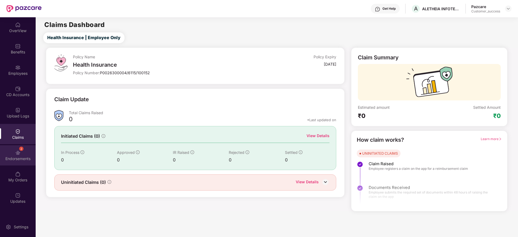
click at [21, 155] on div "2 Endorsements" at bounding box center [18, 155] width 36 height 20
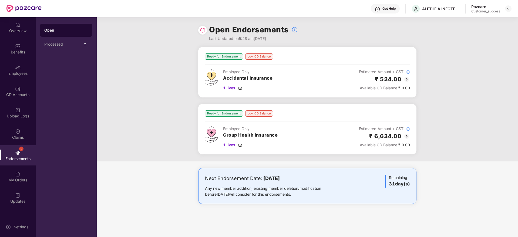
drag, startPoint x: 263, startPoint y: 179, endPoint x: 282, endPoint y: 182, distance: 18.8
click at [282, 182] on div "Next Endorsement Date: 25 September 2025" at bounding box center [271, 179] width 133 height 8
click at [436, 12] on div "A ALETHEIA INFOTECH PRIVATE LIMITED" at bounding box center [435, 8] width 49 height 9
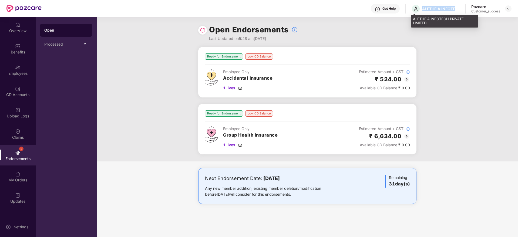
copy div "ALETHEIA INFOTECH PRIVATE LIMITED"
click at [509, 9] on img at bounding box center [508, 8] width 4 height 4
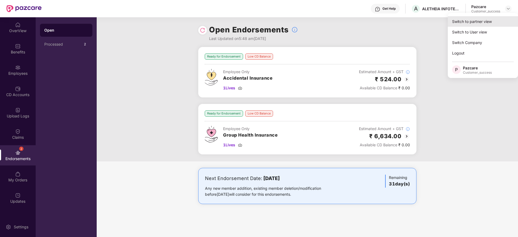
click at [500, 20] on div "Switch to partner view" at bounding box center [483, 21] width 70 height 11
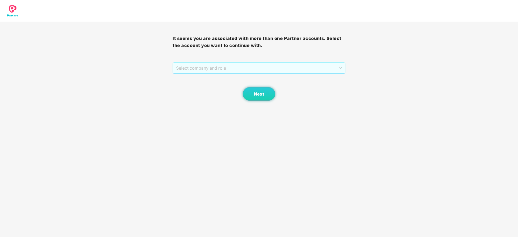
drag, startPoint x: 283, startPoint y: 66, endPoint x: 283, endPoint y: 79, distance: 13.0
click at [283, 66] on span "Select company and role" at bounding box center [259, 68] width 166 height 10
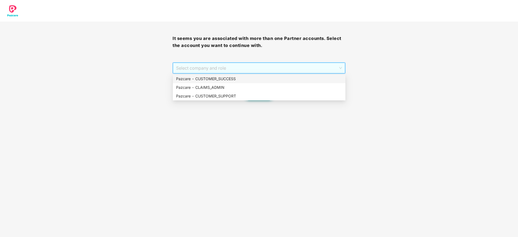
click at [283, 80] on div "Pazcare - CUSTOMER_SUCCESS" at bounding box center [259, 79] width 166 height 6
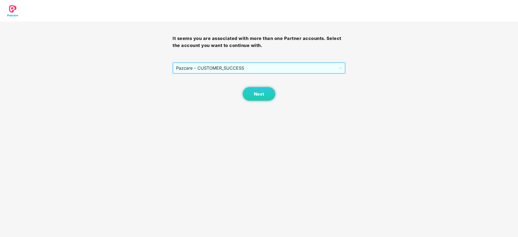
click at [276, 83] on div "Next" at bounding box center [259, 87] width 173 height 27
click at [274, 86] on div "Next" at bounding box center [259, 87] width 173 height 27
click at [256, 98] on button "Next" at bounding box center [259, 94] width 32 height 14
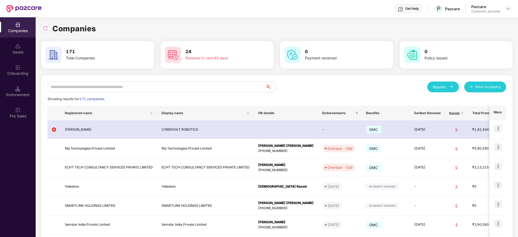
click at [220, 87] on input "text" at bounding box center [157, 87] width 218 height 11
paste input "******"
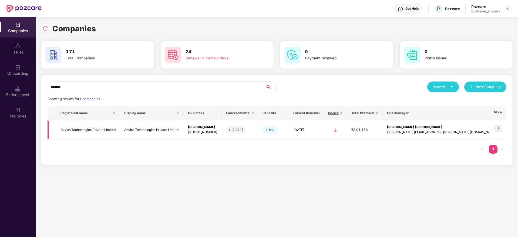
type input "******"
click at [499, 128] on img at bounding box center [498, 129] width 8 height 8
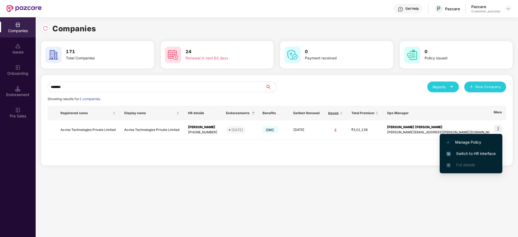
click at [486, 153] on span "Switch to HR interface" at bounding box center [470, 154] width 49 height 6
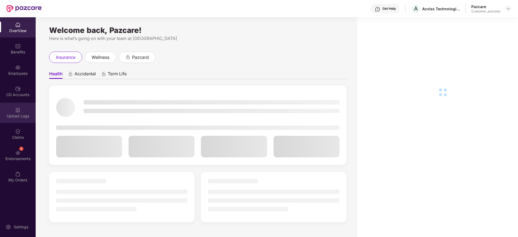
click at [8, 116] on div "Upload Logs" at bounding box center [18, 115] width 36 height 5
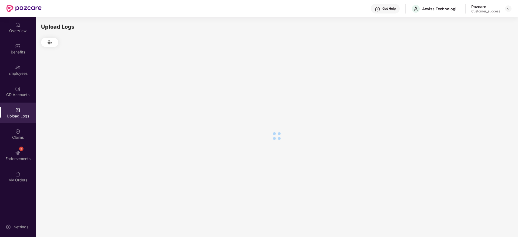
click at [13, 88] on div "CD Accounts" at bounding box center [18, 91] width 36 height 20
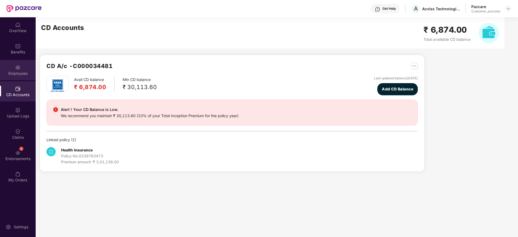
click at [22, 77] on div "Employees" at bounding box center [18, 70] width 36 height 20
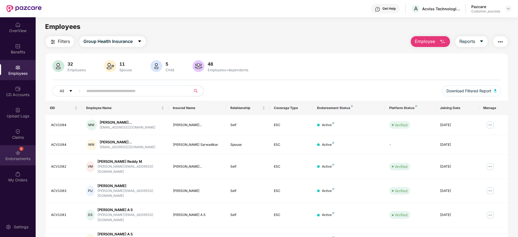
click at [14, 153] on div "6 Endorsements" at bounding box center [18, 155] width 36 height 20
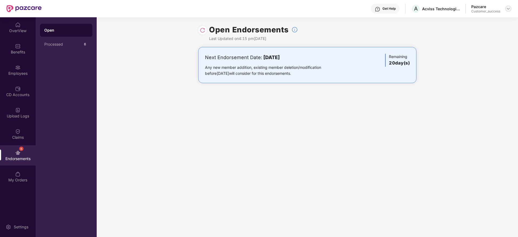
click at [508, 8] on img at bounding box center [508, 8] width 4 height 4
click at [448, 13] on div "Switch to partner view" at bounding box center [448, 13] width 0 height 0
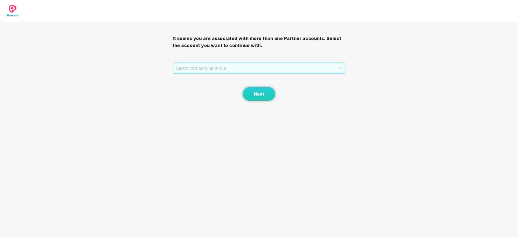
click at [275, 71] on span "Select company and role" at bounding box center [259, 68] width 166 height 10
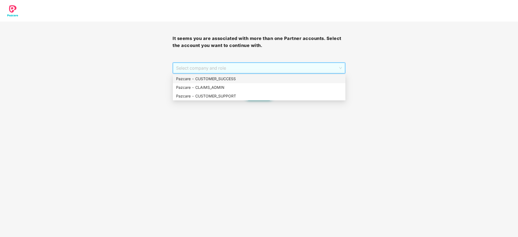
click at [275, 76] on div "Pazcare - CUSTOMER_SUCCESS" at bounding box center [259, 79] width 166 height 6
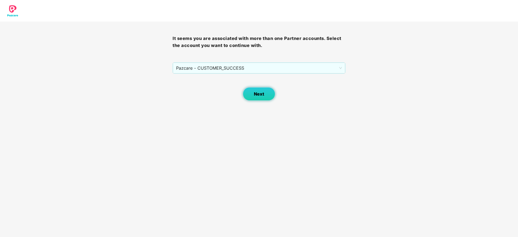
click at [254, 93] on span "Next" at bounding box center [259, 94] width 10 height 5
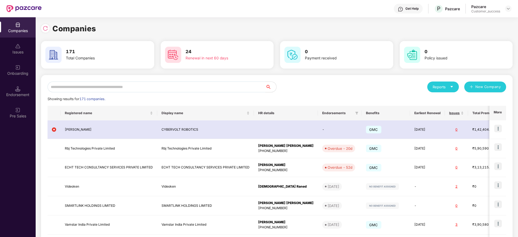
click at [191, 86] on input "text" at bounding box center [157, 87] width 218 height 11
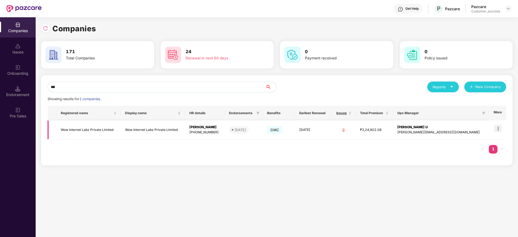
type input "***"
click at [493, 126] on td at bounding box center [498, 129] width 18 height 19
click at [498, 128] on img at bounding box center [498, 129] width 8 height 8
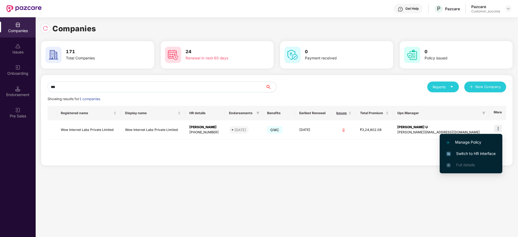
click at [478, 152] on span "Switch to HR interface" at bounding box center [470, 154] width 49 height 6
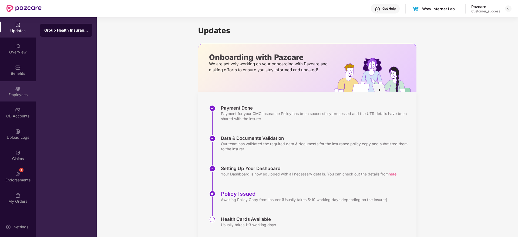
click at [27, 92] on div "Employees" at bounding box center [18, 94] width 36 height 5
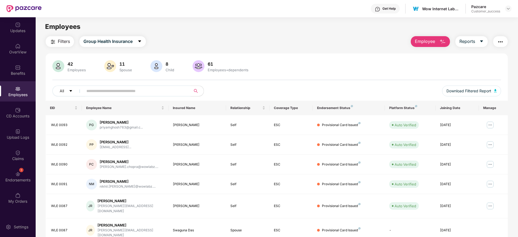
click at [108, 92] on input "text" at bounding box center [134, 91] width 97 height 8
paste input "**********"
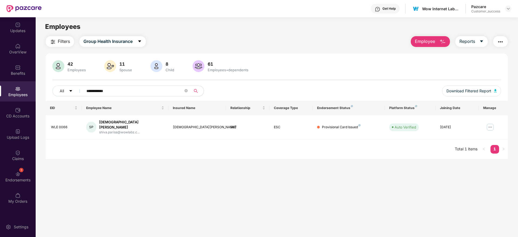
paste input "text"
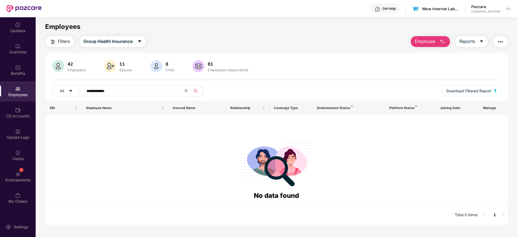
click at [106, 91] on input "**********" at bounding box center [134, 91] width 97 height 8
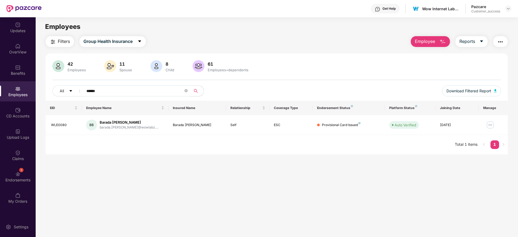
type input "*****"
click at [20, 52] on div "OverView" at bounding box center [18, 51] width 36 height 5
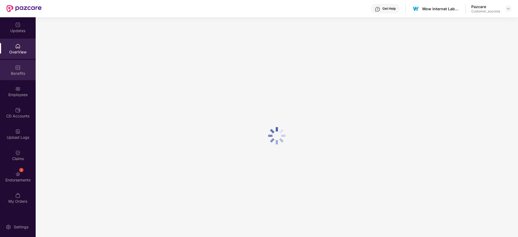
click at [18, 67] on img at bounding box center [17, 67] width 5 height 5
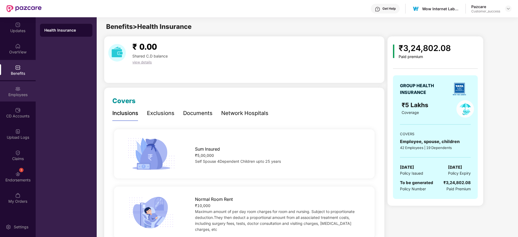
click at [24, 86] on div "Employees" at bounding box center [18, 91] width 36 height 20
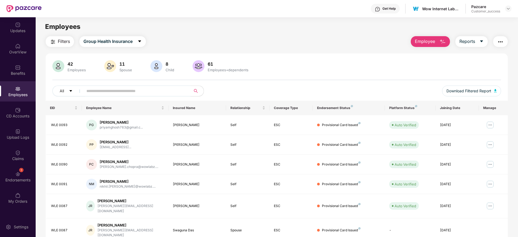
click at [171, 91] on input "text" at bounding box center [134, 91] width 97 height 8
paste input "**********"
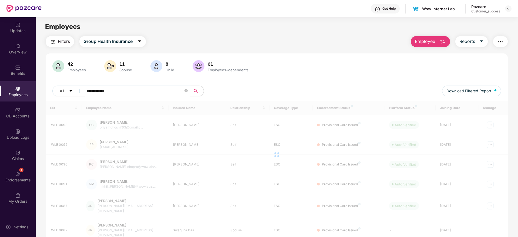
click at [107, 93] on input "**********" at bounding box center [134, 91] width 97 height 8
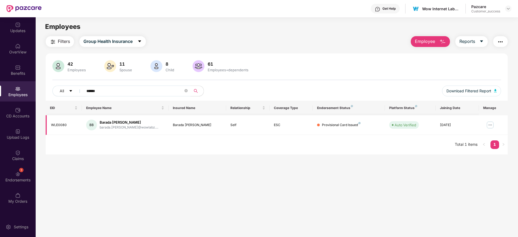
type input "*****"
click at [494, 123] on img at bounding box center [490, 125] width 9 height 9
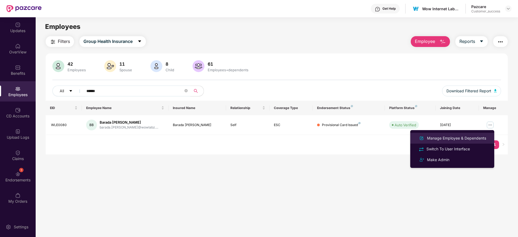
click at [458, 139] on div "Manage Employee & Dependents" at bounding box center [456, 138] width 61 height 6
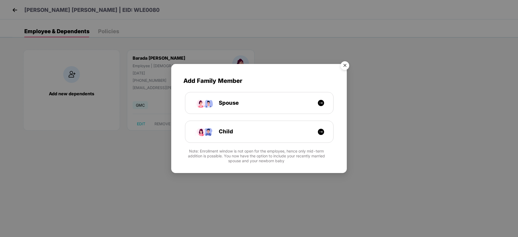
click at [345, 61] on img "Close" at bounding box center [344, 66] width 15 height 15
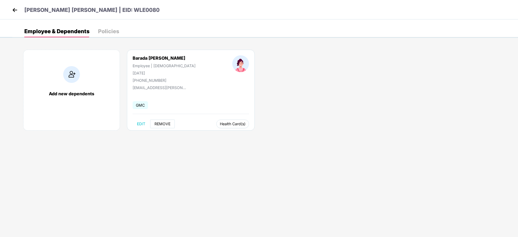
drag, startPoint x: 204, startPoint y: 125, endPoint x: 152, endPoint y: 123, distance: 52.2
click at [152, 123] on div "EDIT REMOVE Health Card(s)" at bounding box center [191, 124] width 116 height 9
click at [152, 123] on button "REMOVE" at bounding box center [162, 124] width 25 height 9
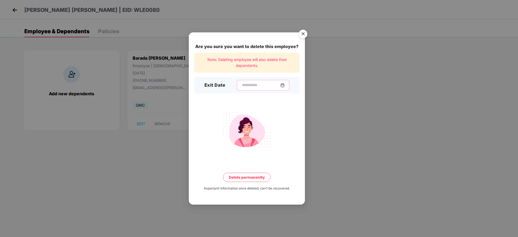
click at [257, 88] on input at bounding box center [260, 85] width 39 height 6
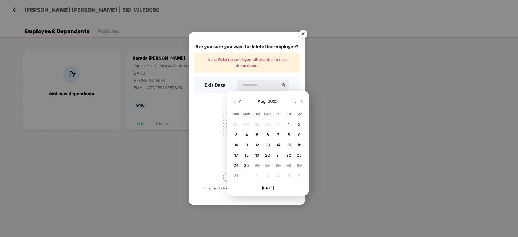
click at [254, 136] on div "5" at bounding box center [257, 135] width 8 height 8
type input "**********"
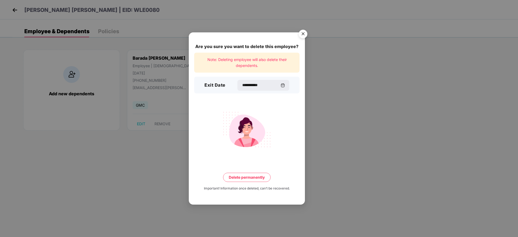
click at [250, 176] on button "Delete permanently" at bounding box center [247, 177] width 48 height 9
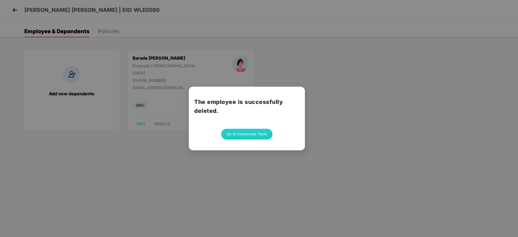
click at [238, 132] on button "Go to Employees Table" at bounding box center [246, 134] width 51 height 11
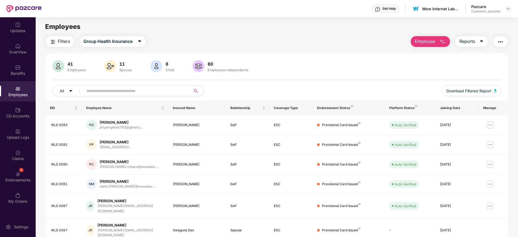
click at [144, 92] on input "text" at bounding box center [134, 91] width 97 height 8
paste input "**********"
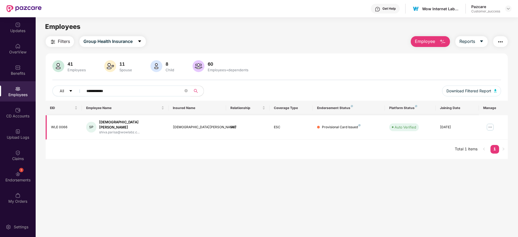
type input "**********"
click at [491, 126] on img at bounding box center [490, 127] width 9 height 9
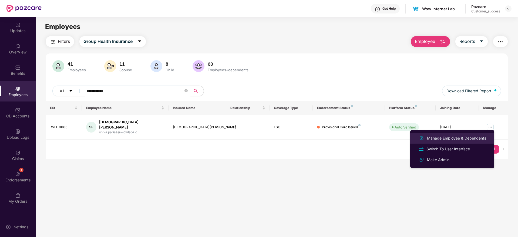
click at [453, 140] on div "Manage Employee & Dependents" at bounding box center [456, 138] width 61 height 6
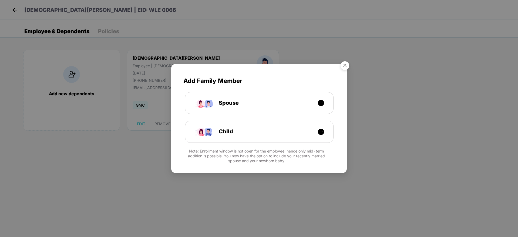
click at [347, 66] on img "Close" at bounding box center [344, 66] width 15 height 15
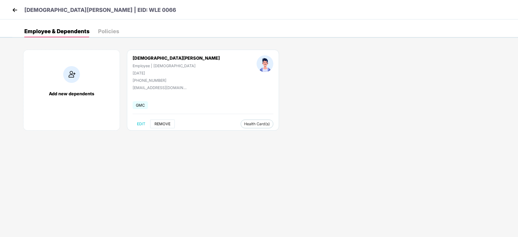
click at [160, 127] on button "REMOVE" at bounding box center [162, 124] width 25 height 9
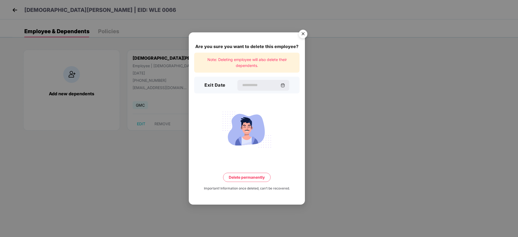
click at [249, 93] on div "Exit Date" at bounding box center [246, 85] width 105 height 17
click at [251, 87] on input at bounding box center [260, 85] width 39 height 6
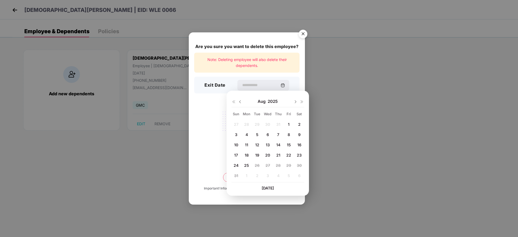
click at [258, 133] on span "5" at bounding box center [257, 134] width 2 height 5
type input "**********"
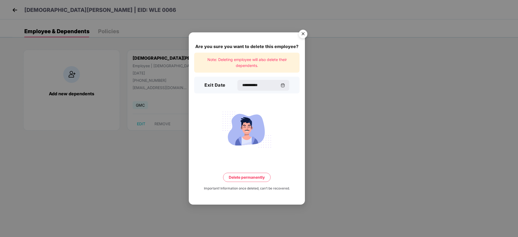
click at [257, 179] on button "Delete permanently" at bounding box center [247, 177] width 48 height 9
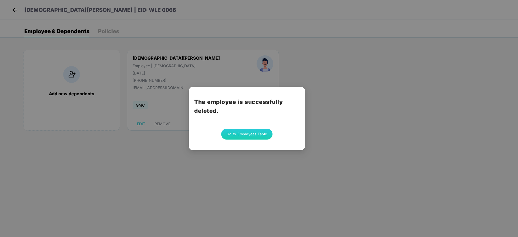
click at [266, 135] on button "Go to Employees Table" at bounding box center [246, 134] width 51 height 11
